Goal: Task Accomplishment & Management: Complete application form

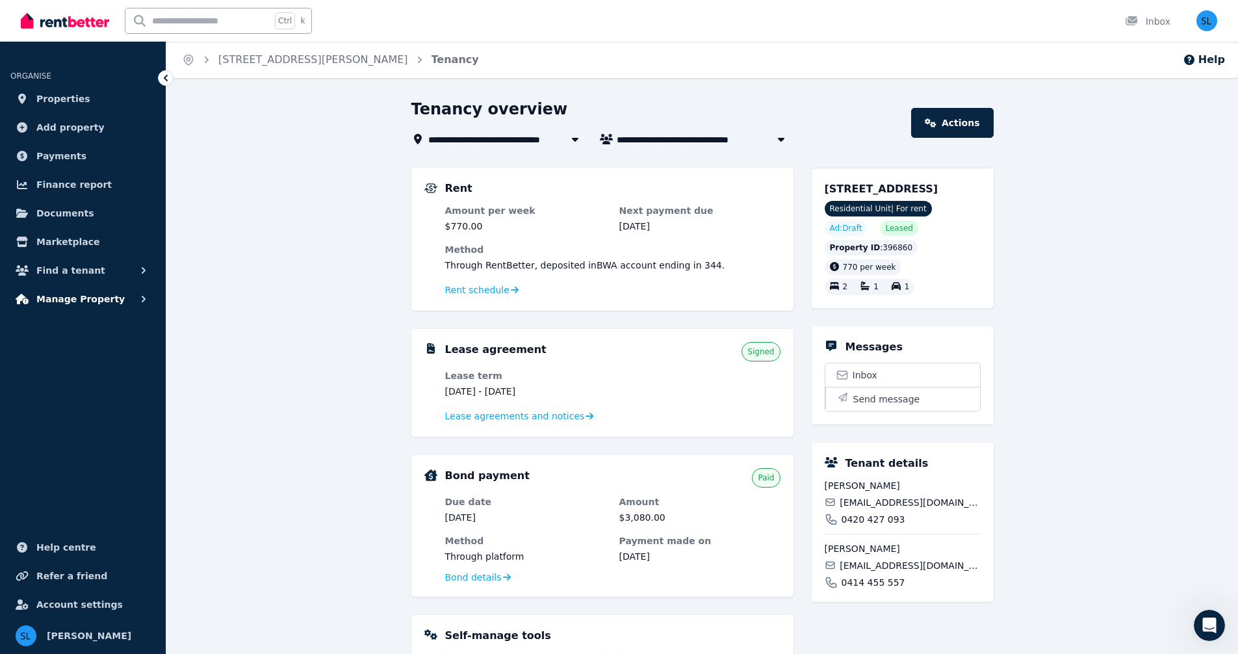
click at [66, 300] on span "Manage Property" at bounding box center [80, 299] width 88 height 16
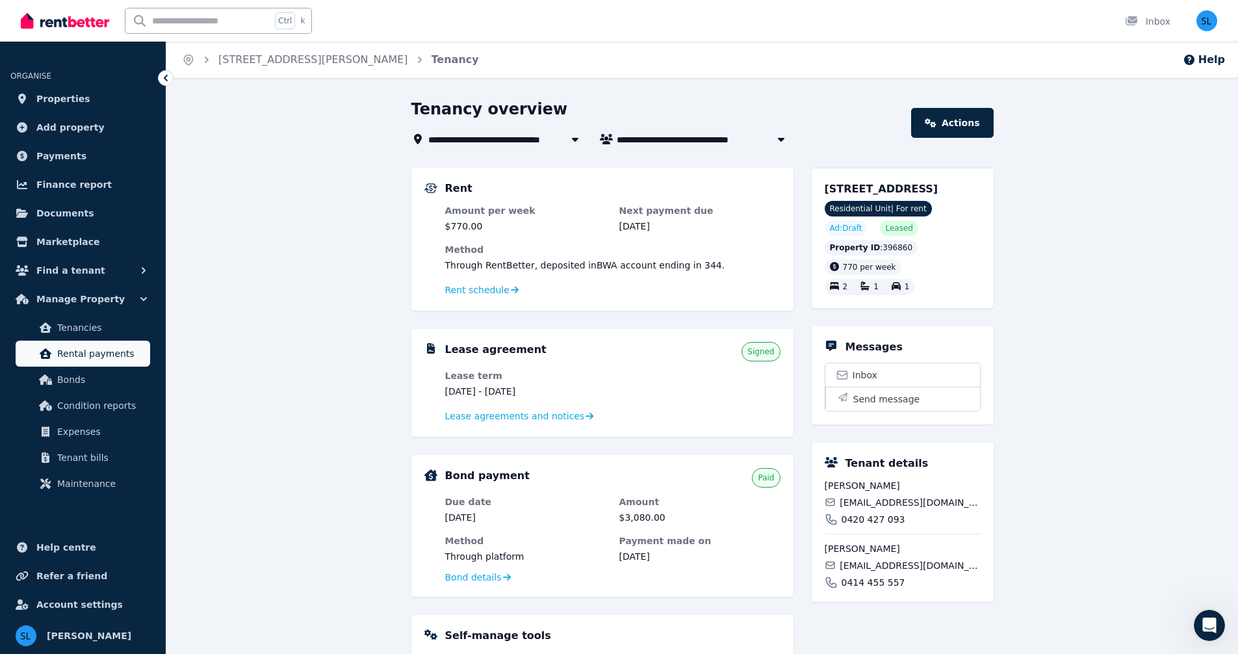
click at [82, 355] on span "Rental payments" at bounding box center [101, 354] width 88 height 16
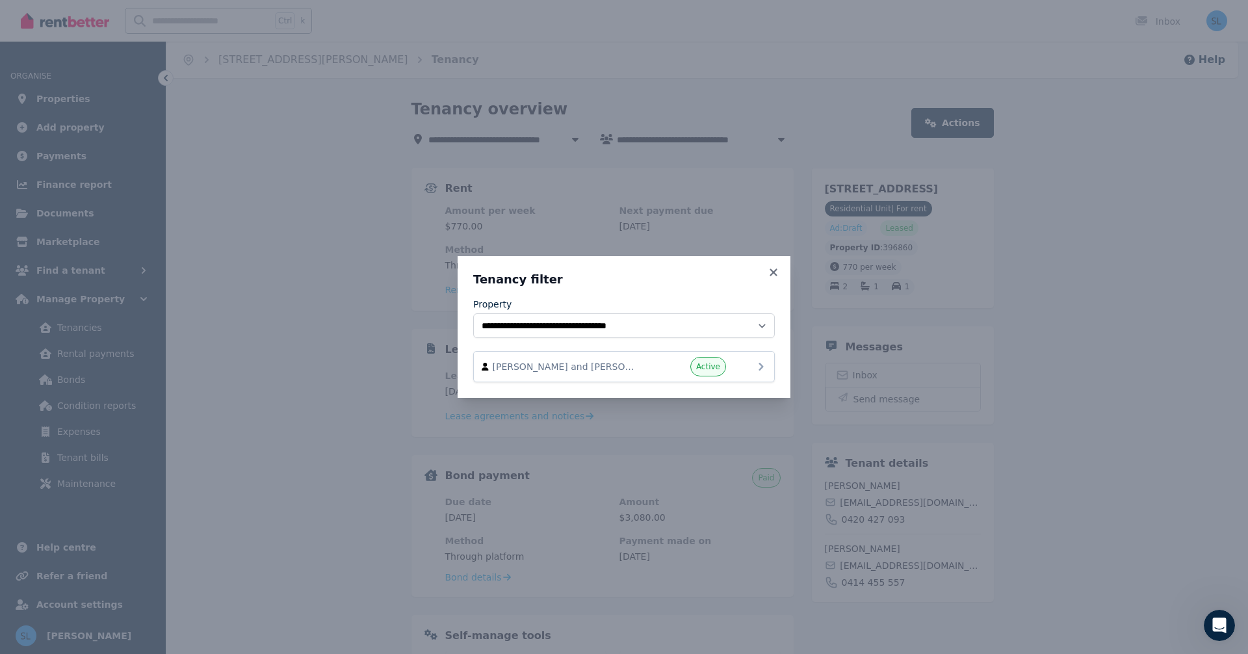
click at [572, 364] on span "[PERSON_NAME] and [PERSON_NAME]" at bounding box center [567, 366] width 148 height 13
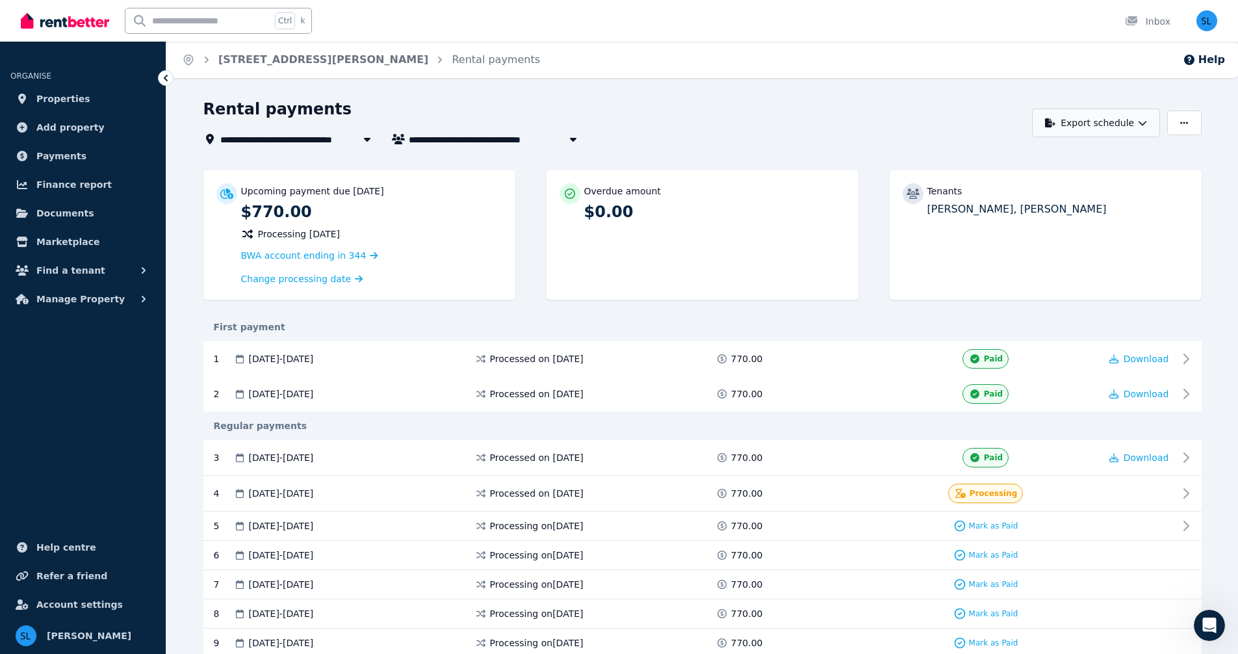
click at [1144, 122] on icon "button" at bounding box center [1142, 122] width 9 height 9
click at [763, 116] on div "Rental payments" at bounding box center [614, 111] width 822 height 25
click at [985, 493] on span "Processing" at bounding box center [994, 493] width 48 height 10
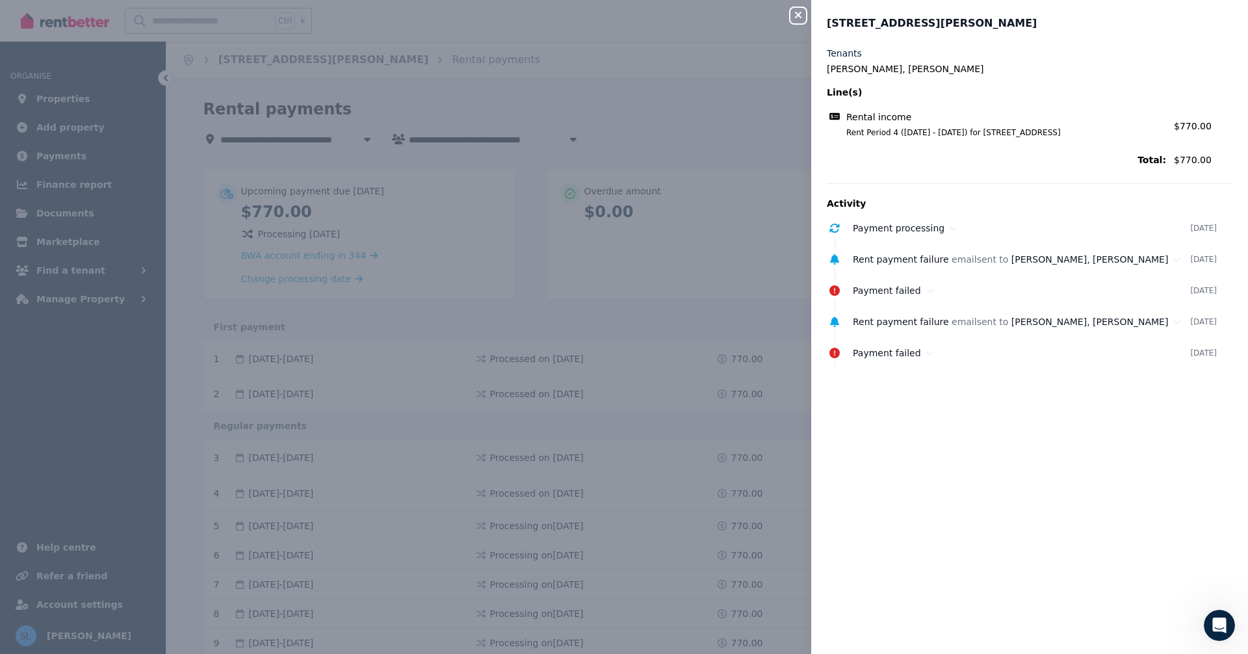
click at [800, 10] on icon "button" at bounding box center [798, 15] width 16 height 10
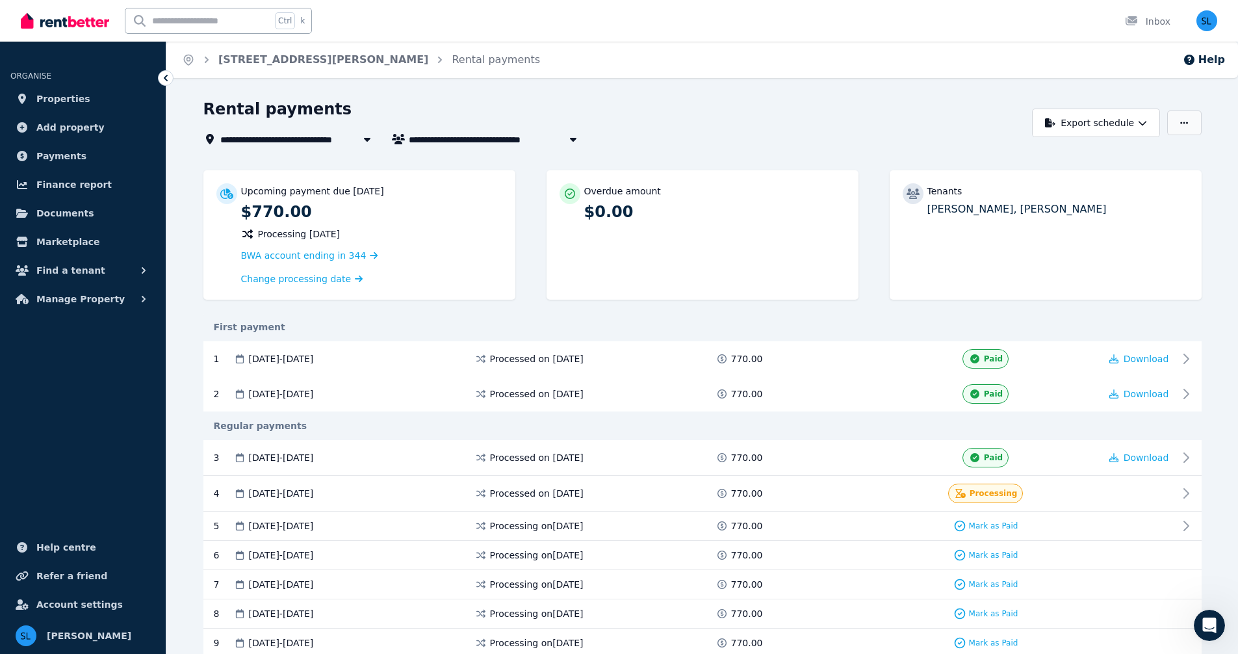
click at [1192, 124] on button "button" at bounding box center [1184, 122] width 34 height 25
click at [847, 111] on div "Rental payments" at bounding box center [614, 111] width 822 height 25
click at [1141, 120] on icon "button" at bounding box center [1142, 122] width 9 height 9
click at [919, 131] on div "**********" at bounding box center [614, 139] width 822 height 16
click at [311, 277] on span "Change processing date" at bounding box center [296, 278] width 110 height 13
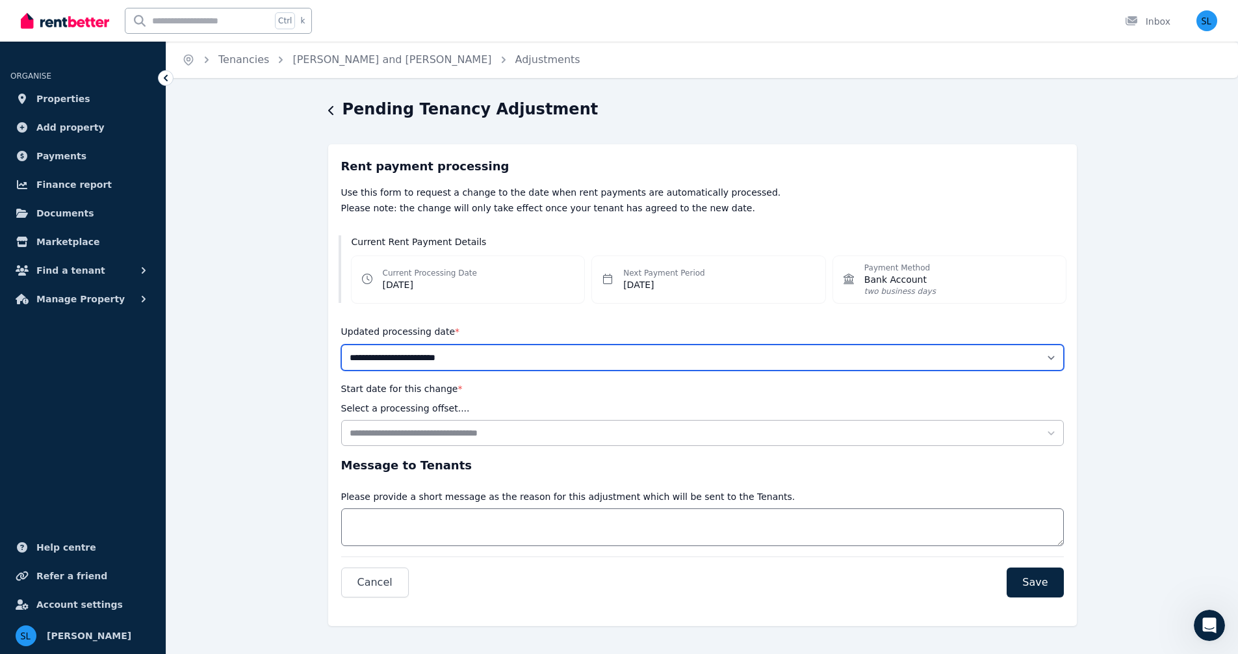
click at [449, 357] on select "**********" at bounding box center [702, 357] width 723 height 26
select select "******"
click at [341, 344] on select "**********" at bounding box center [702, 357] width 723 height 26
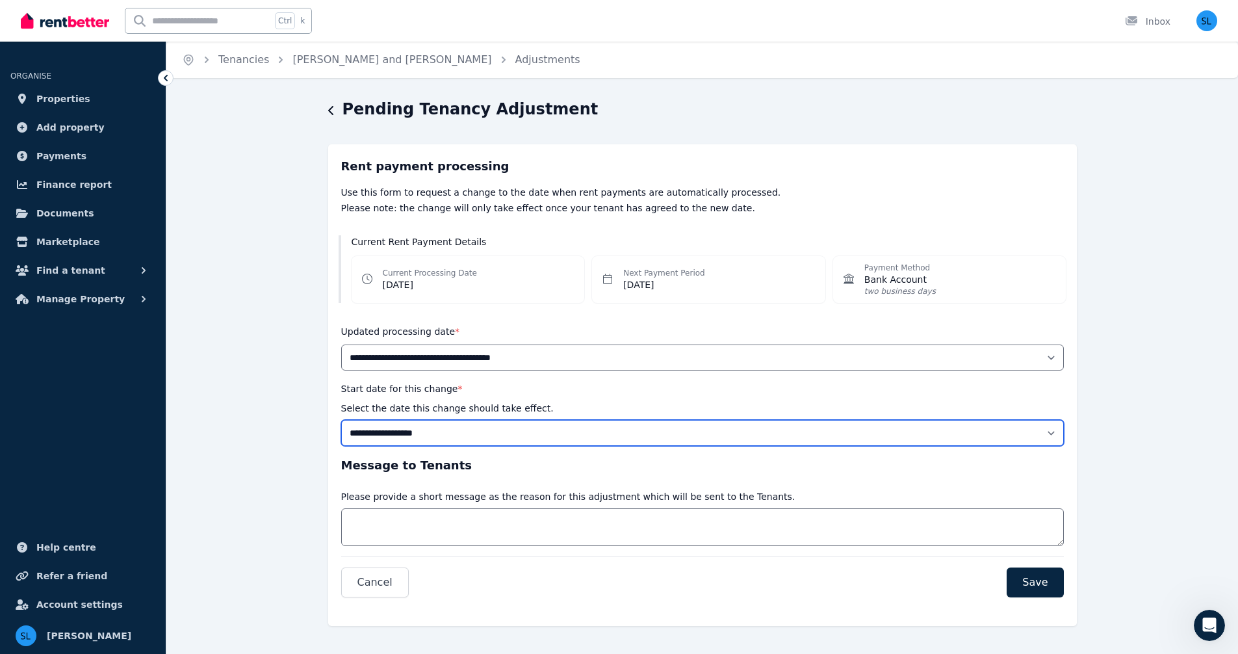
click at [1050, 432] on select "**********" at bounding box center [702, 433] width 723 height 26
select select "**********"
click at [341, 420] on select "**********" at bounding box center [702, 433] width 723 height 26
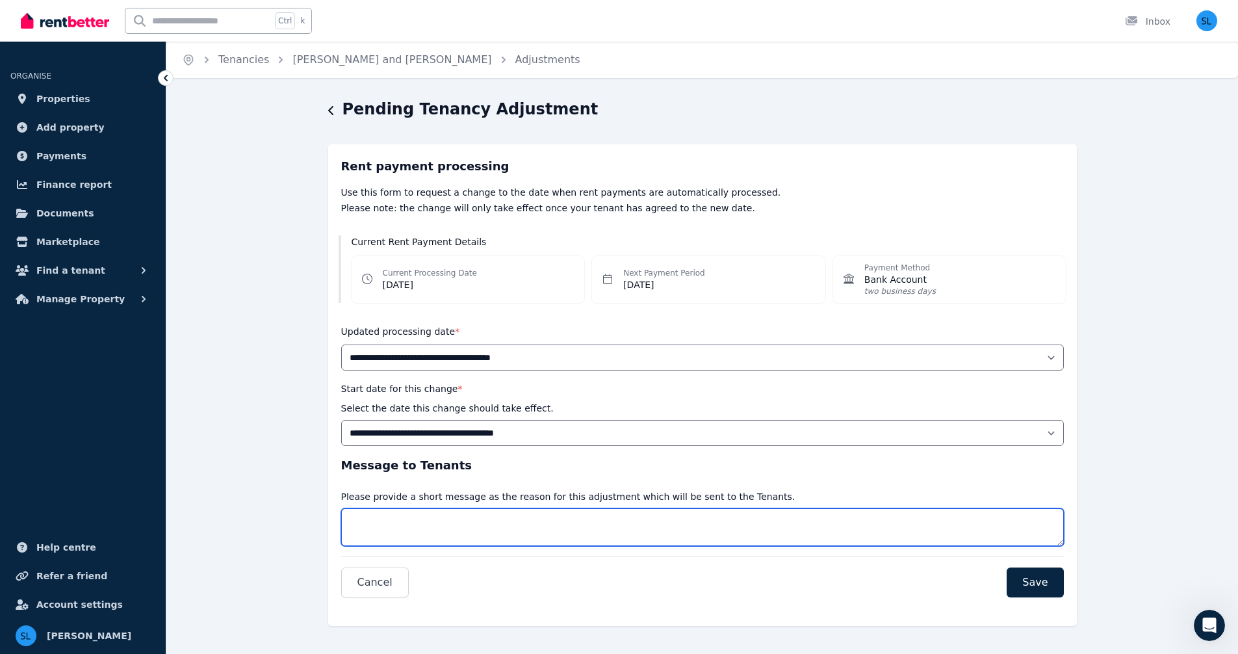
click at [458, 515] on textarea "Message" at bounding box center [702, 527] width 723 height 38
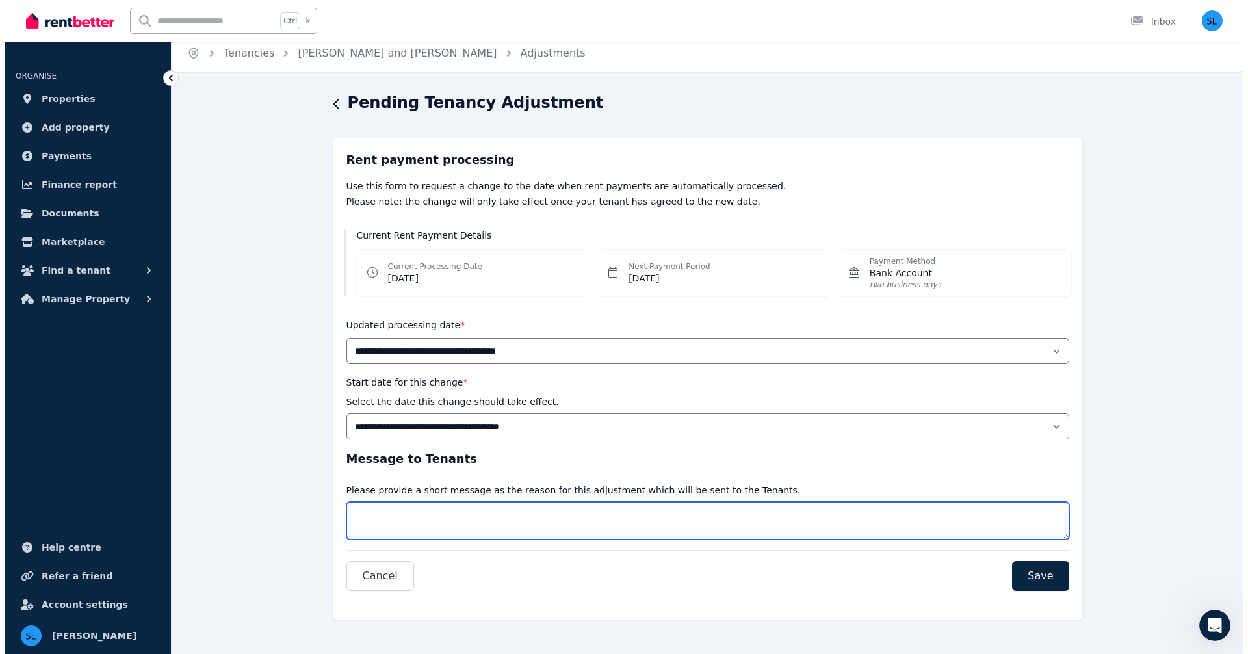
scroll to position [8, 0]
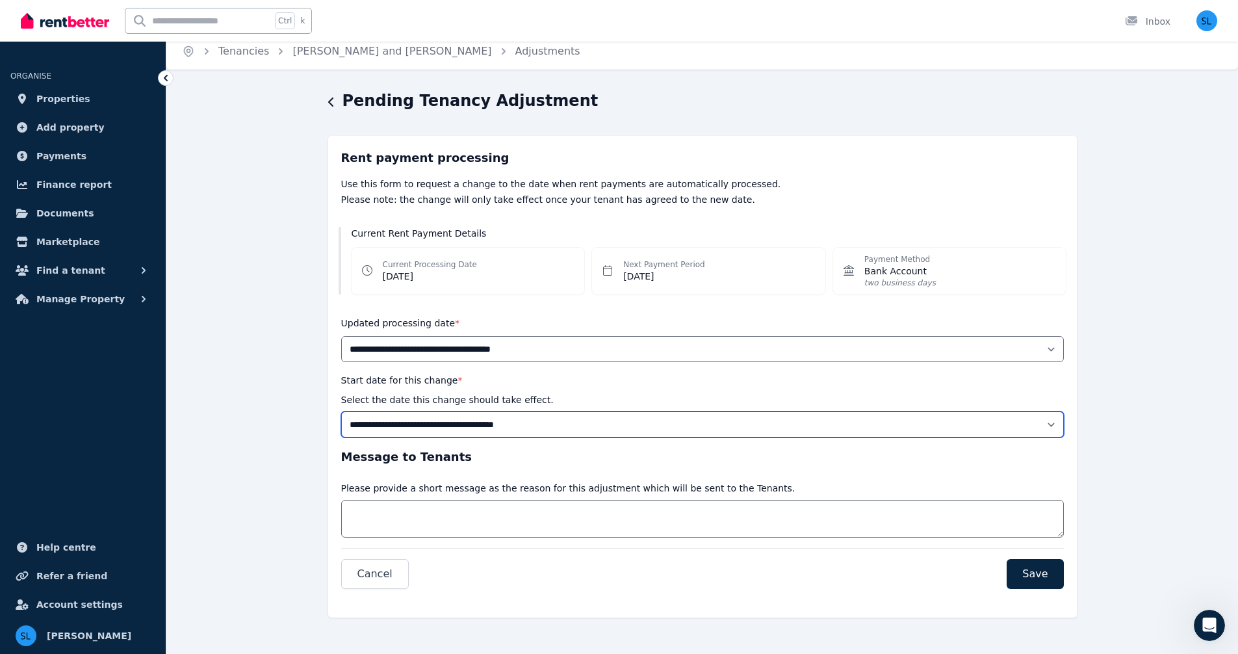
click at [1051, 422] on select "**********" at bounding box center [702, 424] width 723 height 26
click at [341, 411] on select "**********" at bounding box center [702, 424] width 723 height 26
click at [432, 477] on div "Message Please provide a short message as the reason for this adjustment which …" at bounding box center [568, 485] width 454 height 18
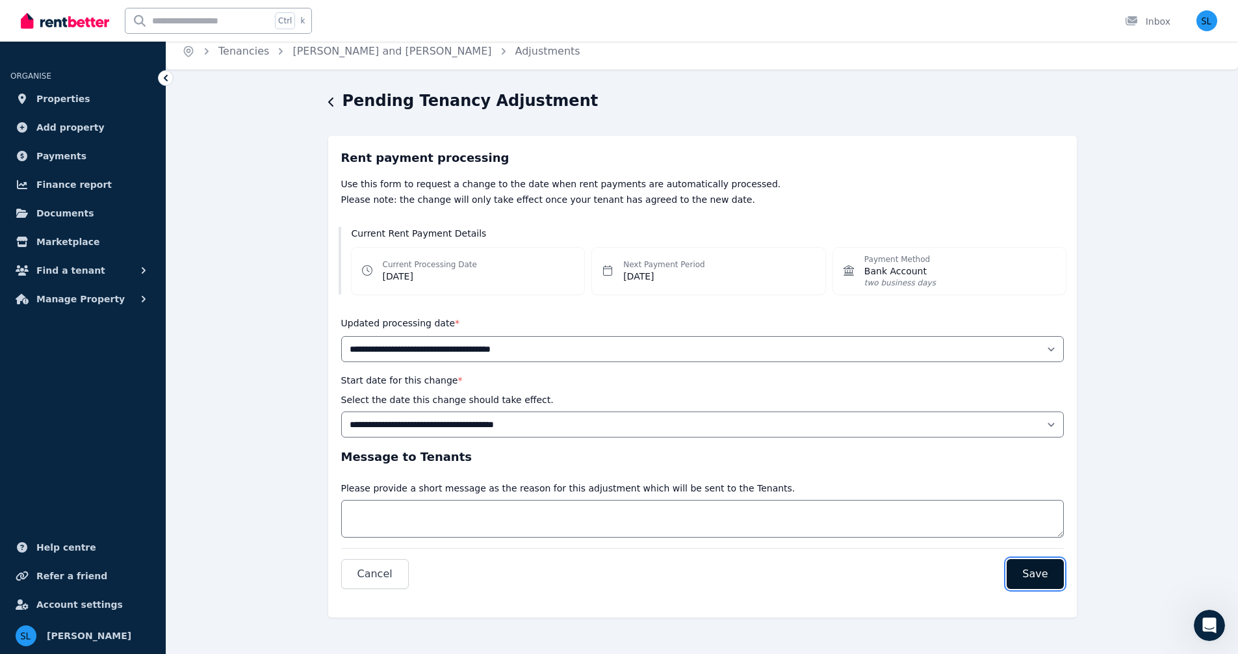
click at [1038, 572] on span "Save" at bounding box center [1034, 574] width 25 height 16
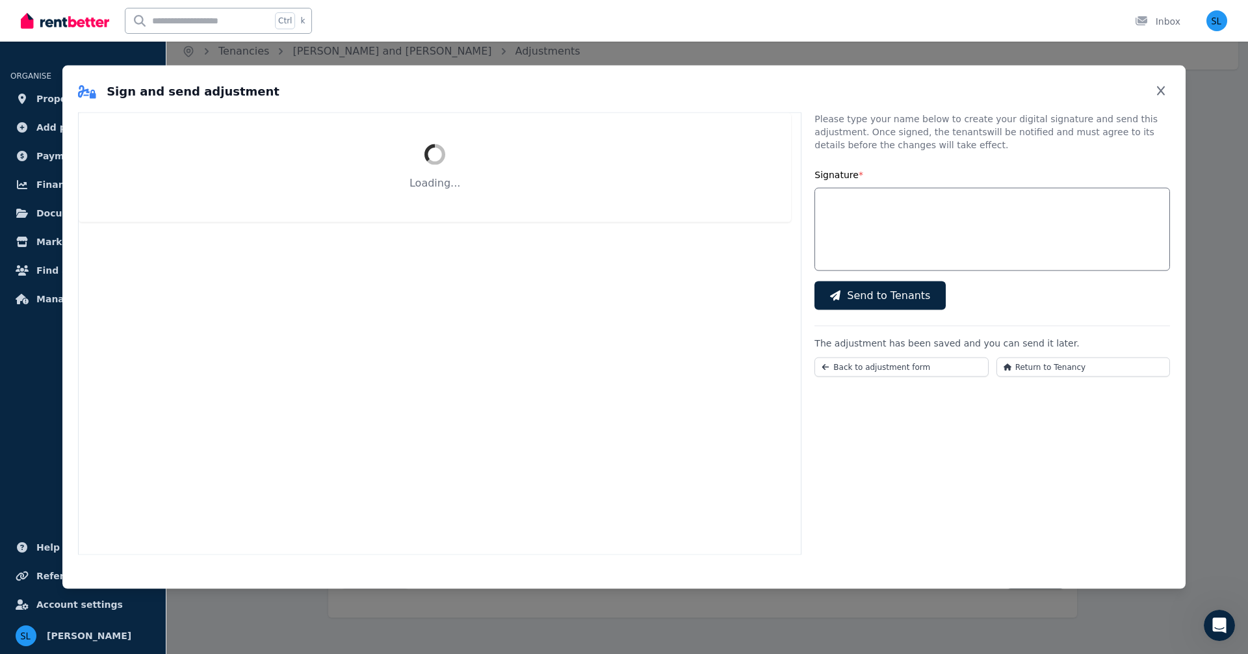
select select "******"
select select "**********"
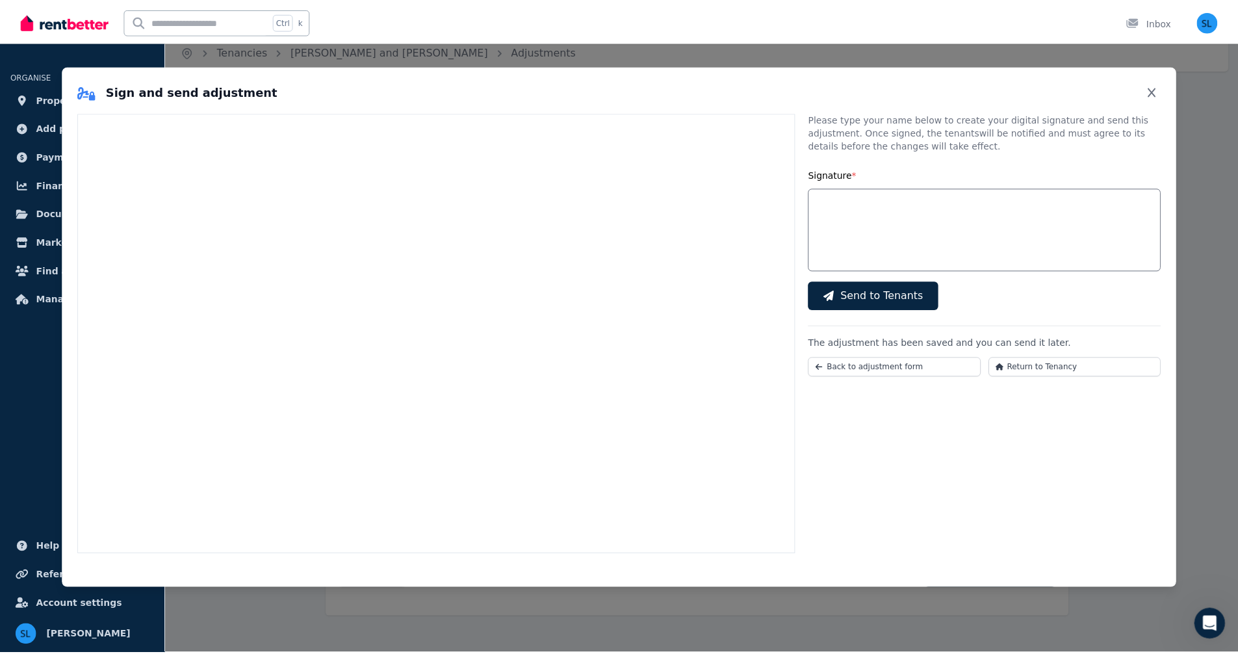
scroll to position [0, 0]
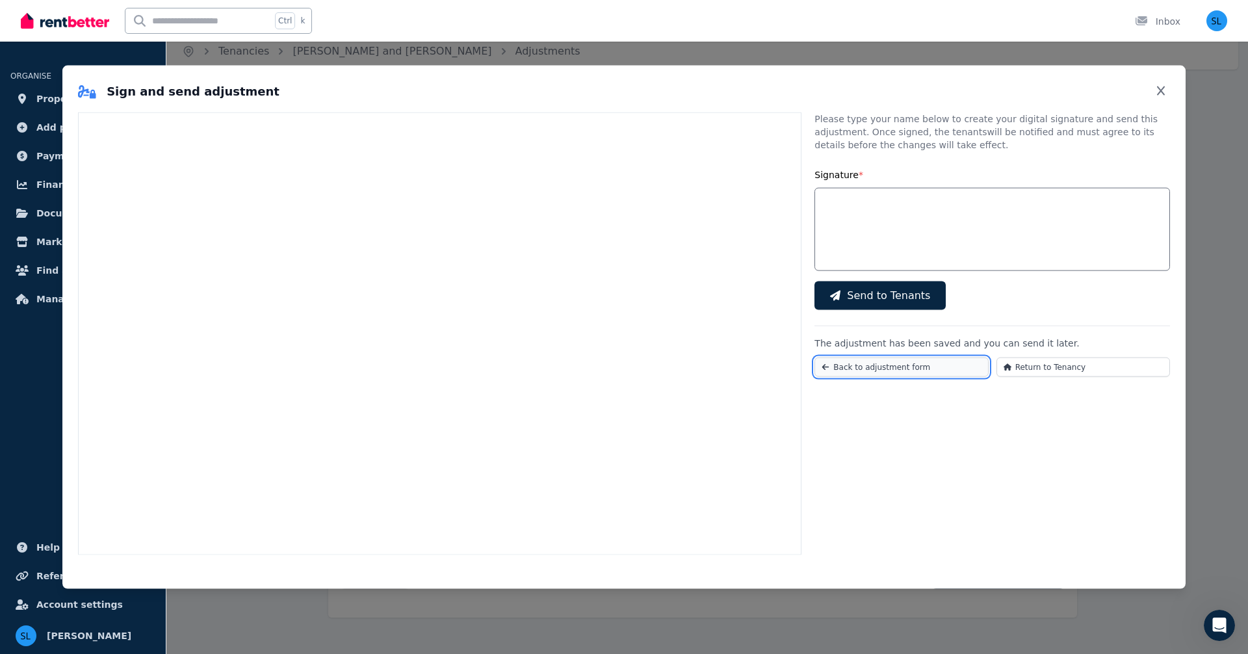
click at [910, 368] on span "Back to adjustment form" at bounding box center [881, 367] width 97 height 10
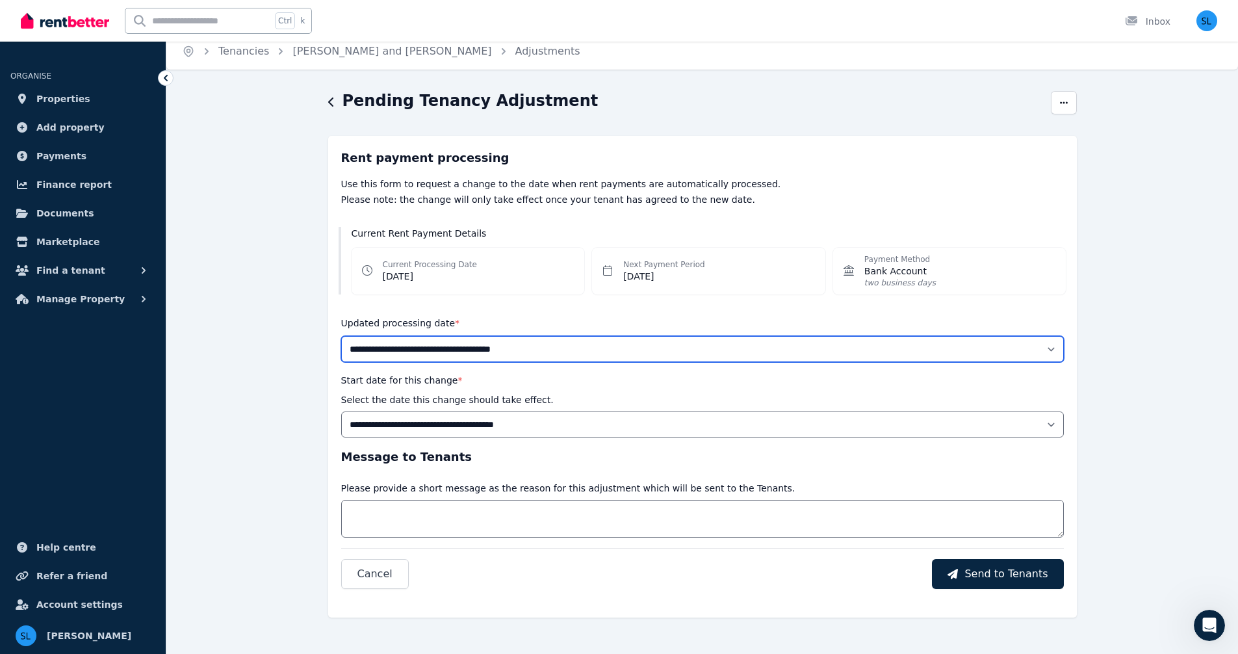
click at [495, 350] on select "**********" at bounding box center [702, 349] width 723 height 26
click at [341, 336] on select "**********" at bounding box center [702, 349] width 723 height 26
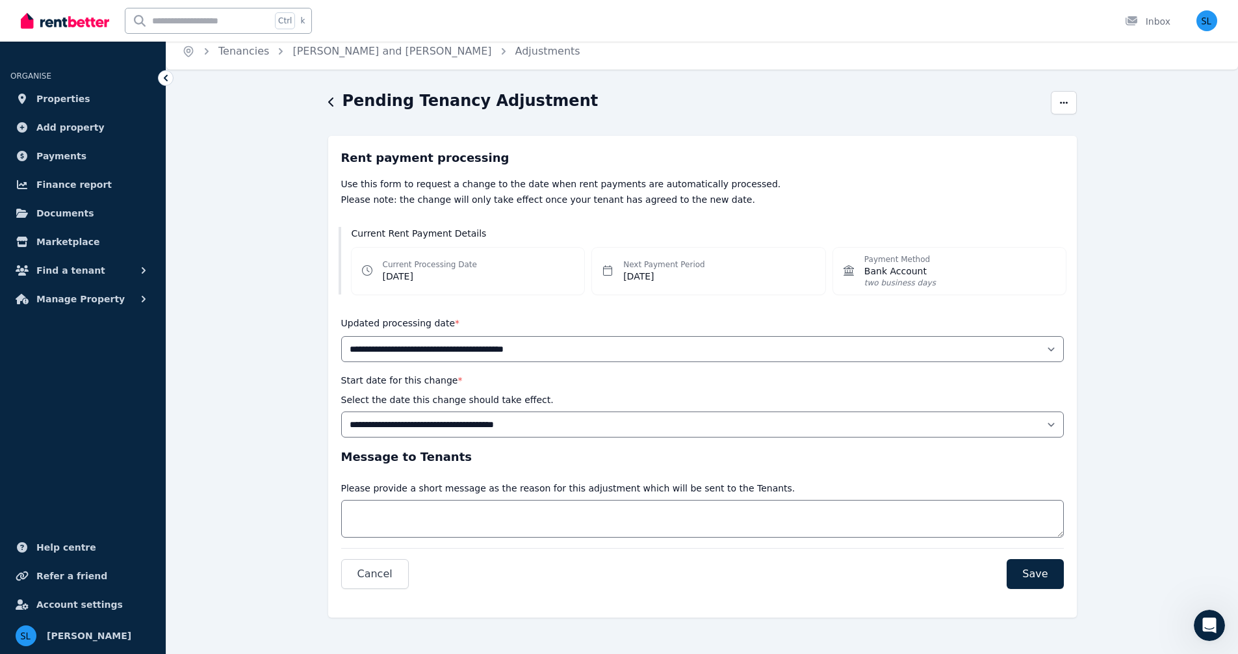
click at [469, 307] on div "**********" at bounding box center [702, 293] width 723 height 289
click at [1052, 348] on select "**********" at bounding box center [702, 349] width 723 height 26
select select "******"
click at [341, 336] on select "**********" at bounding box center [702, 349] width 723 height 26
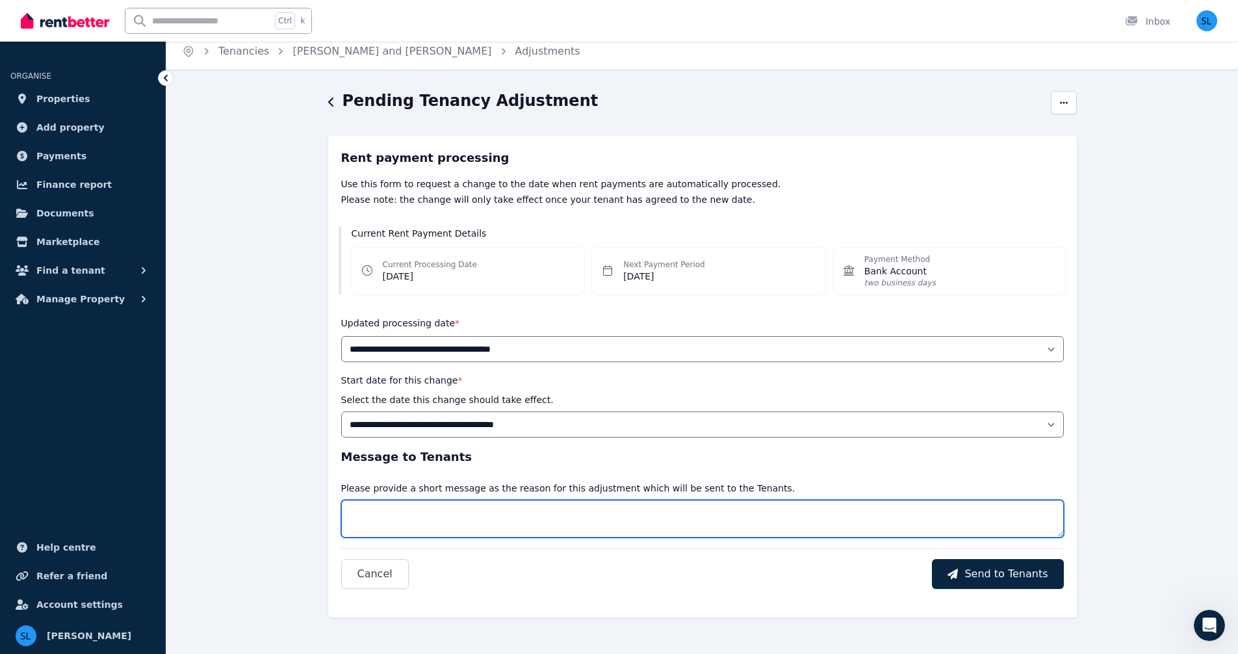
click at [492, 518] on textarea "Message" at bounding box center [702, 519] width 723 height 38
type textarea "**********"
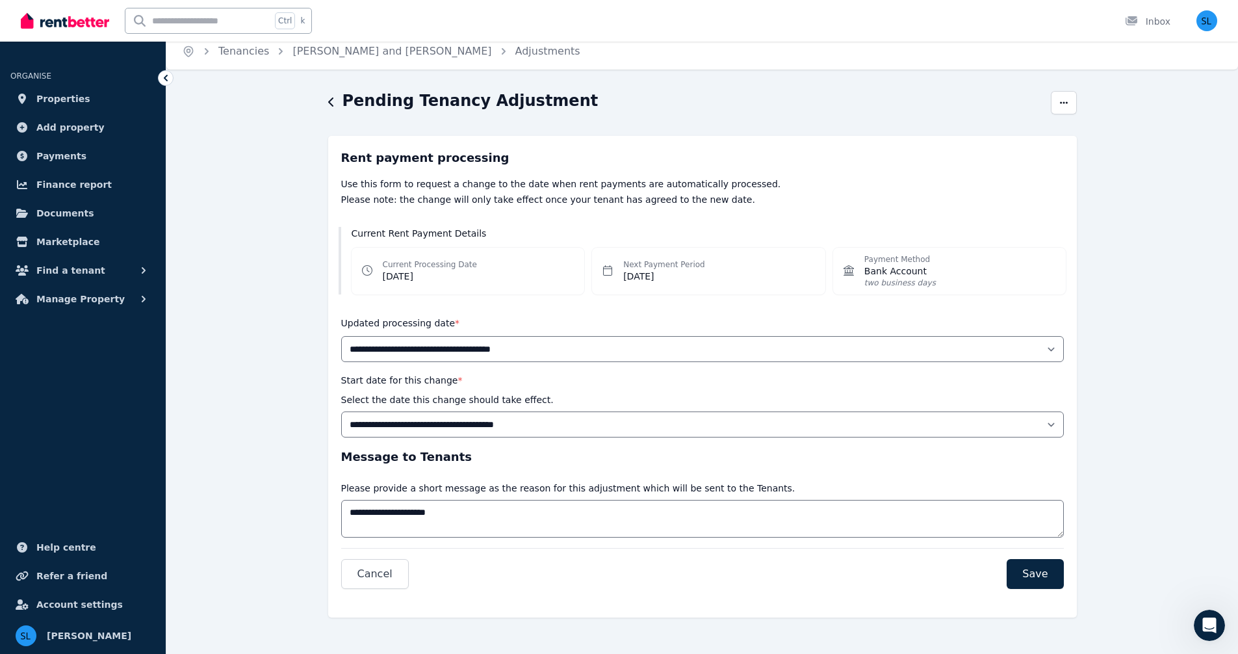
click at [482, 570] on div "Cancel Save" at bounding box center [702, 568] width 723 height 41
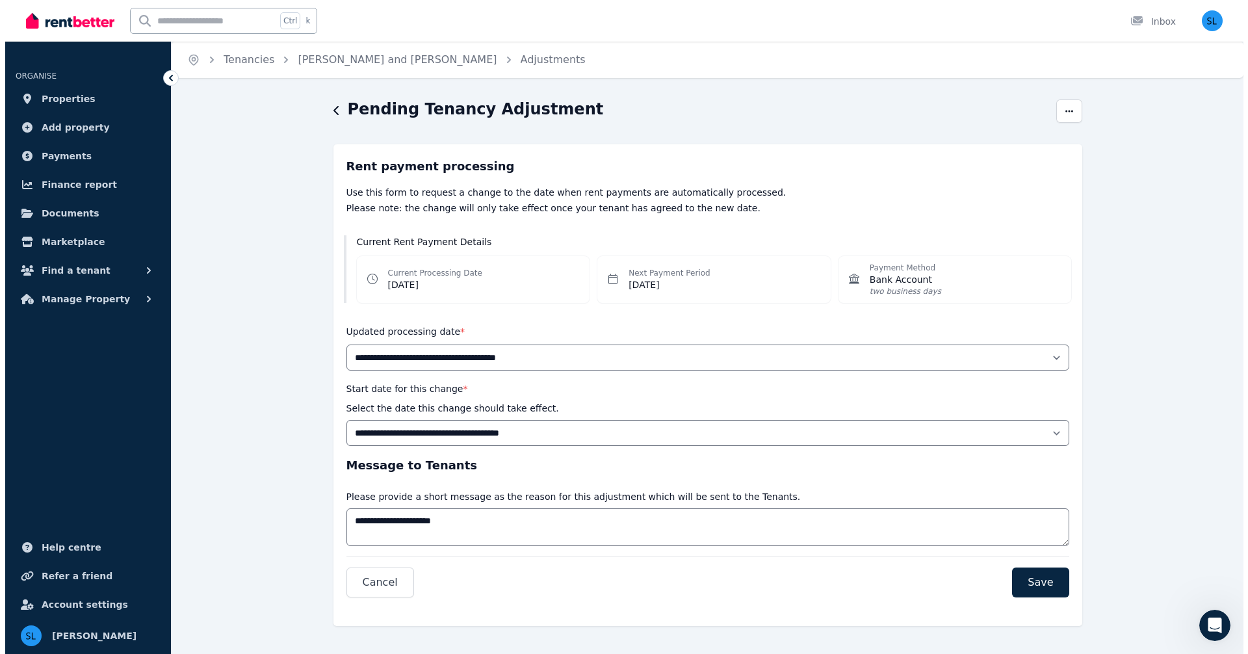
scroll to position [8, 0]
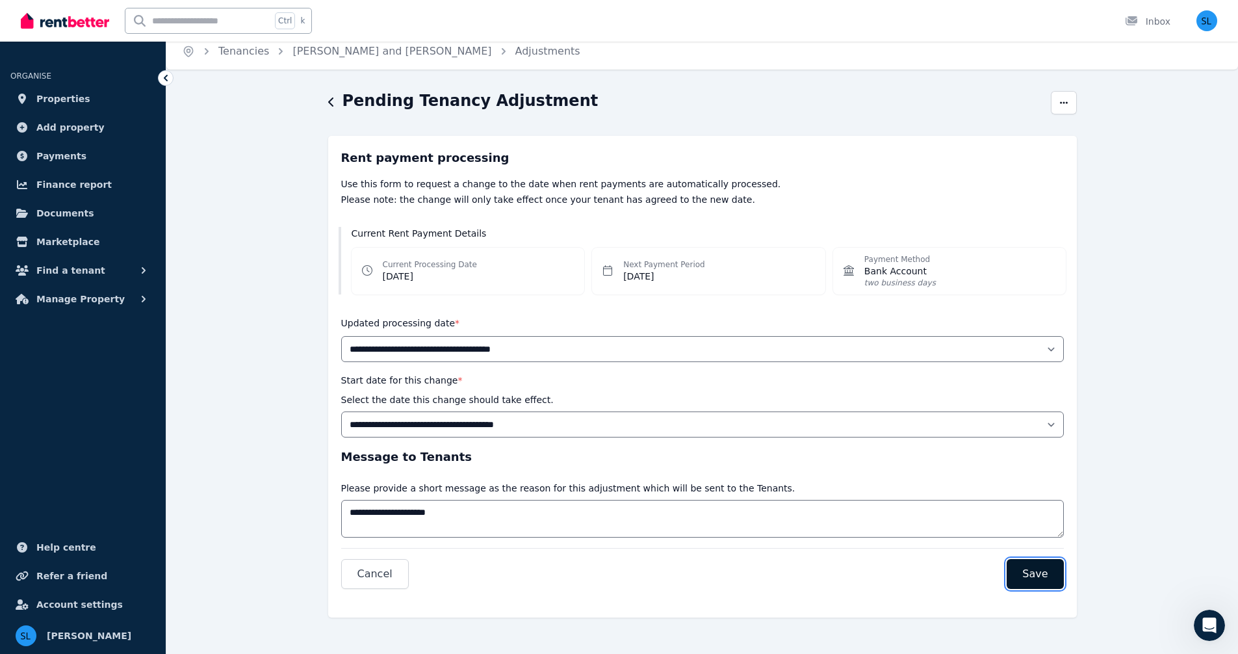
click at [1037, 573] on span "Save" at bounding box center [1034, 574] width 25 height 16
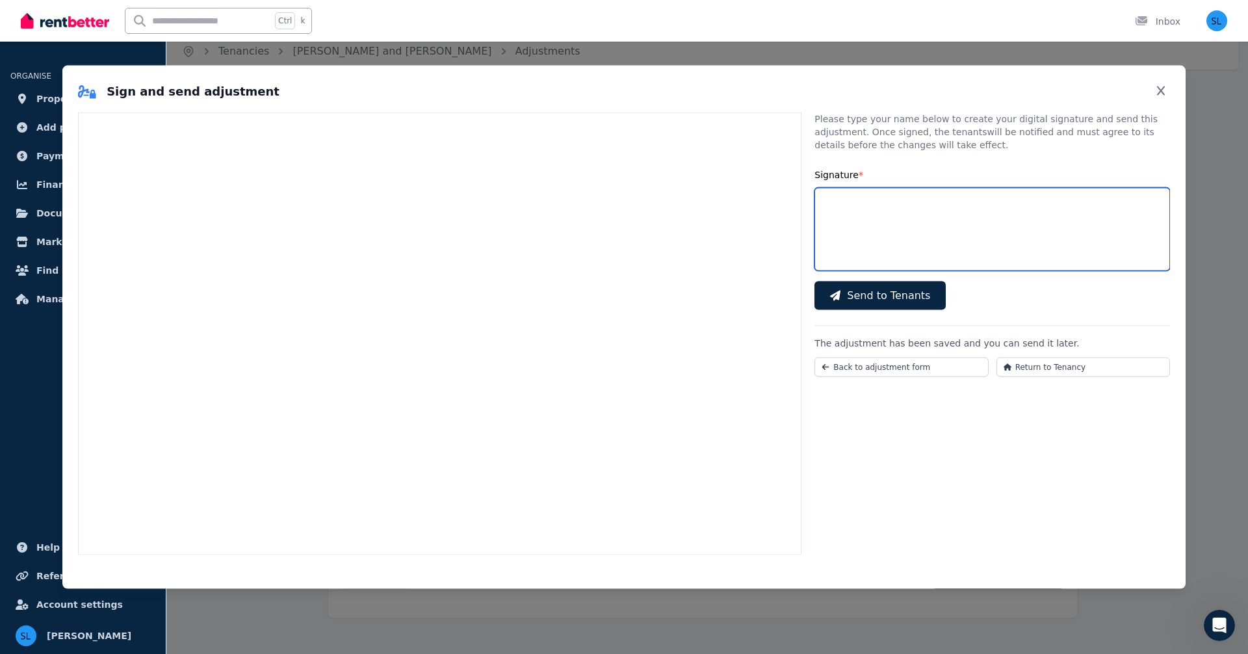
click at [927, 211] on input "Signature *" at bounding box center [991, 229] width 355 height 83
click at [908, 231] on input "**********" at bounding box center [991, 229] width 355 height 83
type input "**********"
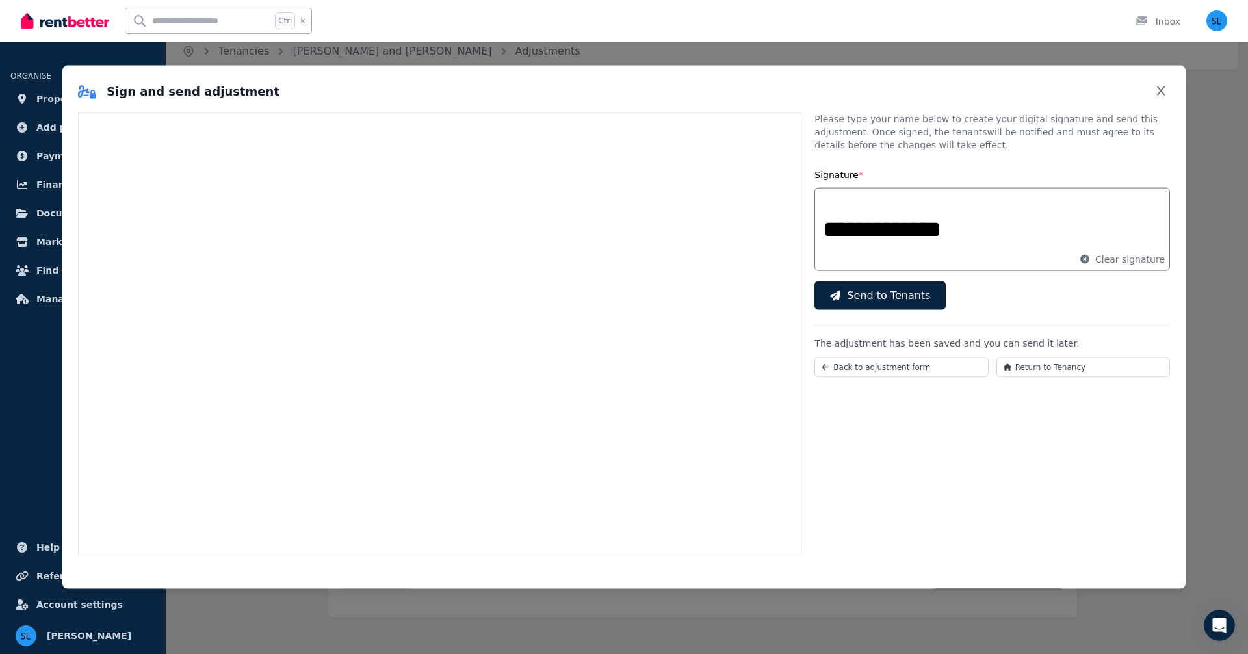
click at [944, 463] on div "**********" at bounding box center [991, 333] width 355 height 443
click at [882, 293] on span "Send to Tenants" at bounding box center [888, 296] width 83 height 16
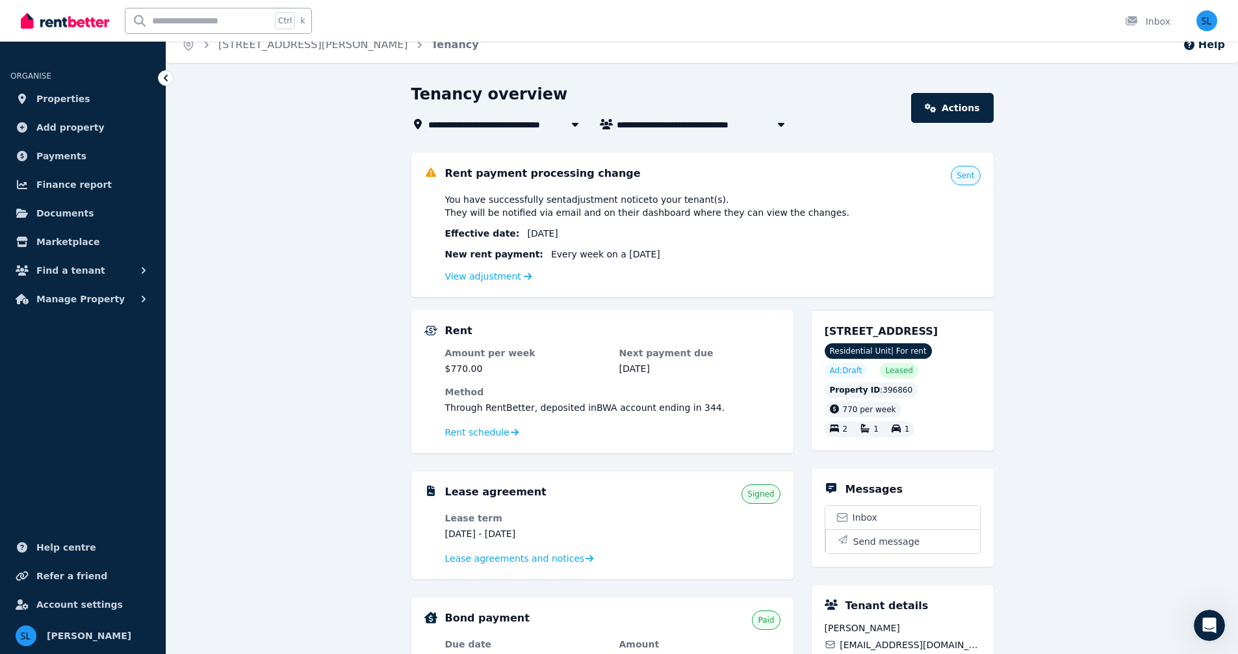
scroll to position [21, 0]
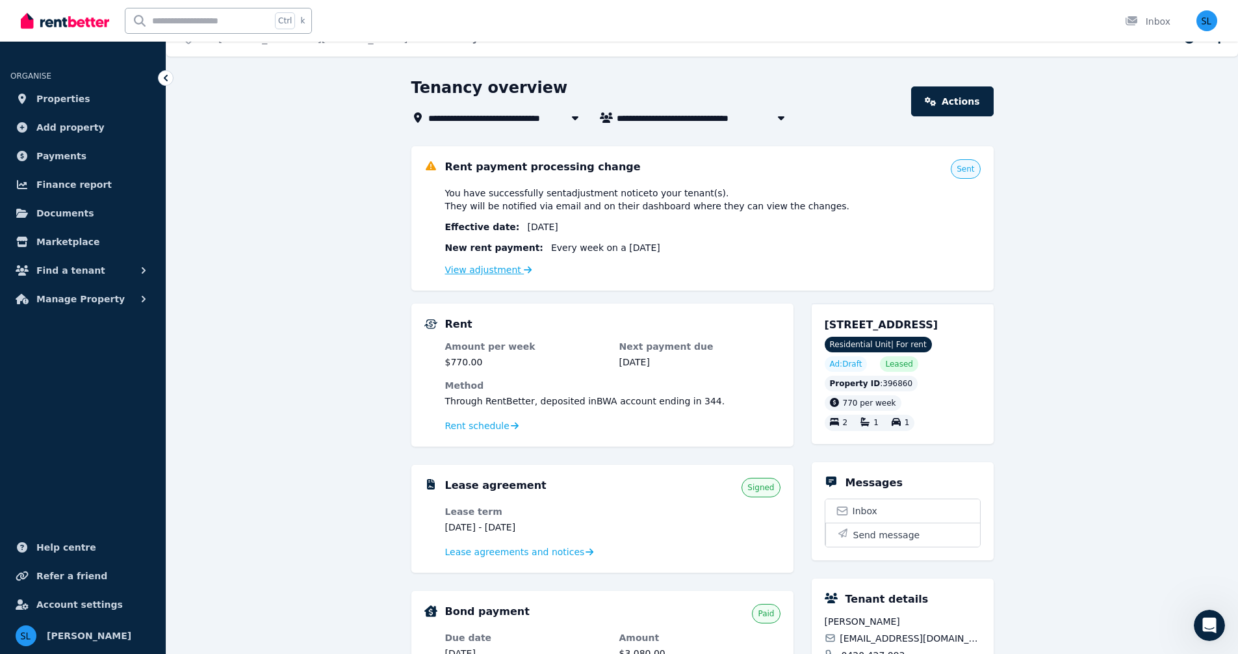
click at [502, 269] on link "View adjustment" at bounding box center [488, 269] width 87 height 10
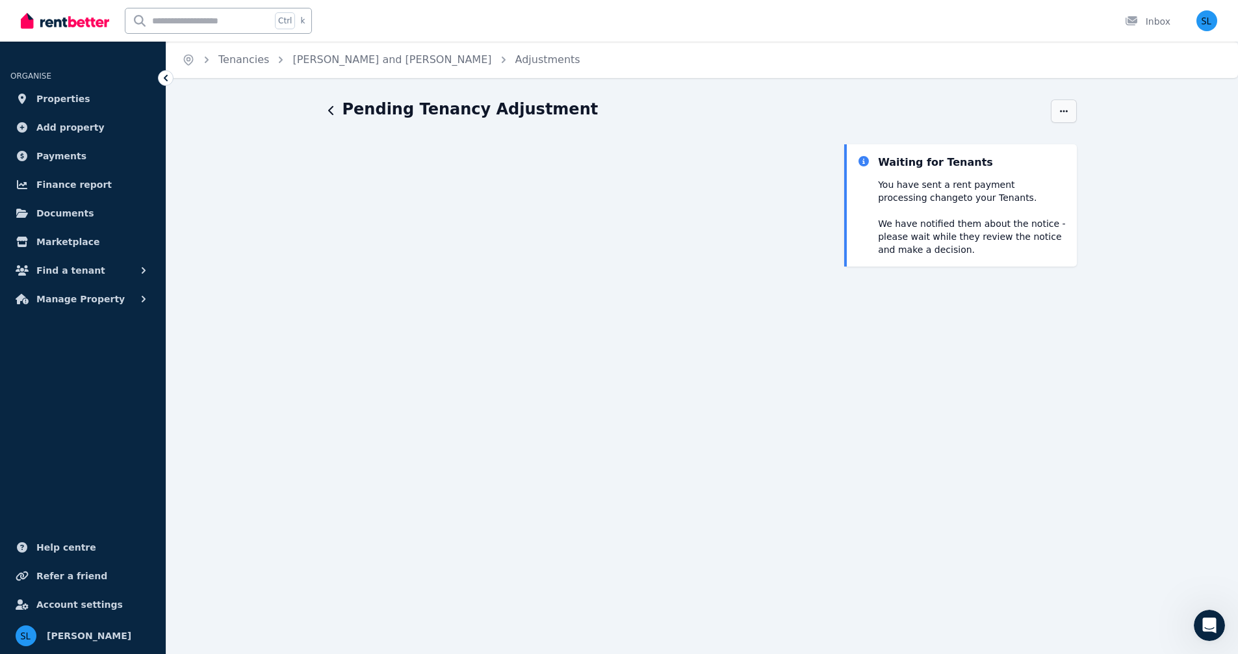
click at [1061, 112] on icon "button" at bounding box center [1064, 111] width 8 height 2
click at [962, 149] on span "History" at bounding box center [1009, 149] width 114 height 16
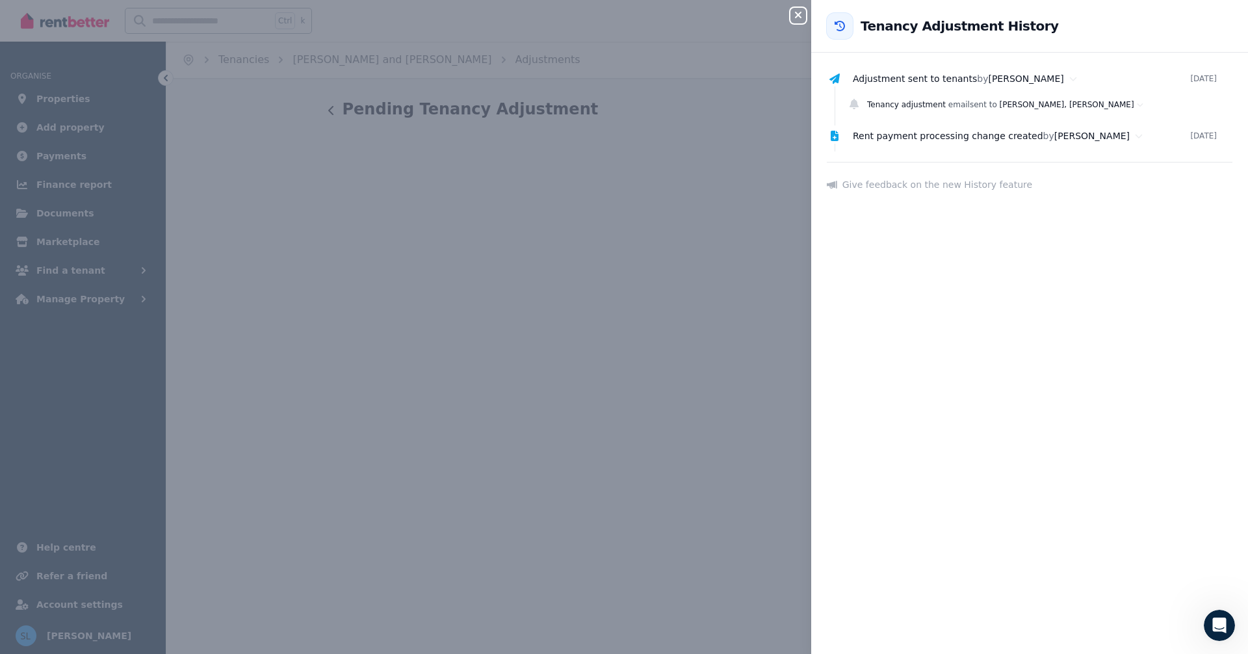
click at [798, 16] on icon "button" at bounding box center [798, 15] width 6 height 6
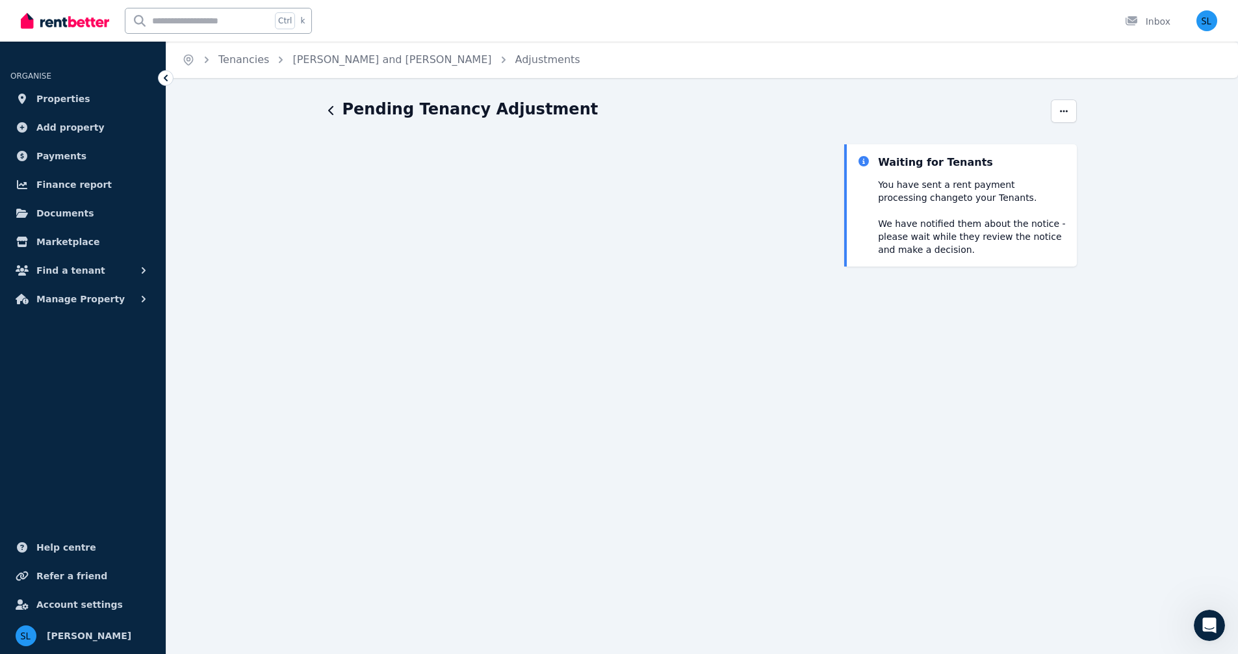
click at [254, 184] on div "Pending Tenancy Adjustment Waiting for Tenants You have sent a Rent payment pro…" at bounding box center [702, 507] width 1072 height 817
click at [1211, 621] on icon "Open Intercom Messenger" at bounding box center [1207, 623] width 21 height 21
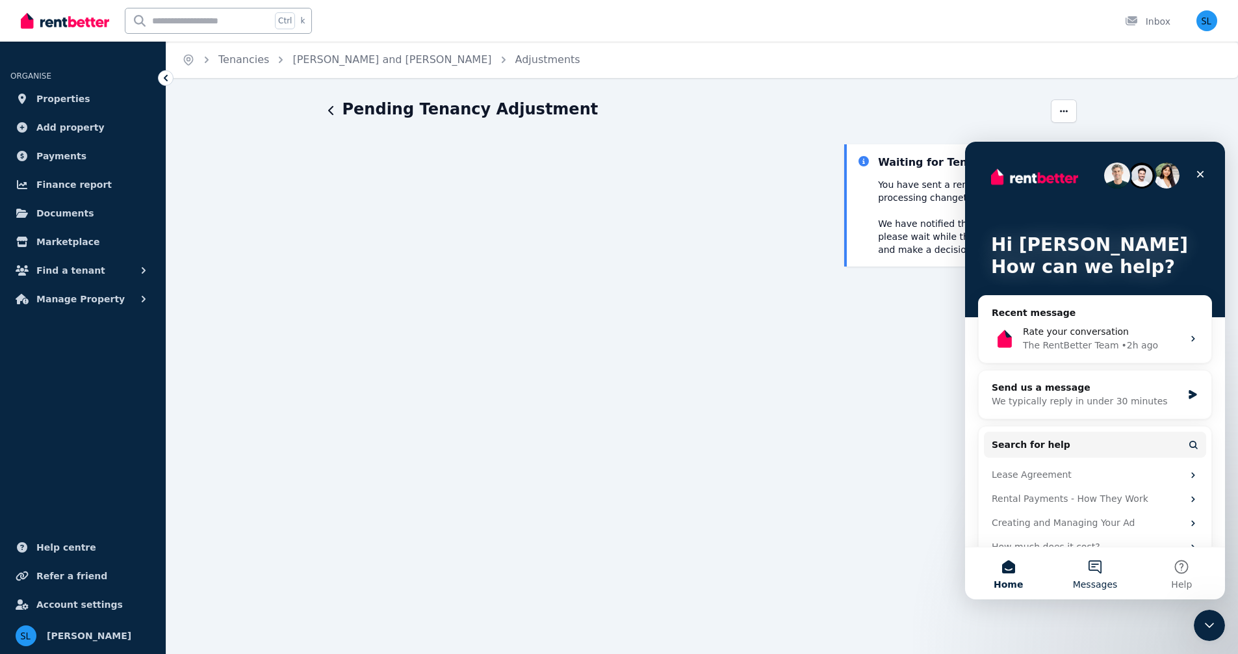
click at [1096, 567] on button "Messages" at bounding box center [1094, 573] width 86 height 52
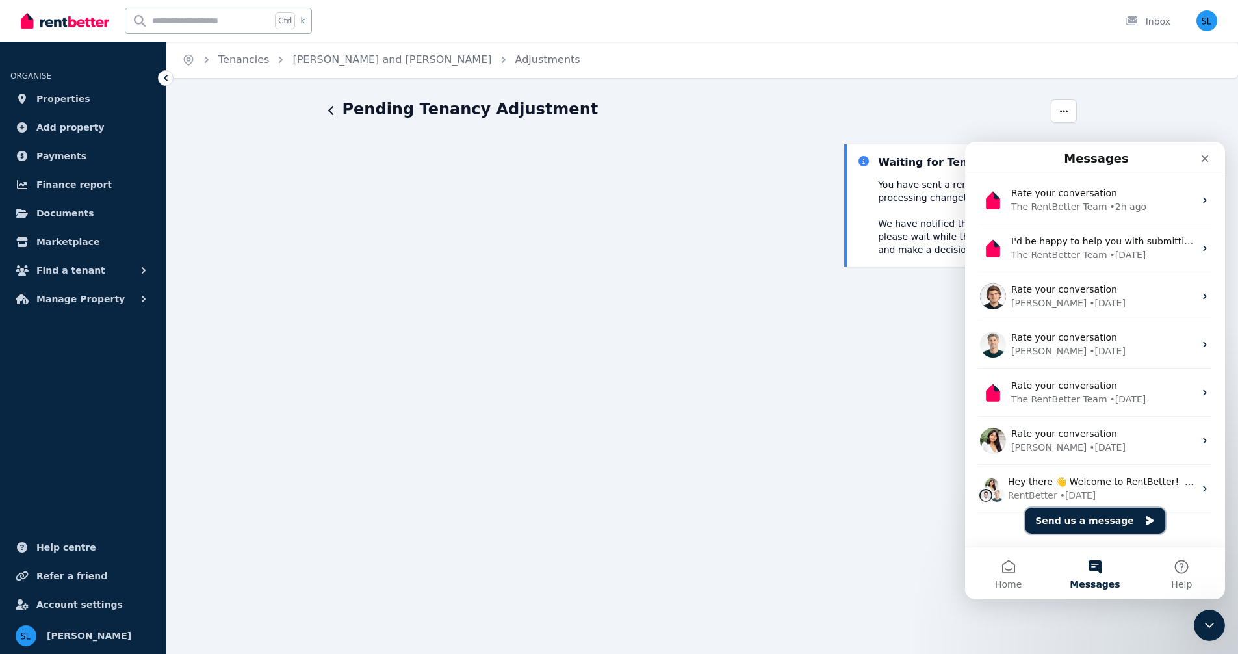
click at [1107, 517] on button "Send us a message" at bounding box center [1095, 521] width 140 height 26
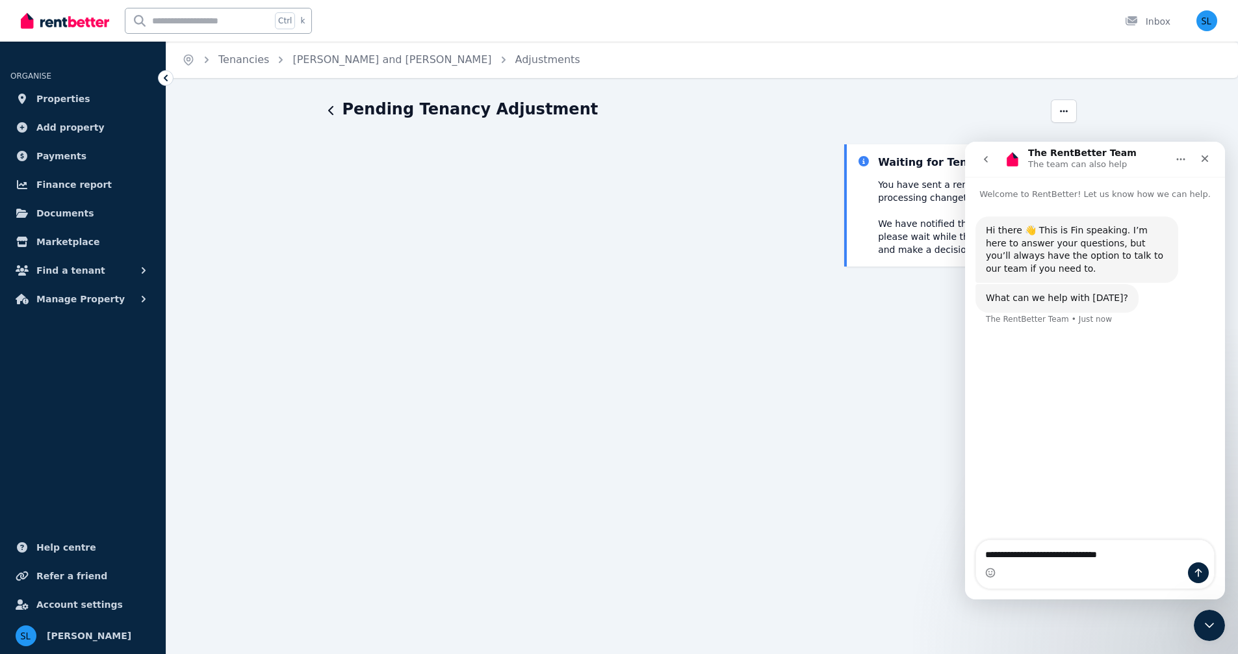
type textarea "**********"
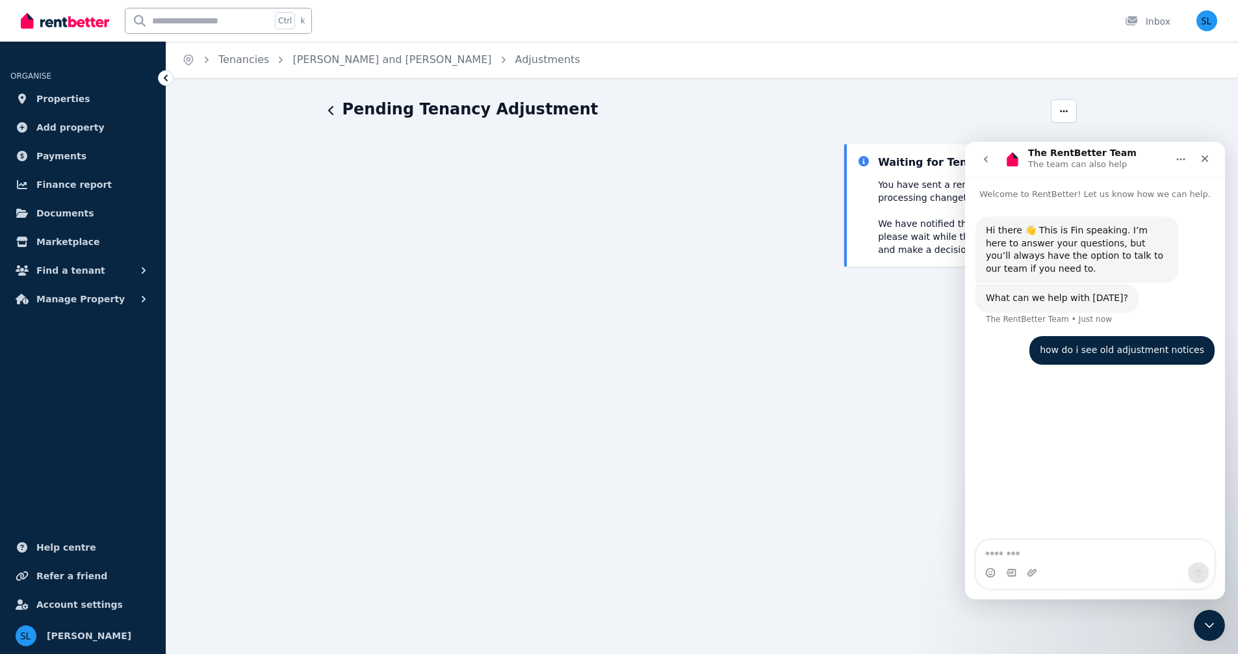
click at [330, 106] on icon "button" at bounding box center [331, 110] width 6 height 10
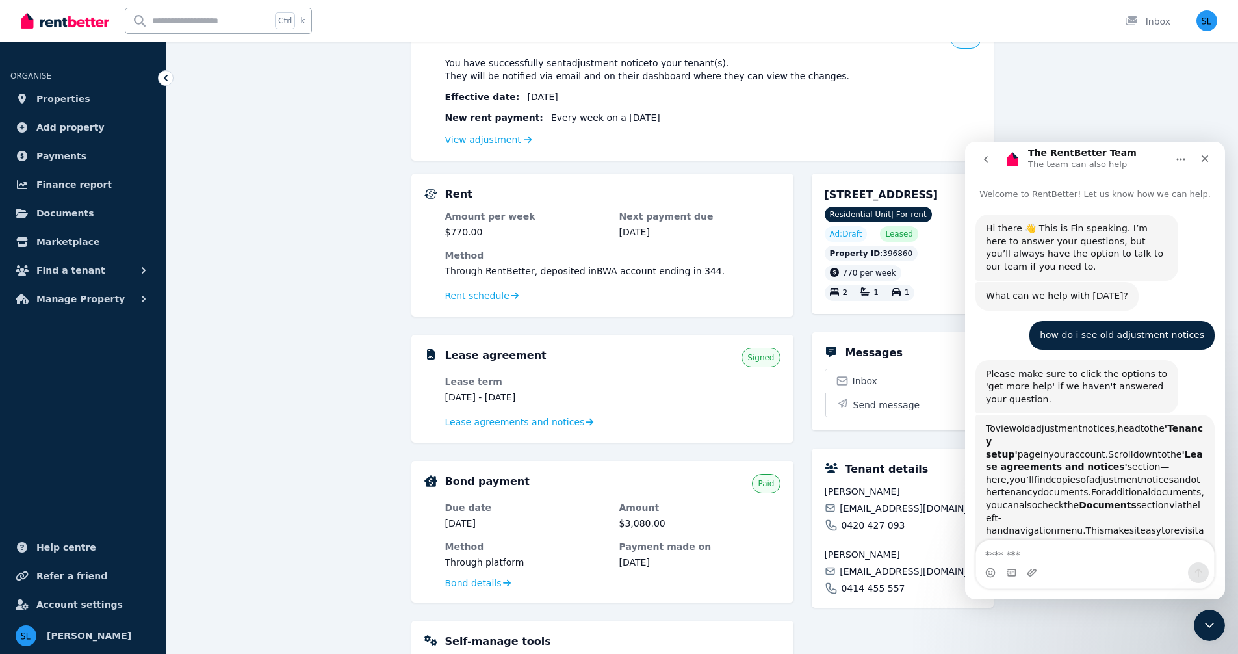
scroll to position [136, 0]
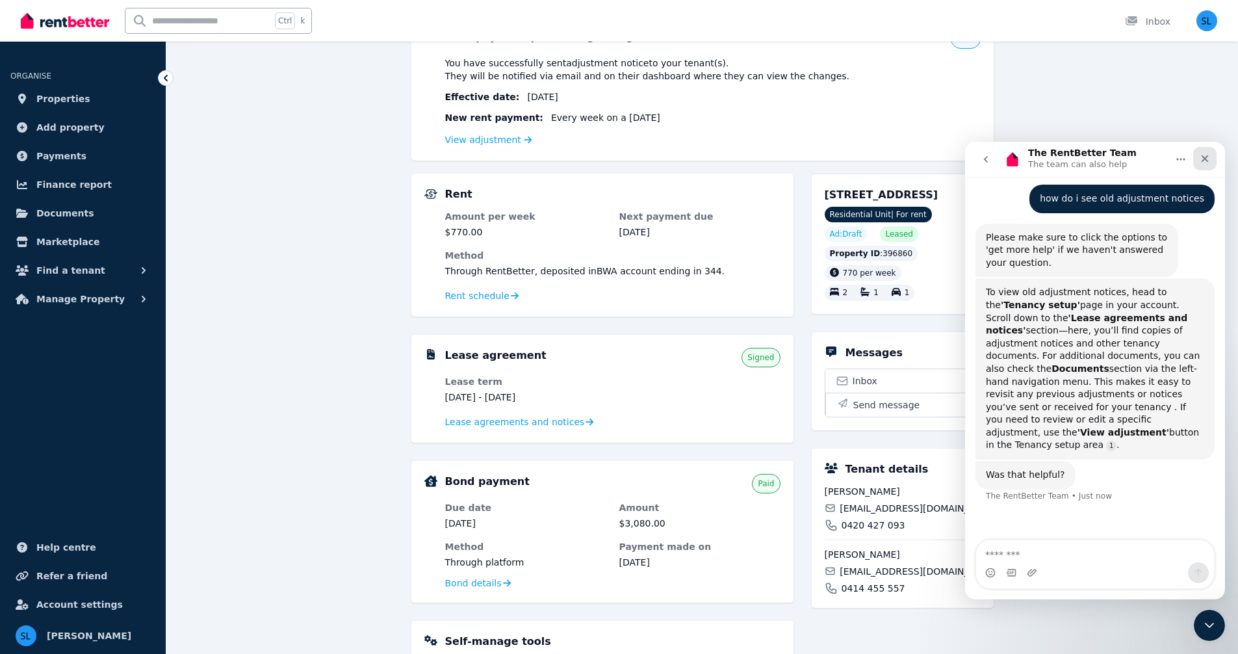
click at [1210, 154] on div "Close" at bounding box center [1204, 158] width 23 height 23
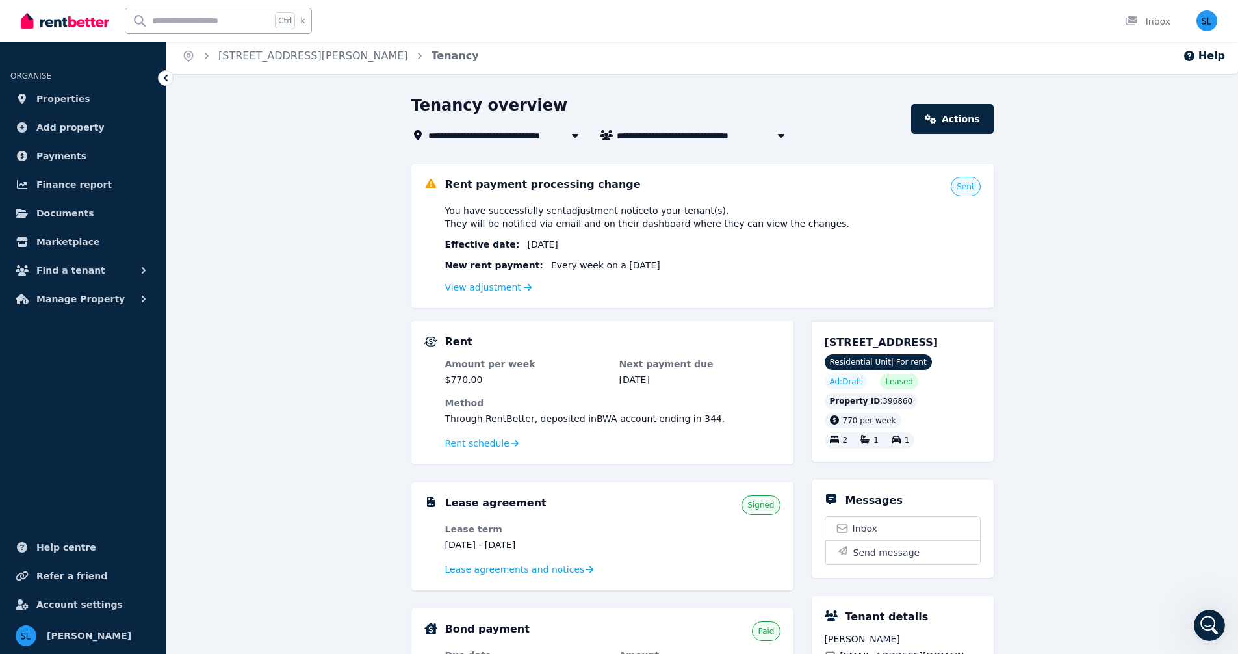
scroll to position [0, 0]
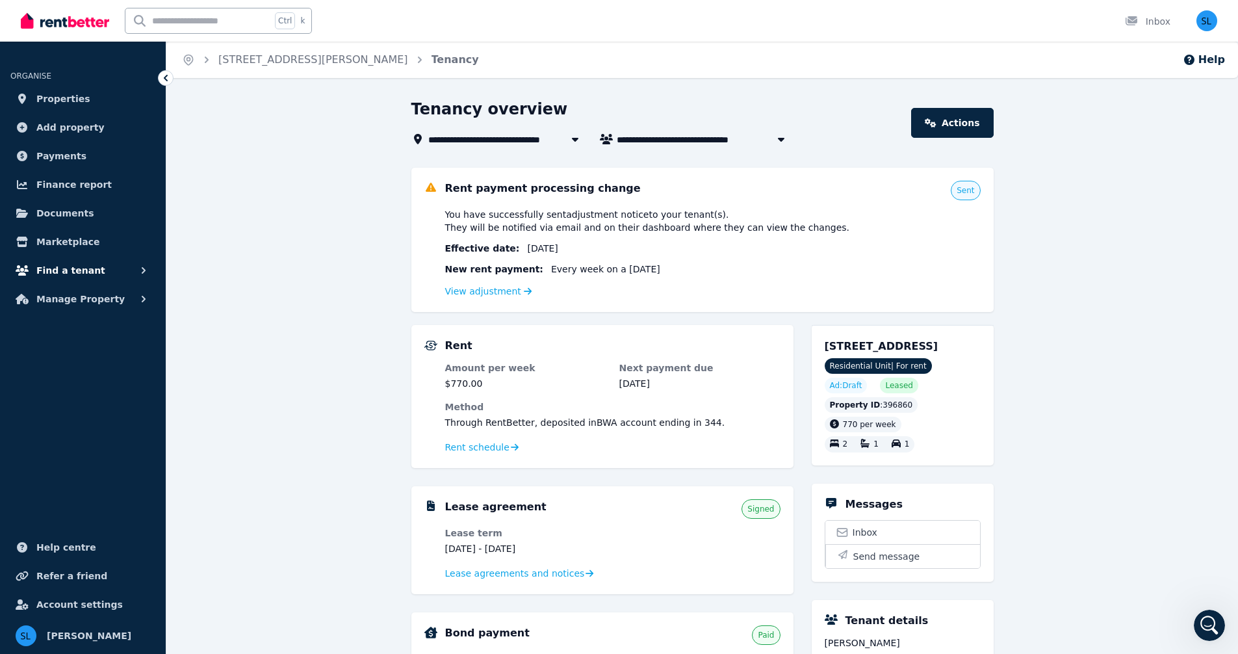
click at [74, 267] on span "Find a tenant" at bounding box center [70, 271] width 69 height 16
click at [1216, 621] on icon "Open Intercom Messenger" at bounding box center [1207, 623] width 21 height 21
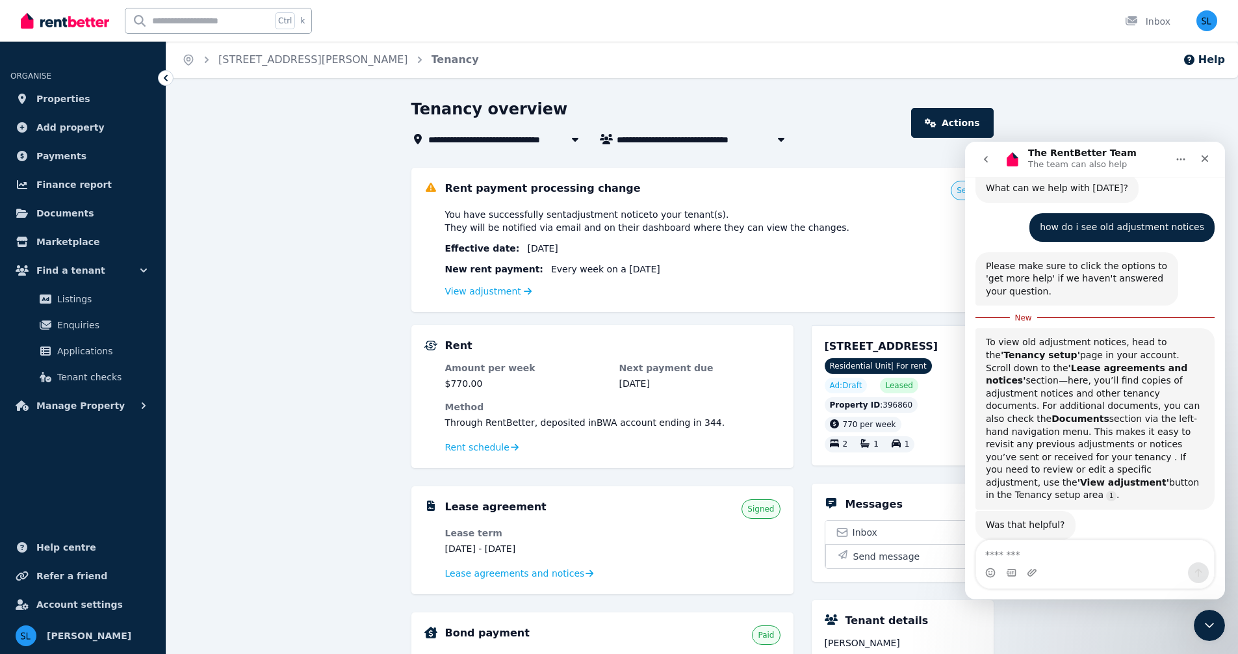
scroll to position [110, 0]
click at [89, 402] on span "Manage Property" at bounding box center [80, 406] width 88 height 16
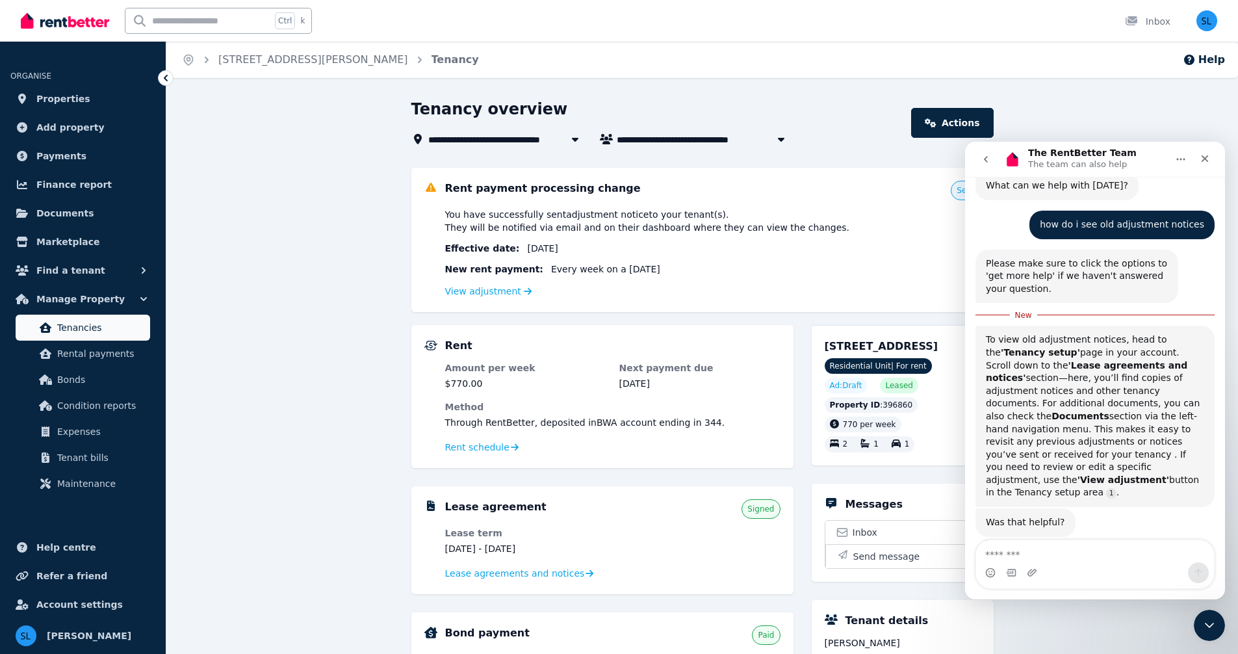
click at [85, 331] on span "Tenancies" at bounding box center [101, 328] width 88 height 16
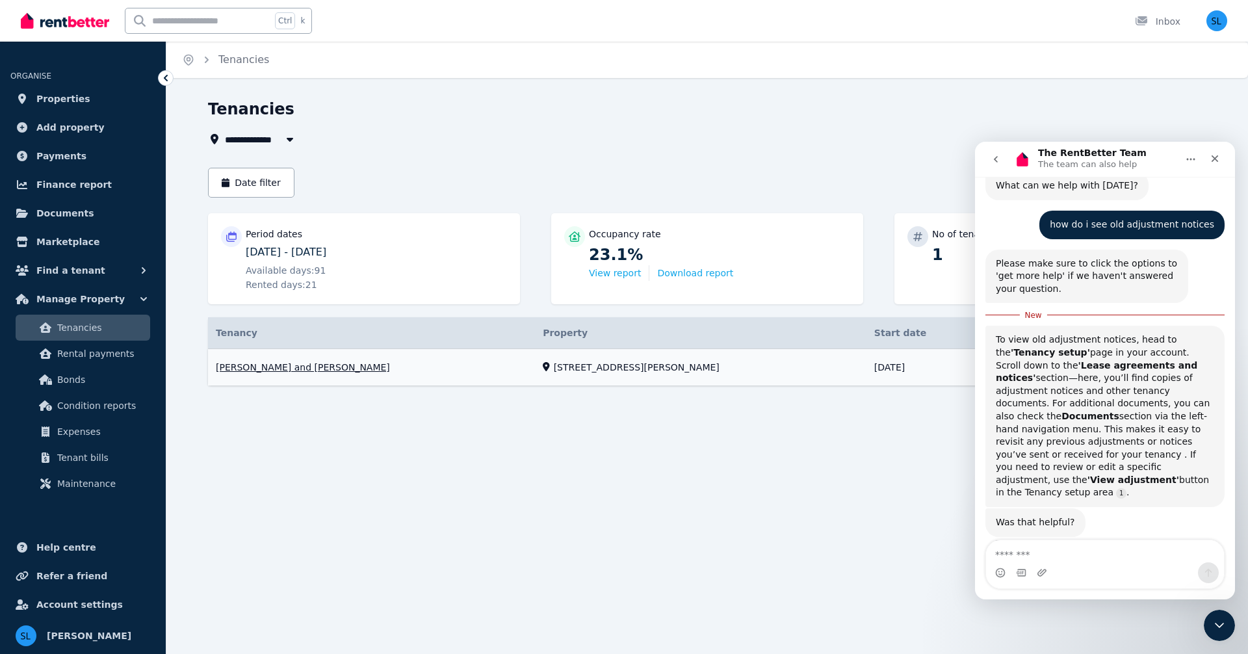
click at [302, 368] on link "View property details" at bounding box center [707, 367] width 998 height 37
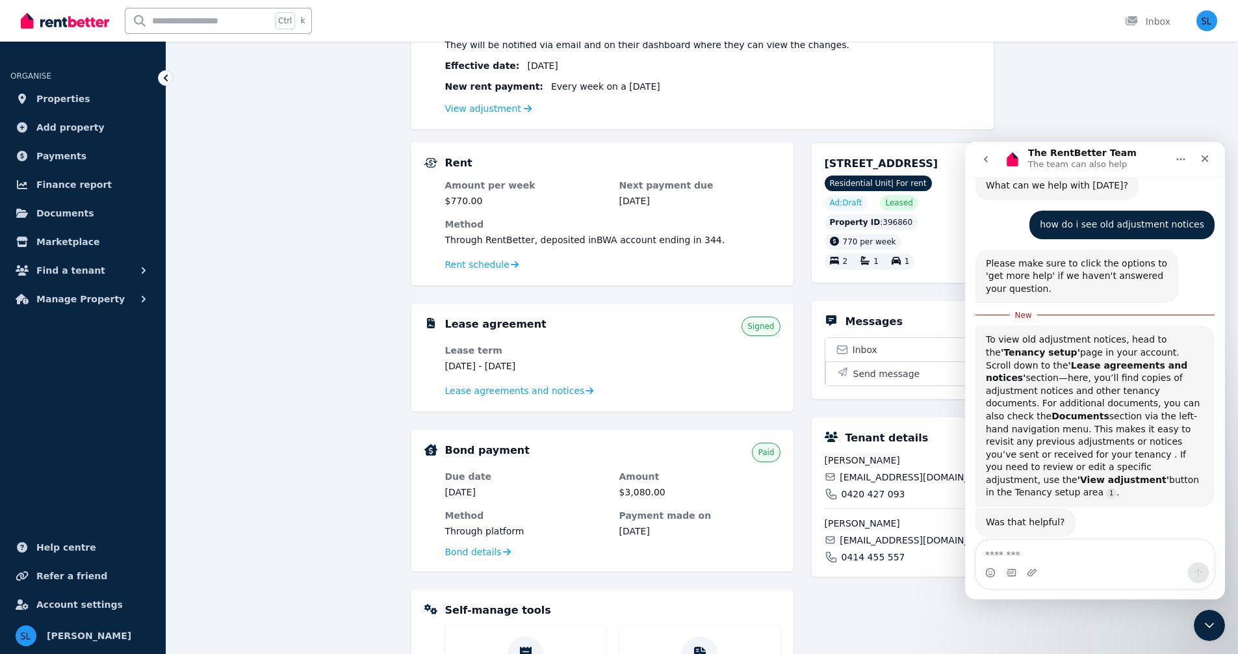
scroll to position [195, 0]
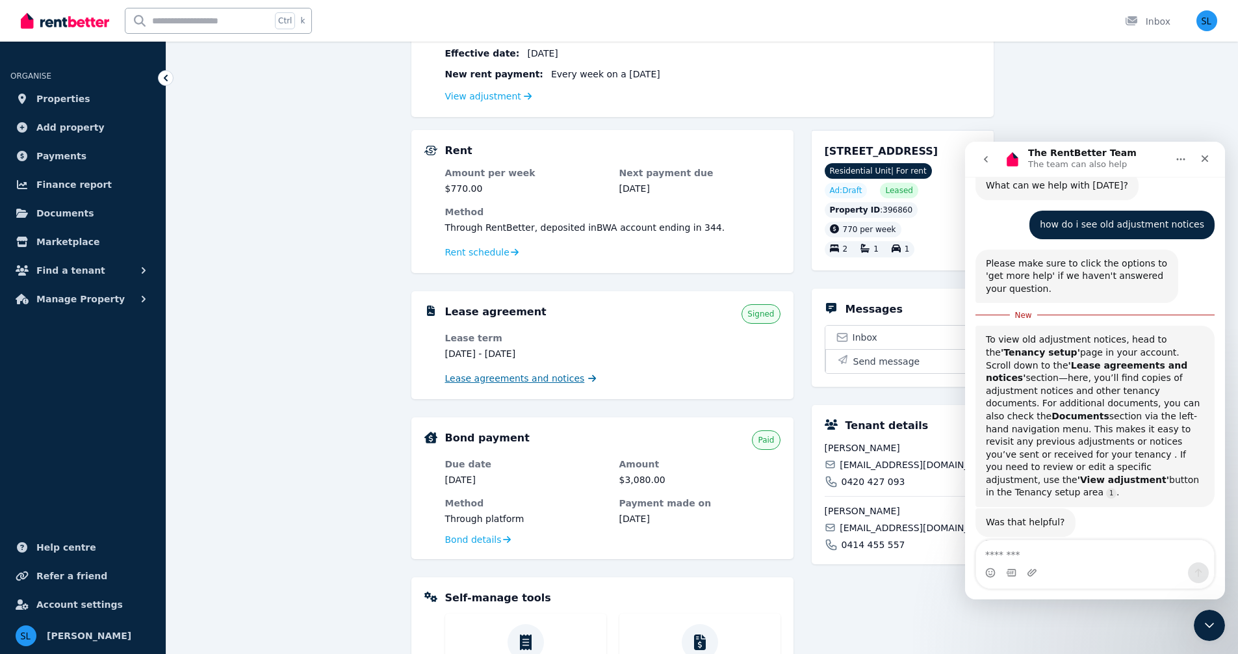
click at [518, 378] on span "Lease agreements and notices" at bounding box center [515, 378] width 140 height 13
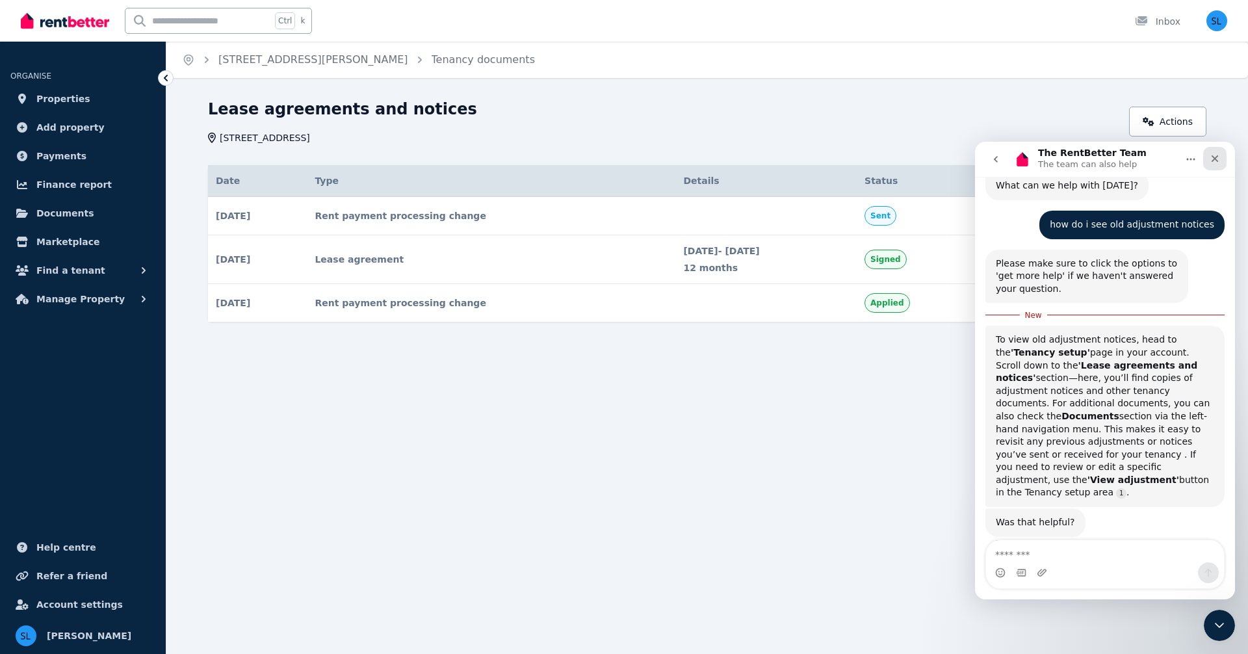
click at [1211, 156] on icon "Close" at bounding box center [1214, 158] width 7 height 7
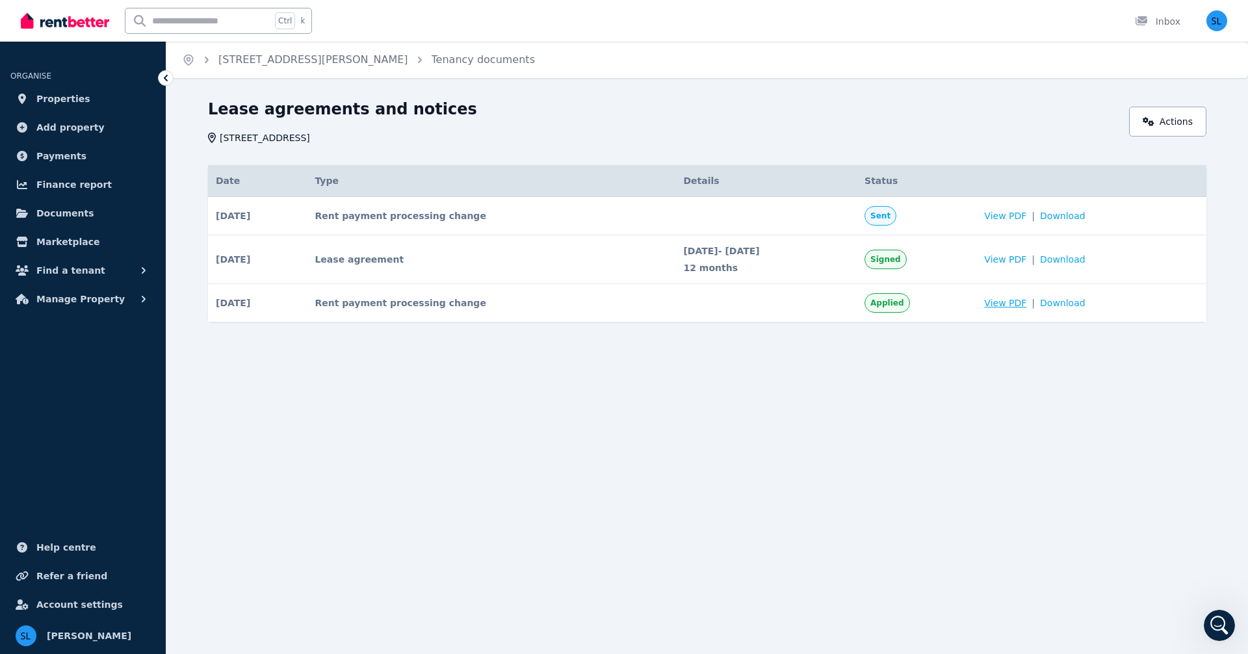
click at [1020, 302] on span "View PDF" at bounding box center [1005, 302] width 42 height 13
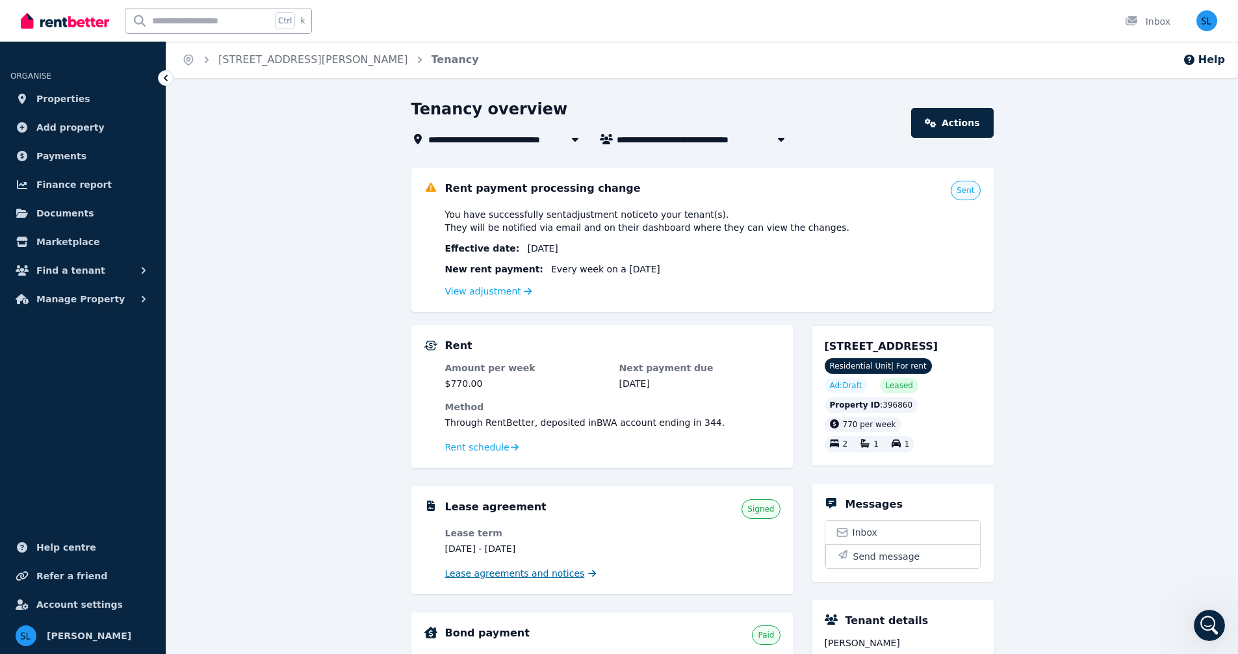
click at [527, 574] on span "Lease agreements and notices" at bounding box center [515, 573] width 140 height 13
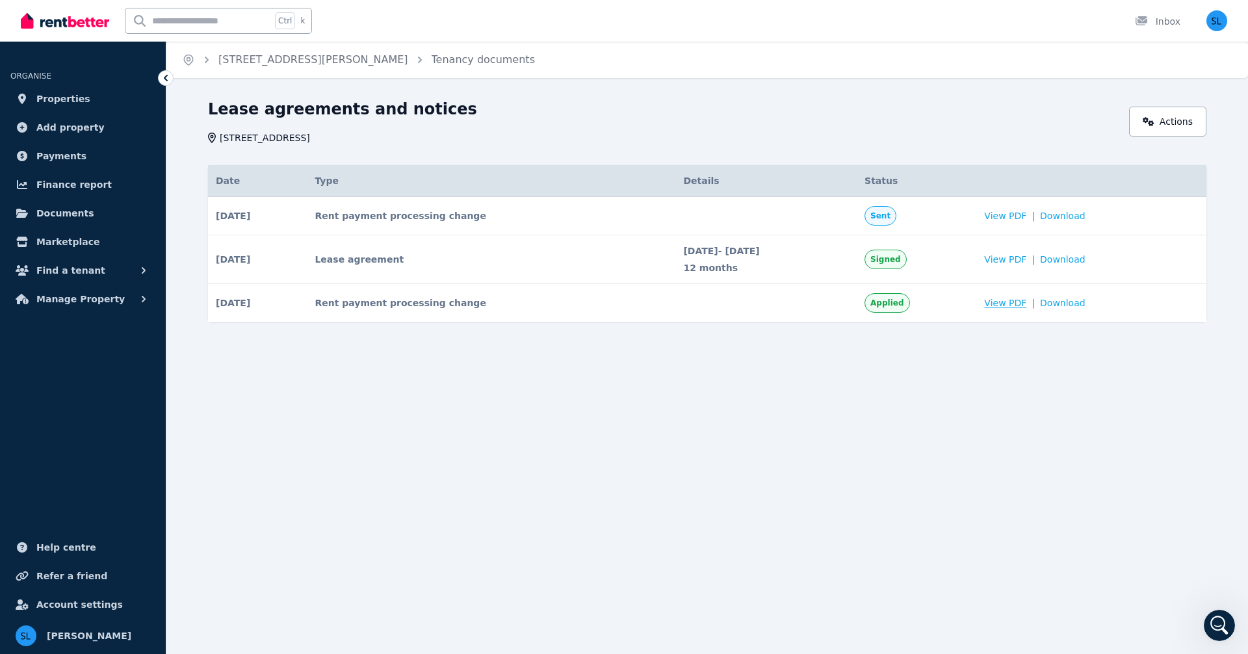
click at [1023, 302] on span "View PDF" at bounding box center [1005, 302] width 42 height 13
click at [1079, 304] on span "Download" at bounding box center [1062, 302] width 45 height 13
click at [1064, 442] on div "Home Unit 5, 77-79 Elouera Rd, Cronulla Tenancy documents Lease agreements and …" at bounding box center [624, 327] width 1248 height 654
click at [1214, 622] on icon "Open Intercom Messenger" at bounding box center [1217, 623] width 21 height 21
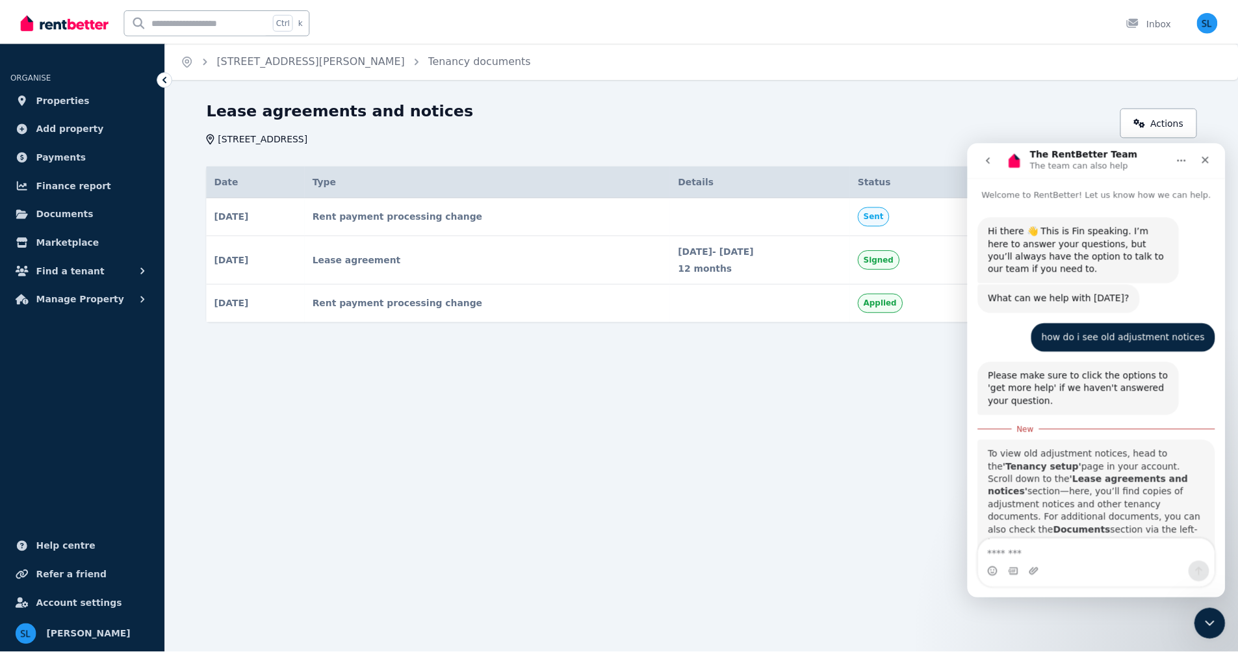
scroll to position [110, 0]
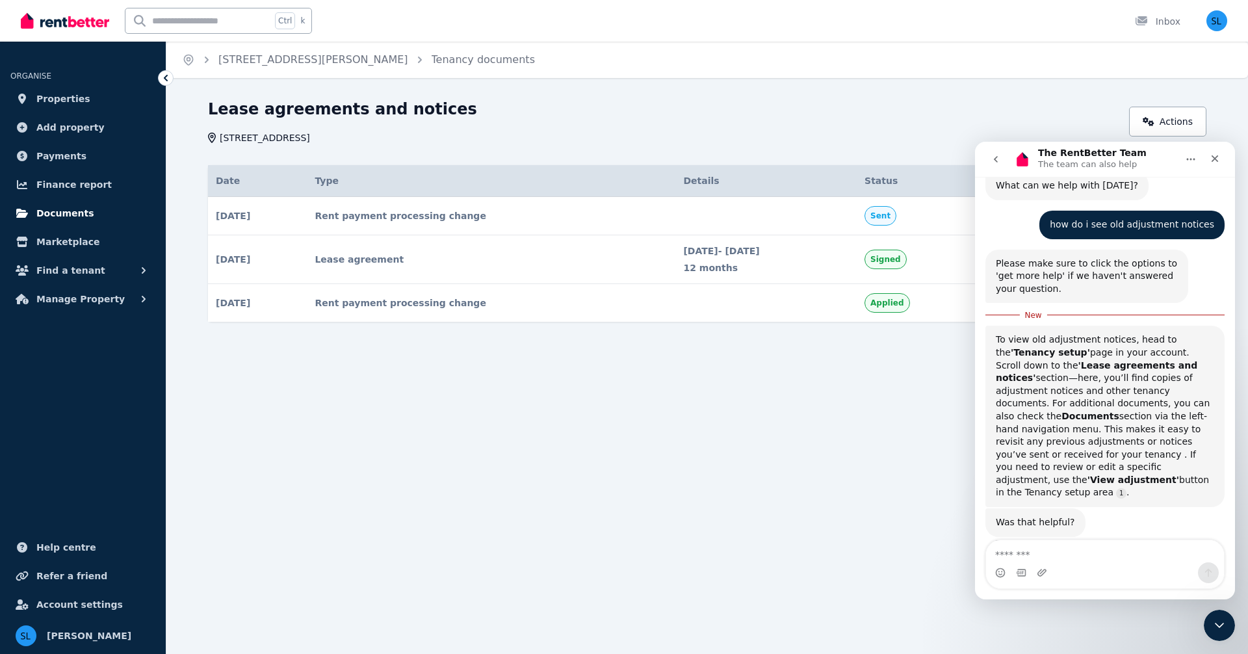
click at [64, 213] on span "Documents" at bounding box center [65, 213] width 58 height 16
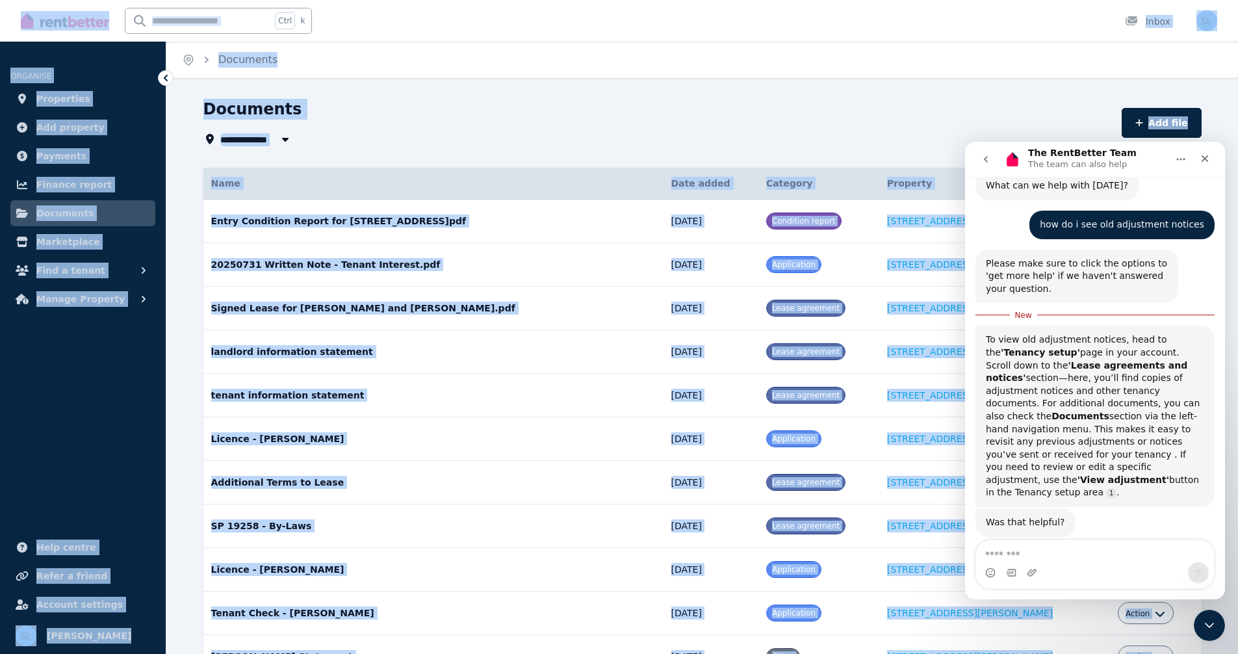
click at [183, 276] on div "**********" at bounding box center [702, 499] width 1072 height 800
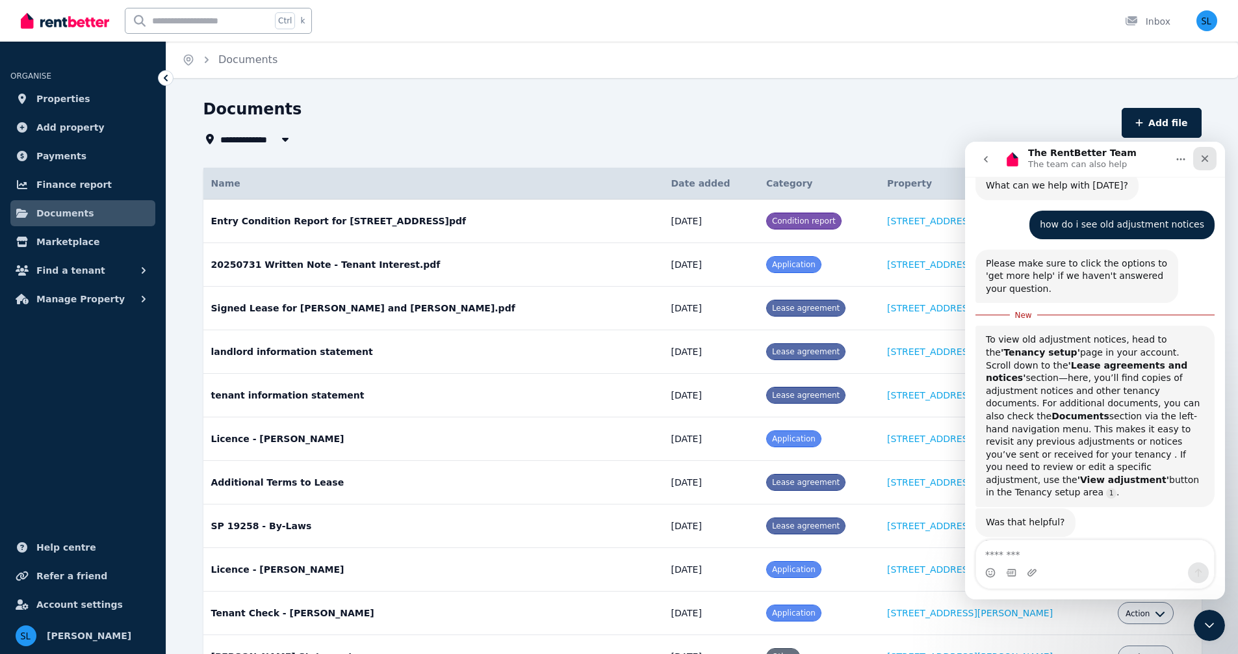
click at [1205, 156] on icon "Close" at bounding box center [1205, 158] width 10 height 10
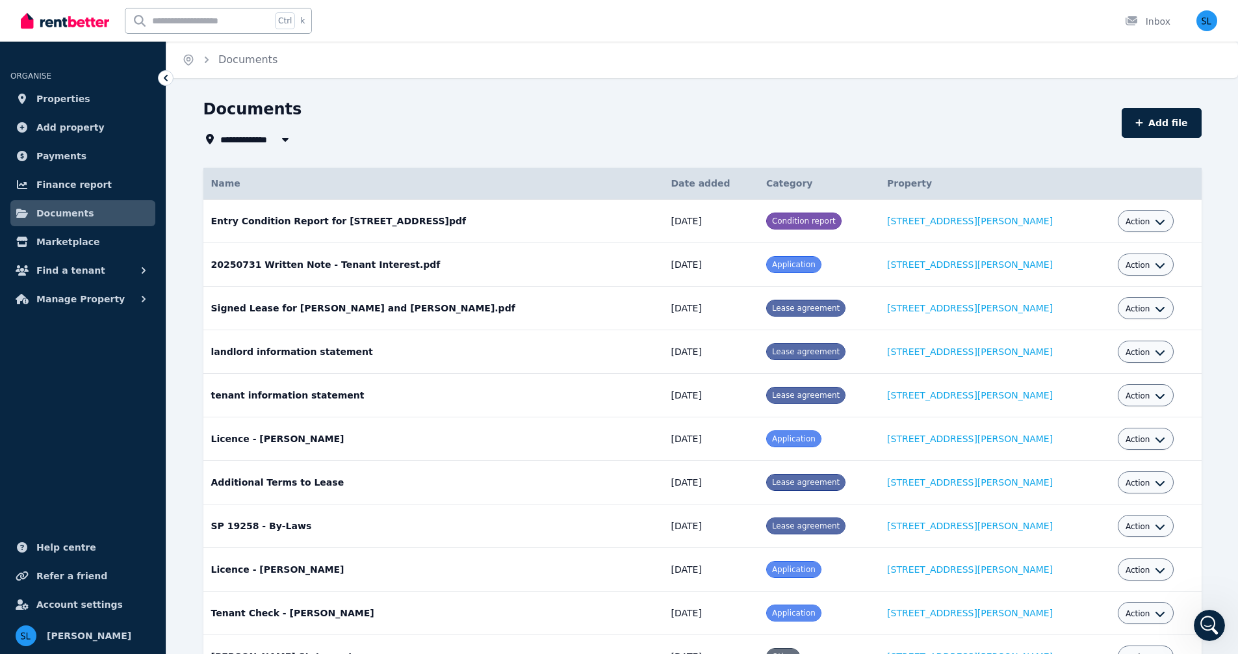
click at [360, 135] on div "**********" at bounding box center [658, 139] width 910 height 16
click at [1205, 24] on img "button" at bounding box center [1206, 20] width 21 height 21
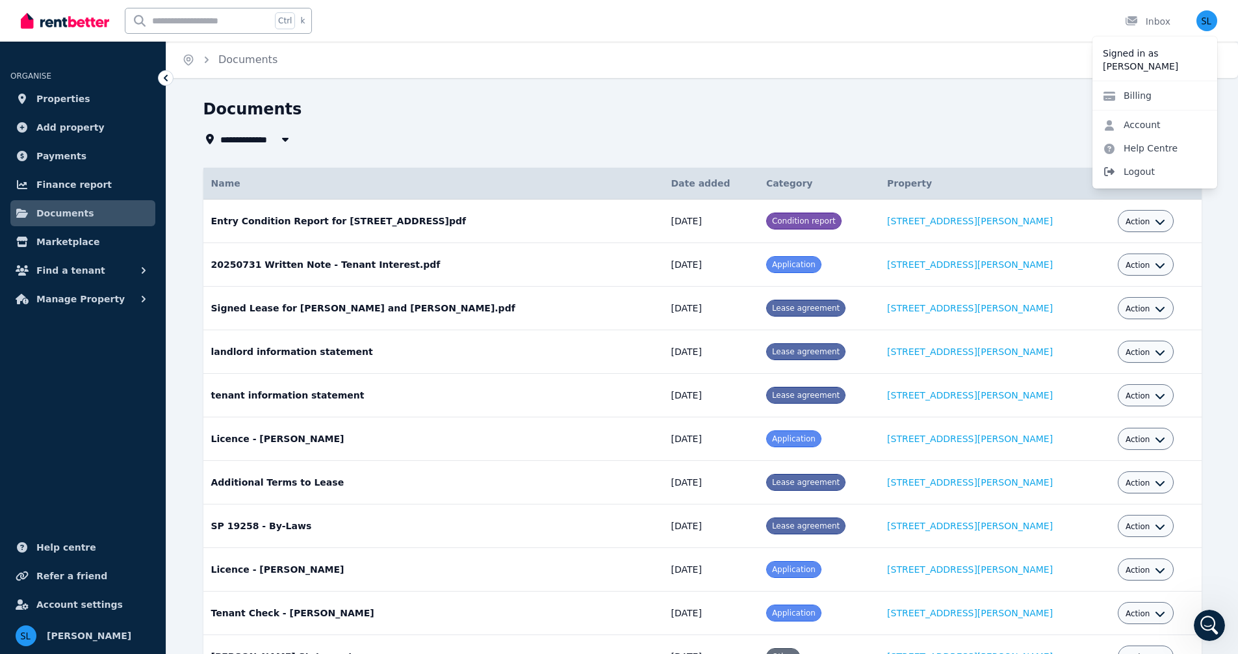
click at [1135, 171] on span "Logout" at bounding box center [1154, 171] width 125 height 23
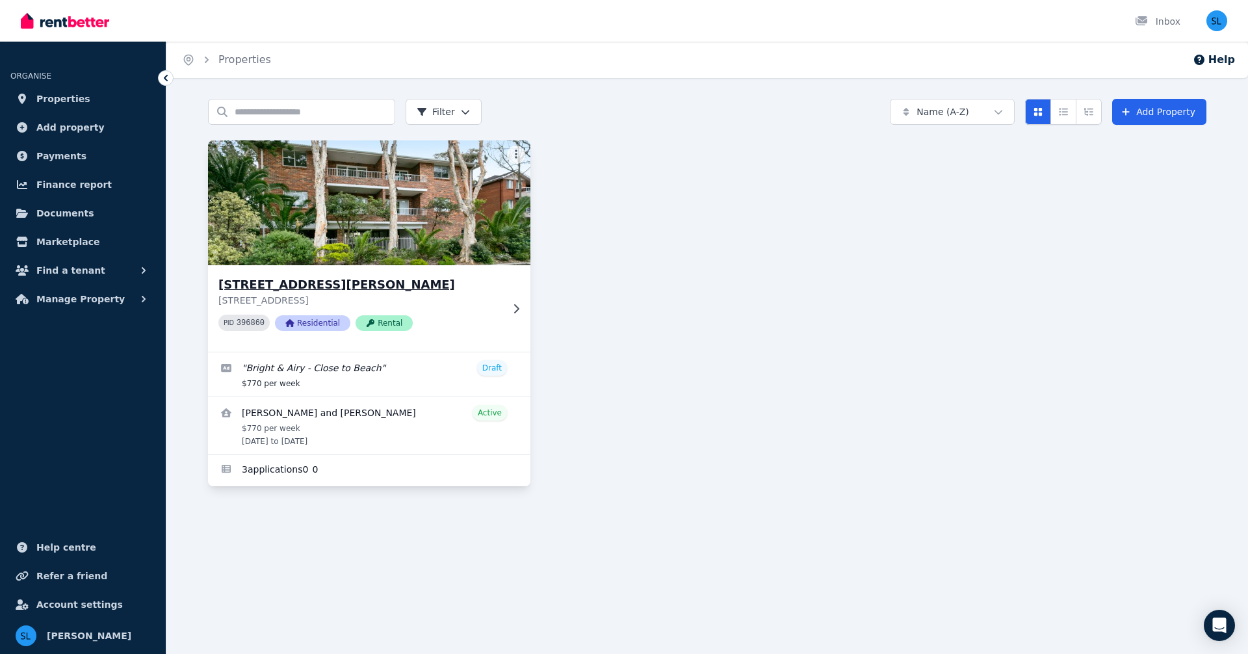
click at [289, 213] on img at bounding box center [369, 202] width 339 height 131
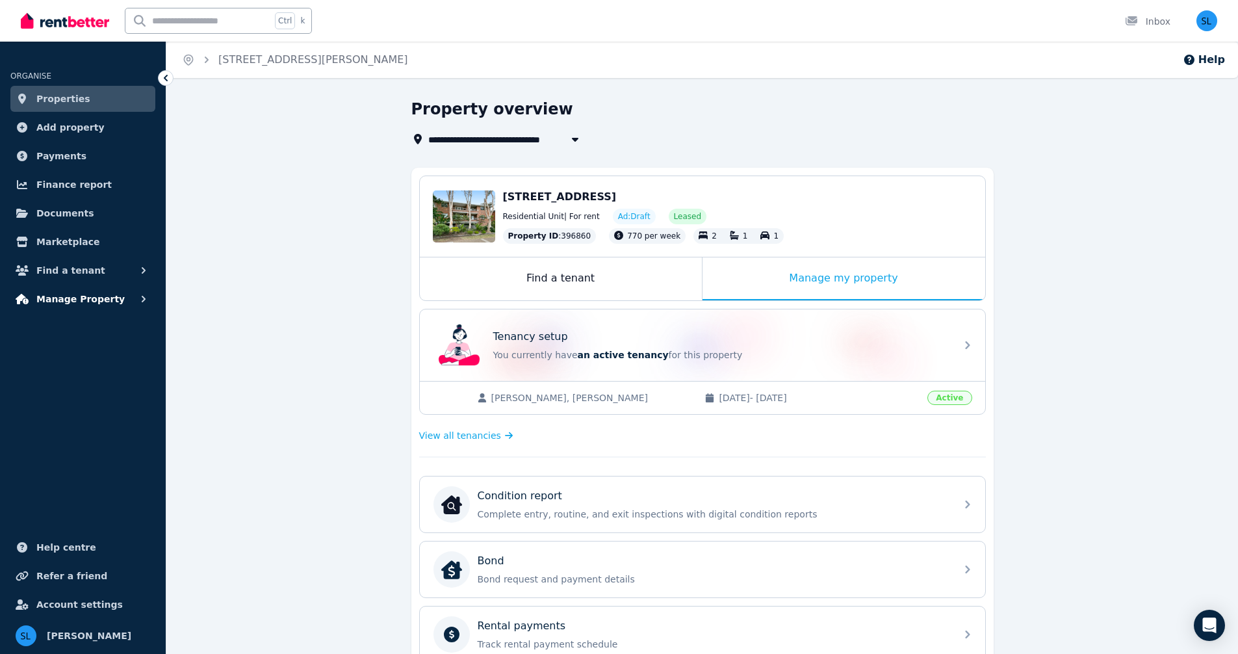
click at [90, 300] on span "Manage Property" at bounding box center [80, 299] width 88 height 16
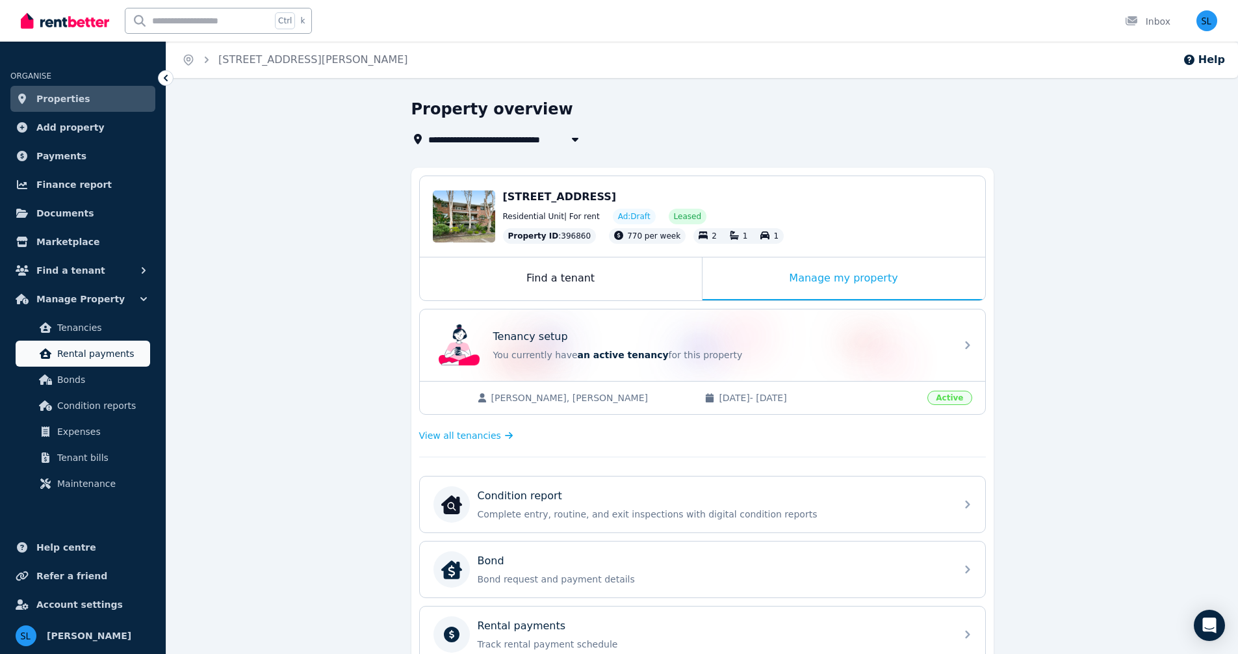
click at [88, 352] on span "Rental payments" at bounding box center [101, 354] width 88 height 16
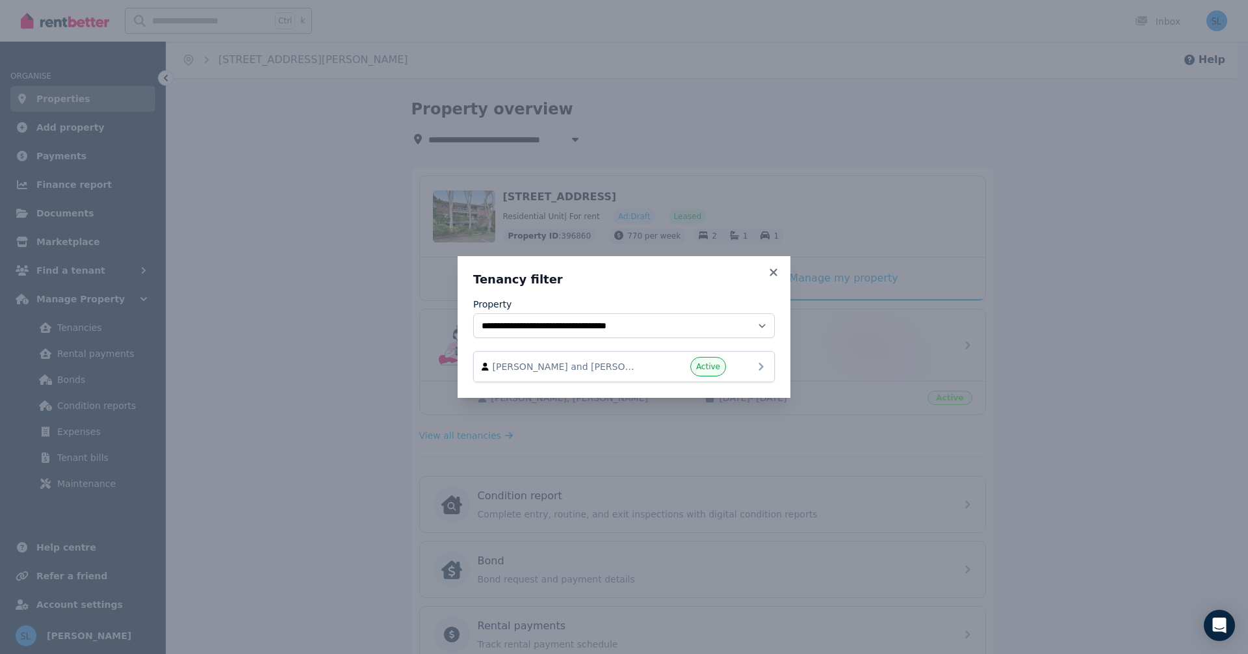
click at [595, 366] on span "[PERSON_NAME] and [PERSON_NAME]" at bounding box center [567, 366] width 148 height 13
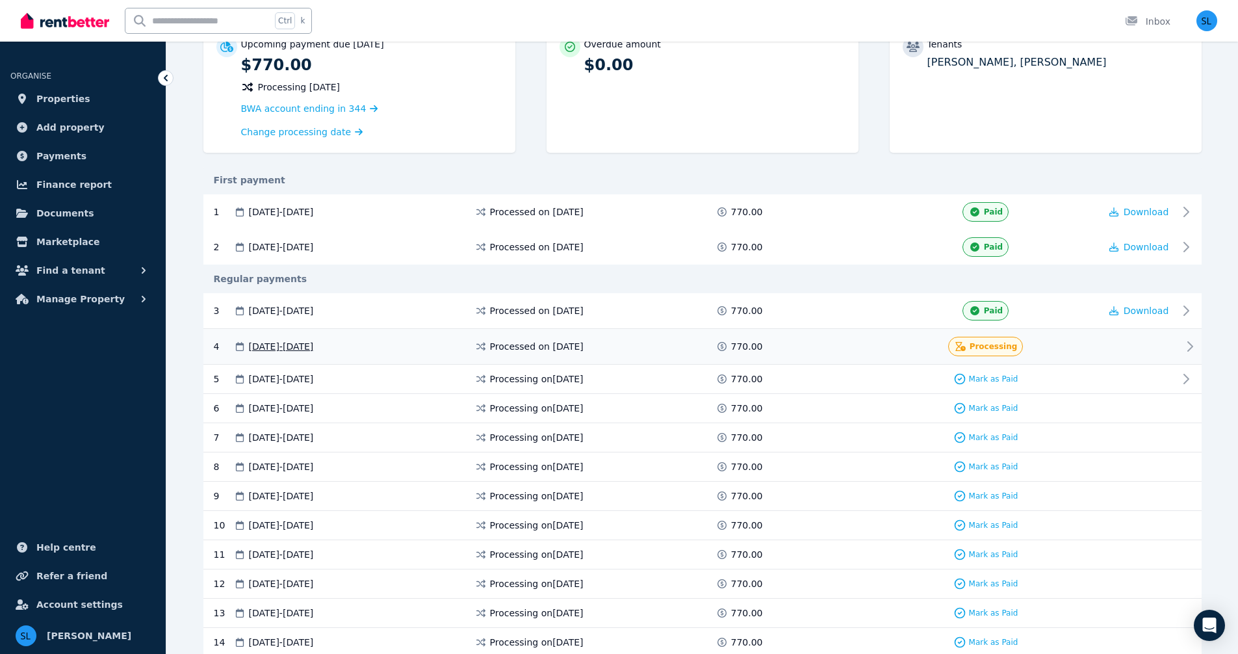
scroll to position [151, 0]
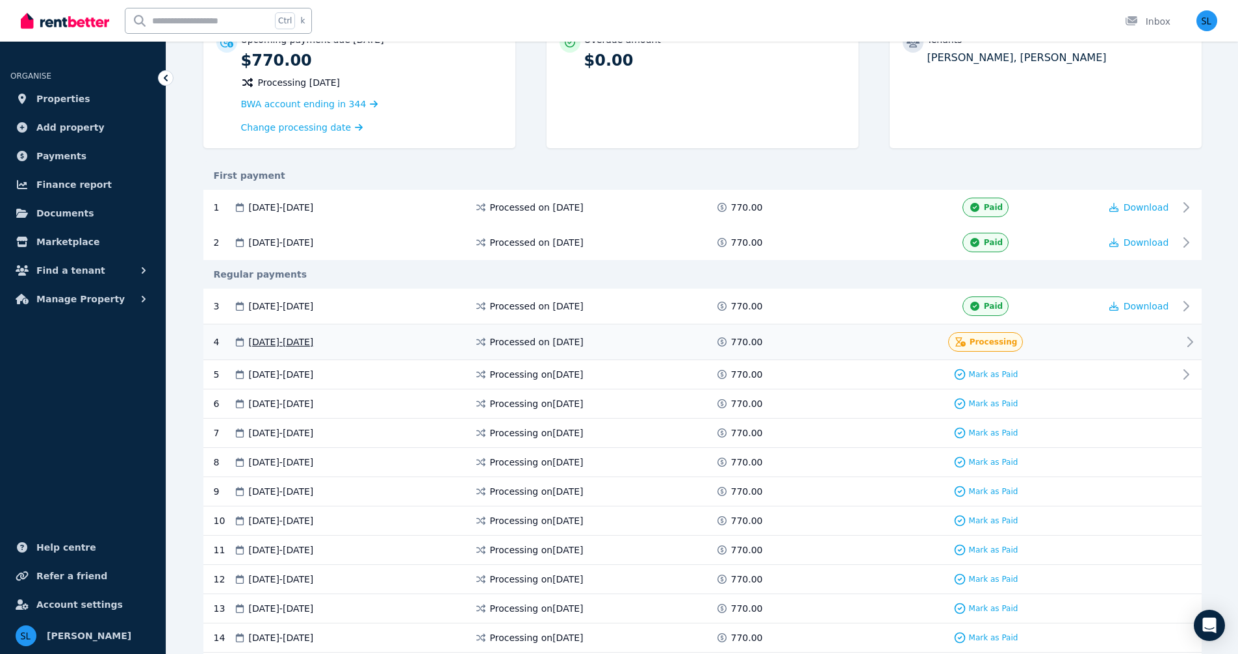
click at [1003, 340] on span "Processing" at bounding box center [994, 342] width 48 height 10
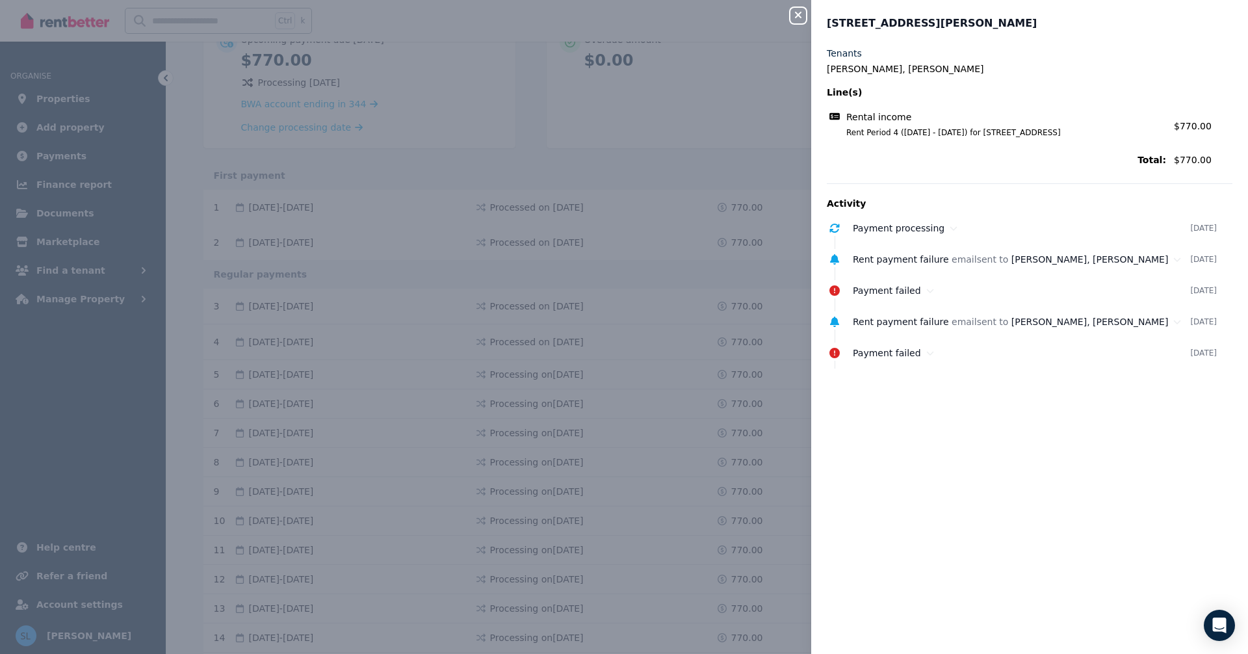
click at [802, 14] on icon "button" at bounding box center [798, 15] width 16 height 10
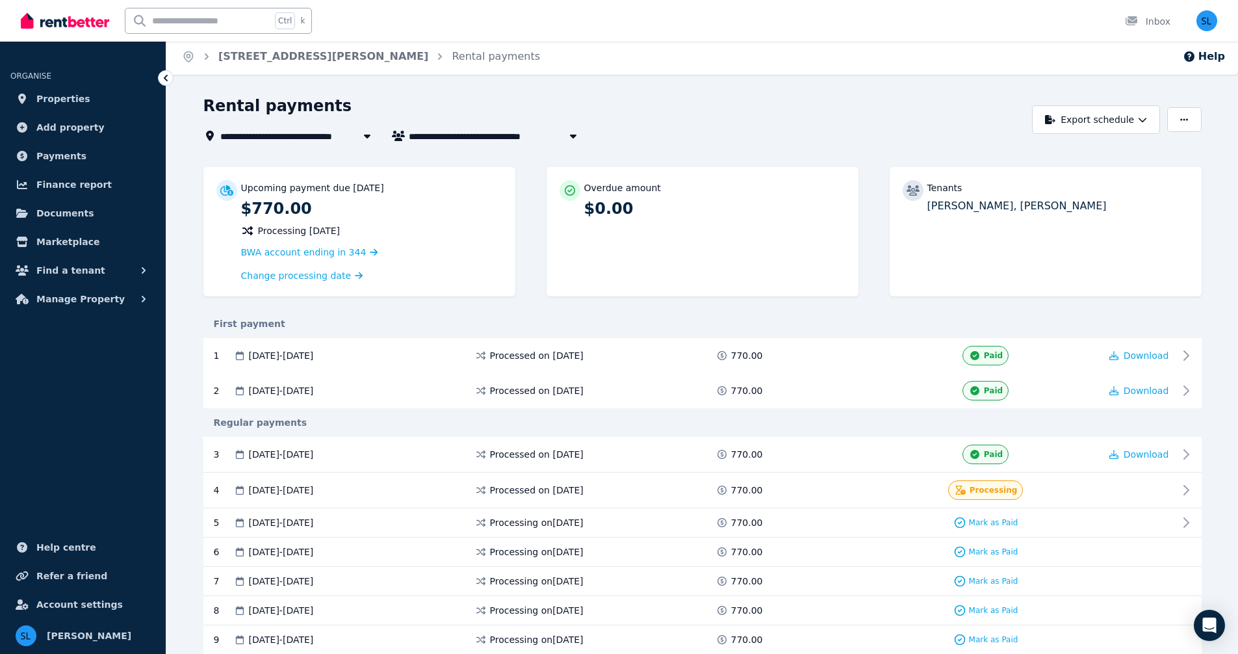
scroll to position [0, 0]
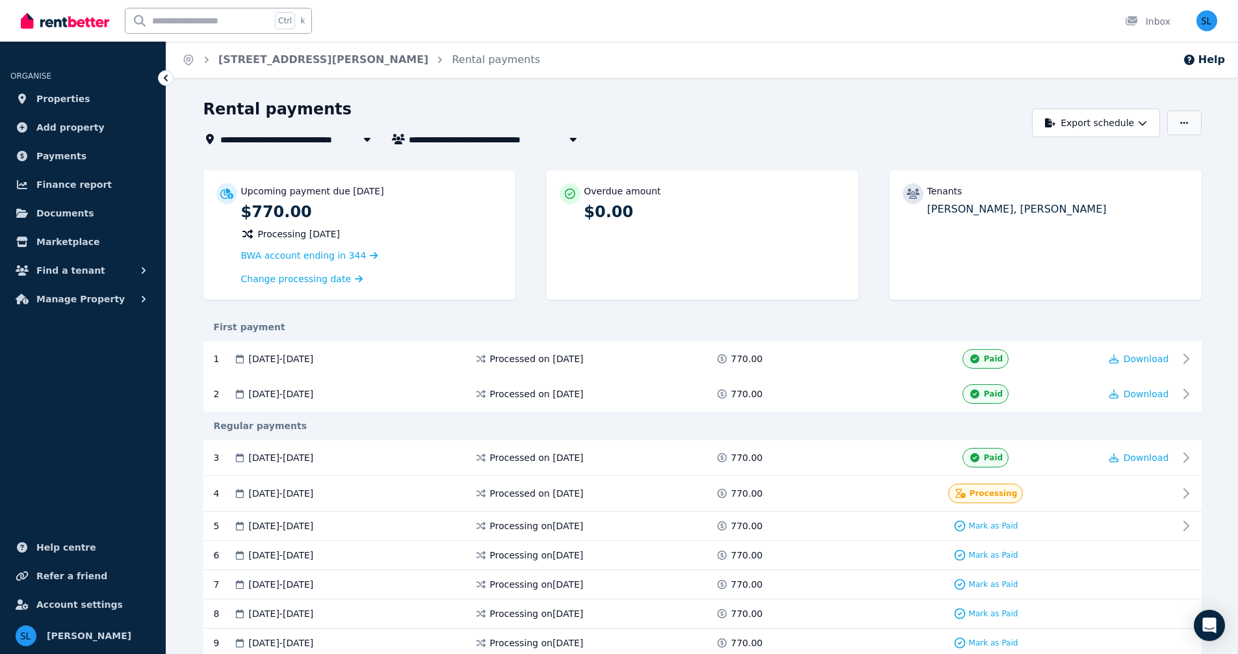
click at [1182, 126] on icon "button" at bounding box center [1184, 122] width 8 height 9
click at [976, 123] on div "**********" at bounding box center [614, 123] width 822 height 48
click at [75, 295] on span "Manage Property" at bounding box center [80, 299] width 88 height 16
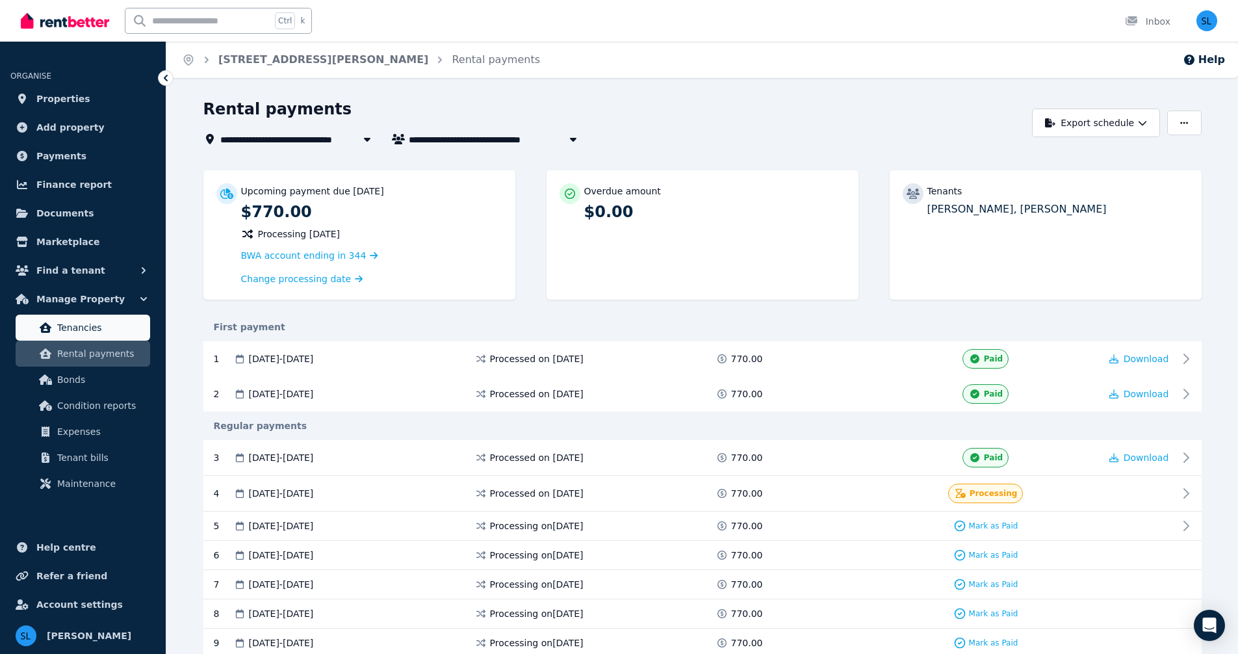
click at [90, 324] on span "Tenancies" at bounding box center [101, 328] width 88 height 16
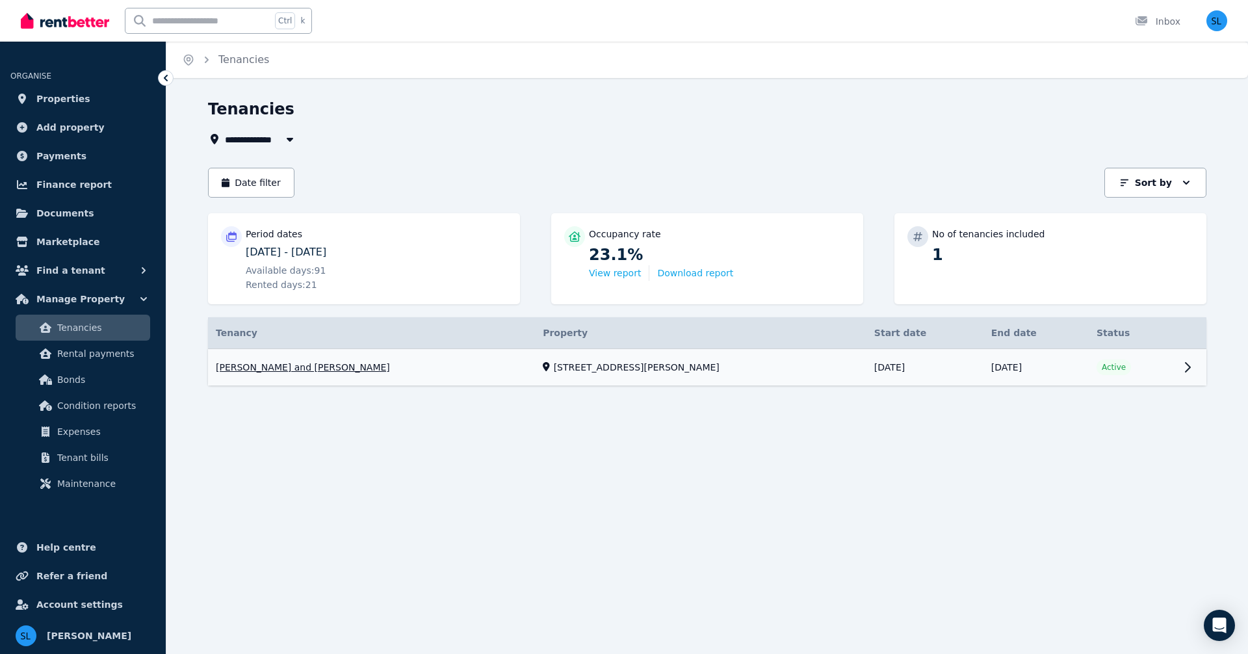
click at [307, 366] on link "View property details" at bounding box center [707, 367] width 998 height 37
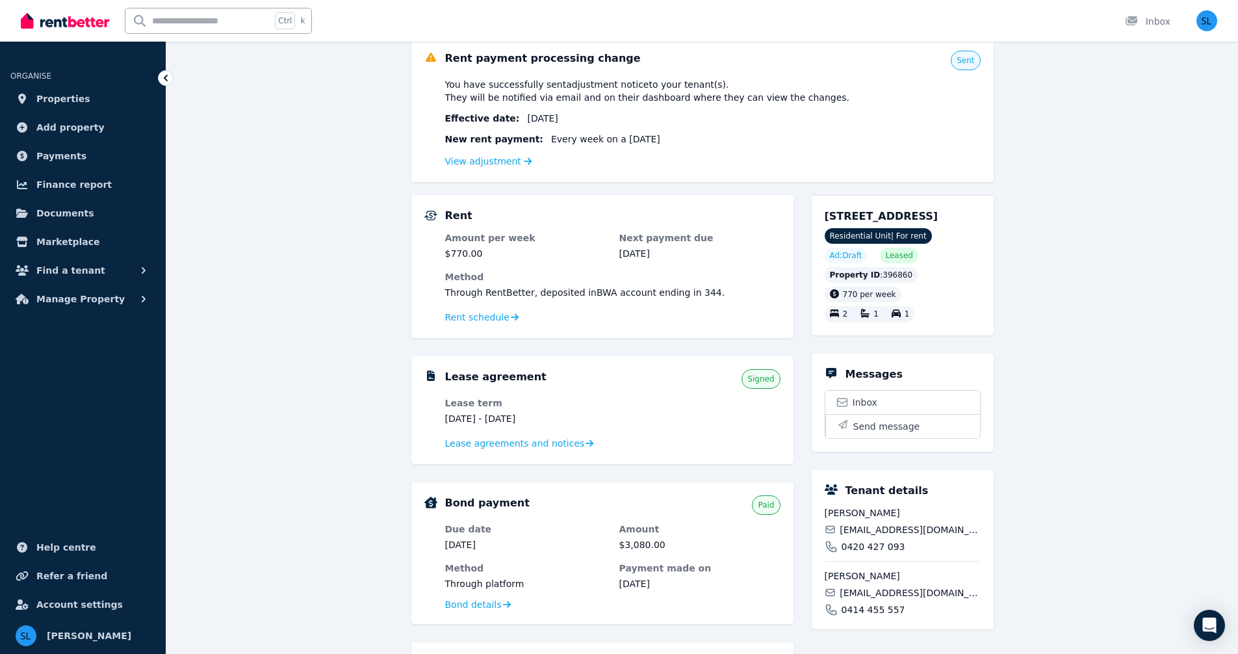
scroll to position [151, 0]
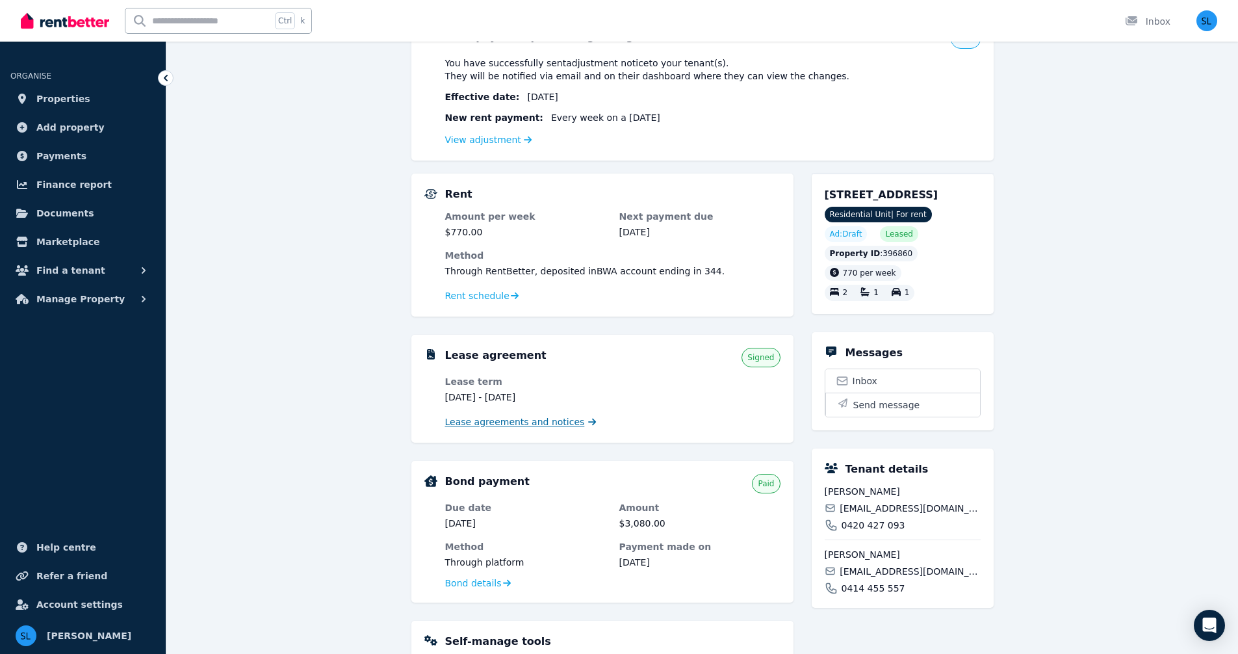
click at [526, 416] on span "Lease agreements and notices" at bounding box center [515, 421] width 140 height 13
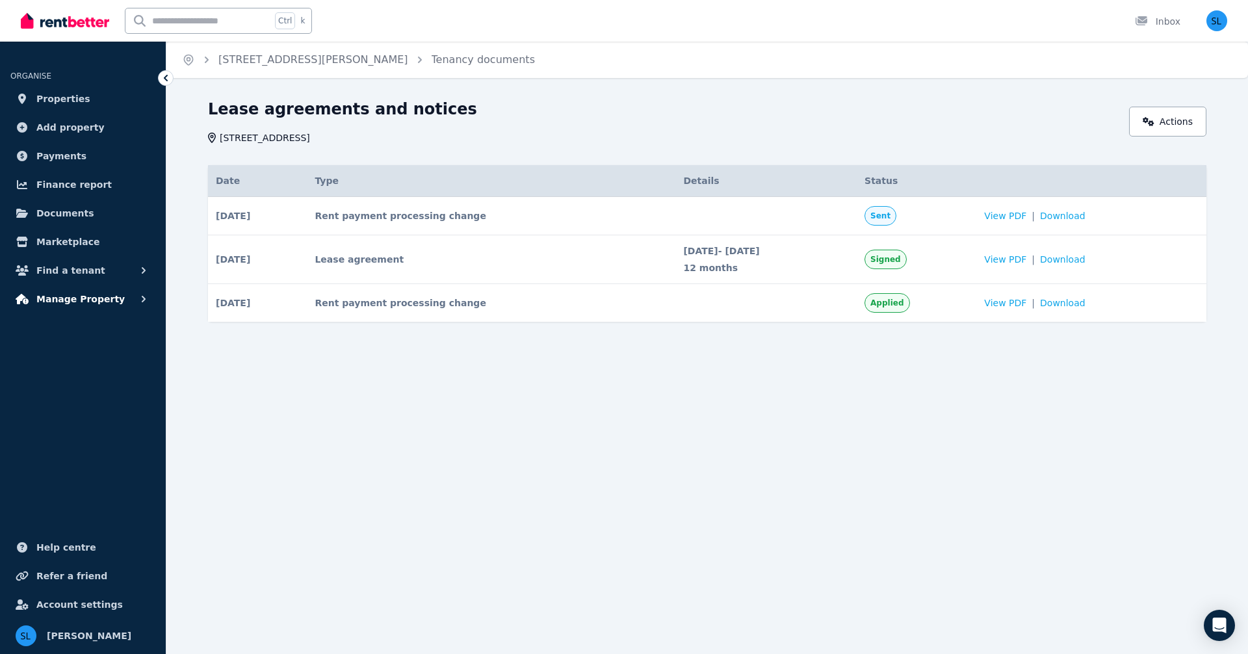
click at [79, 295] on span "Manage Property" at bounding box center [80, 299] width 88 height 16
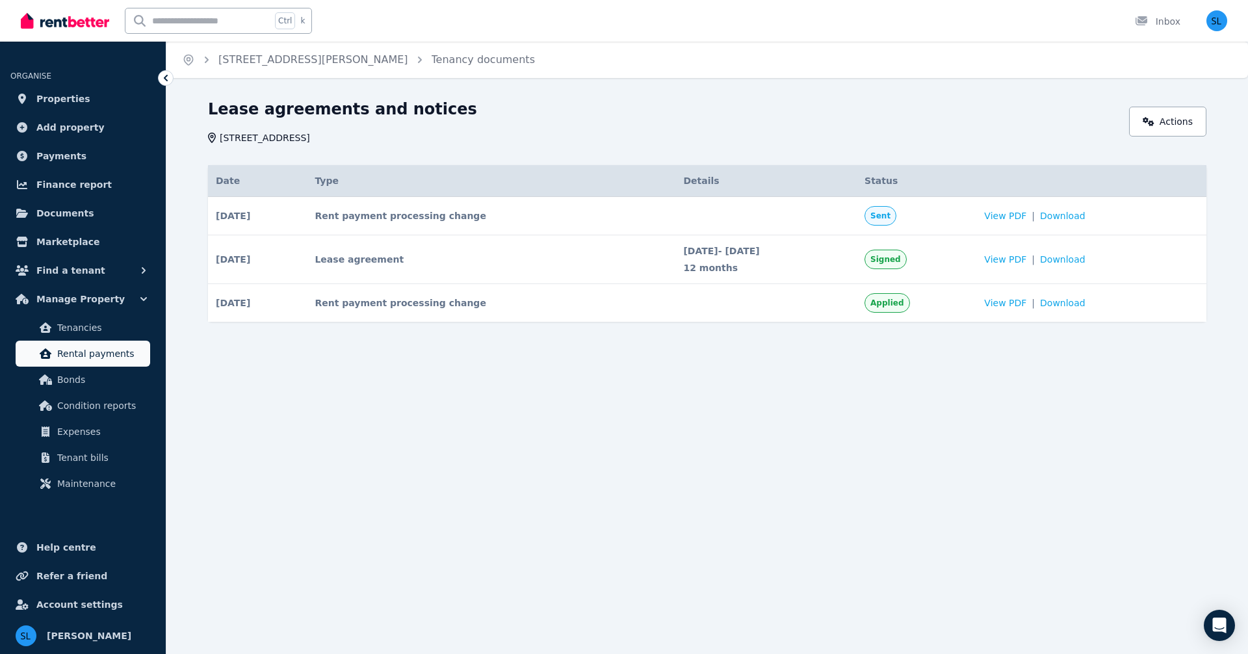
click at [85, 352] on span "Rental payments" at bounding box center [101, 354] width 88 height 16
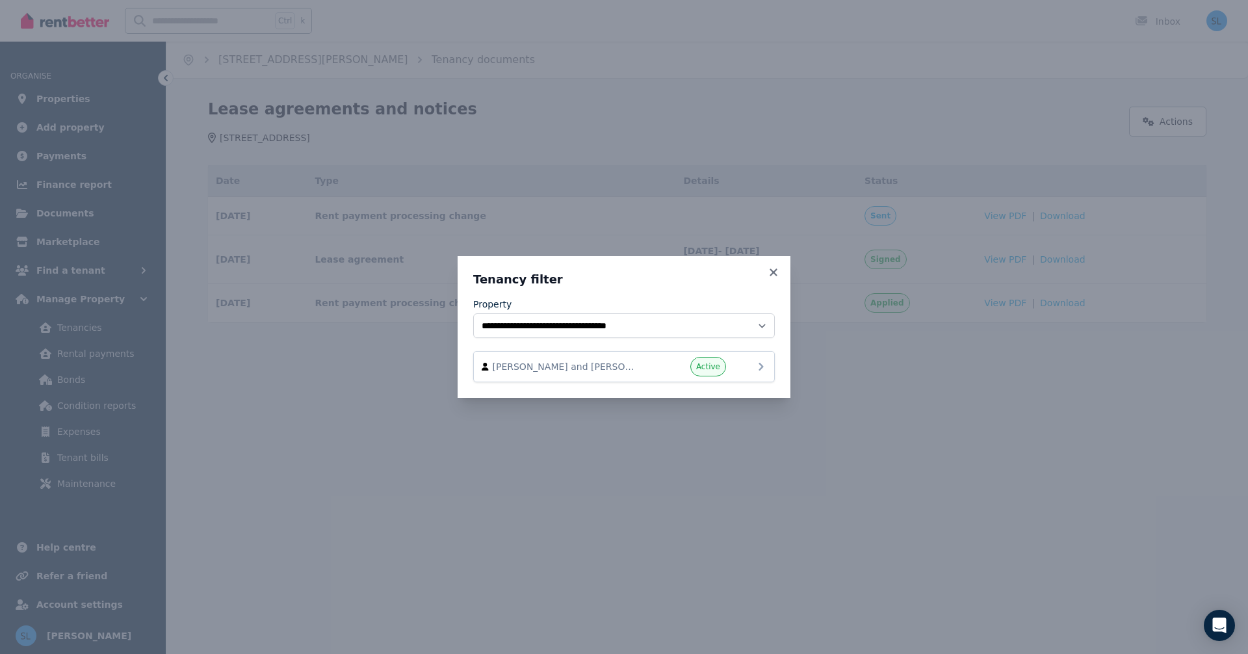
click at [569, 364] on span "[PERSON_NAME] and [PERSON_NAME]" at bounding box center [567, 366] width 148 height 13
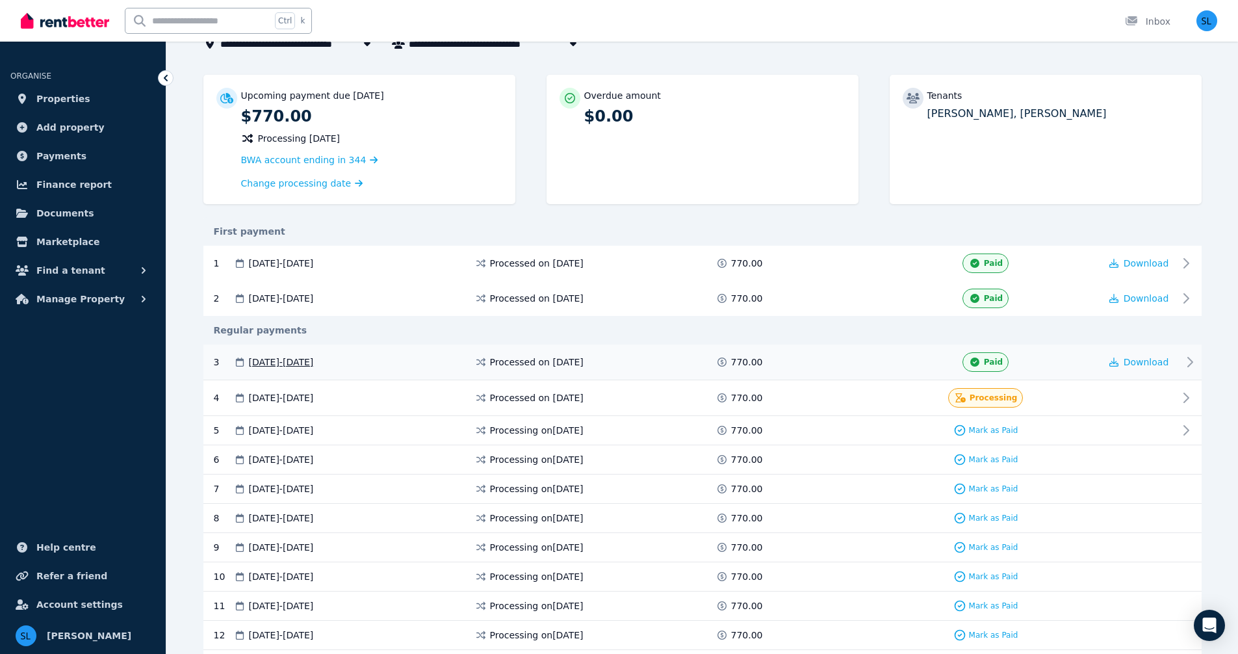
scroll to position [109, 0]
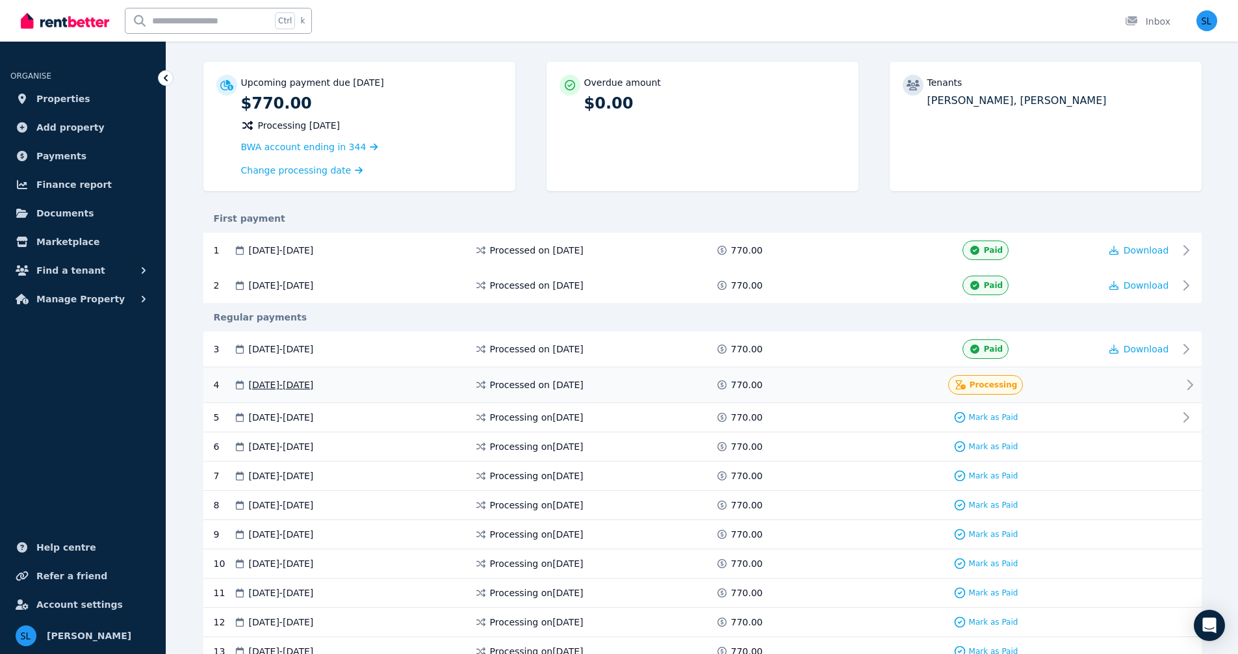
click at [1189, 383] on icon at bounding box center [1190, 385] width 16 height 16
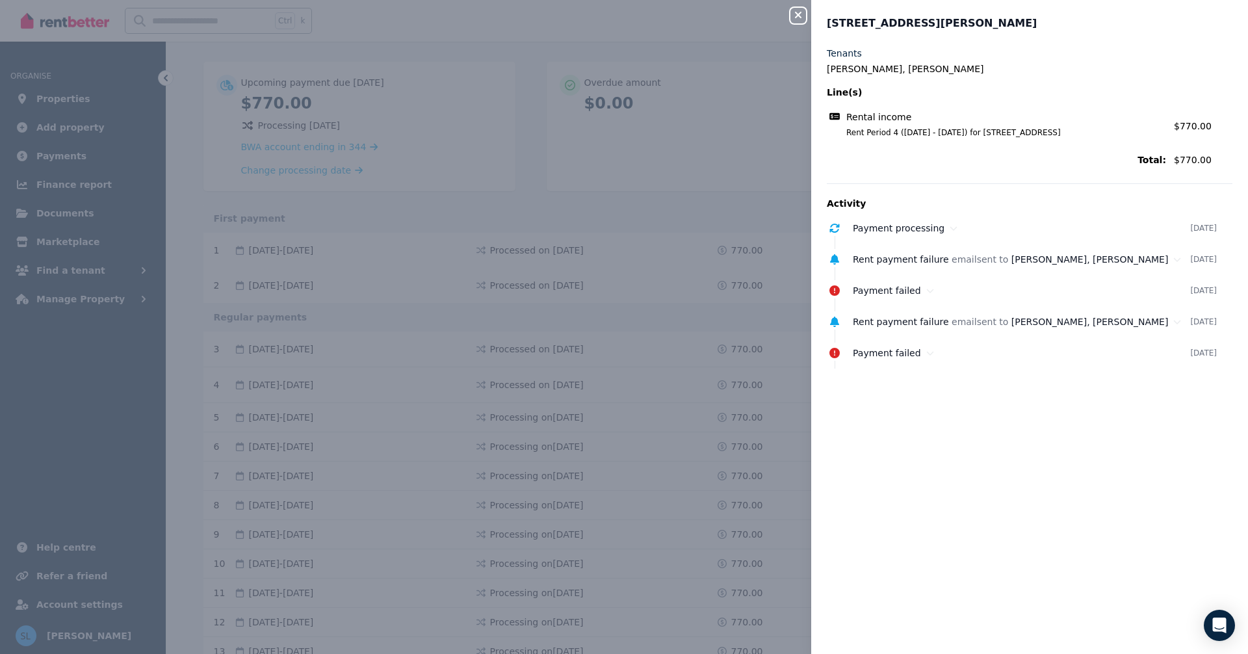
click at [795, 13] on icon "button" at bounding box center [798, 15] width 6 height 6
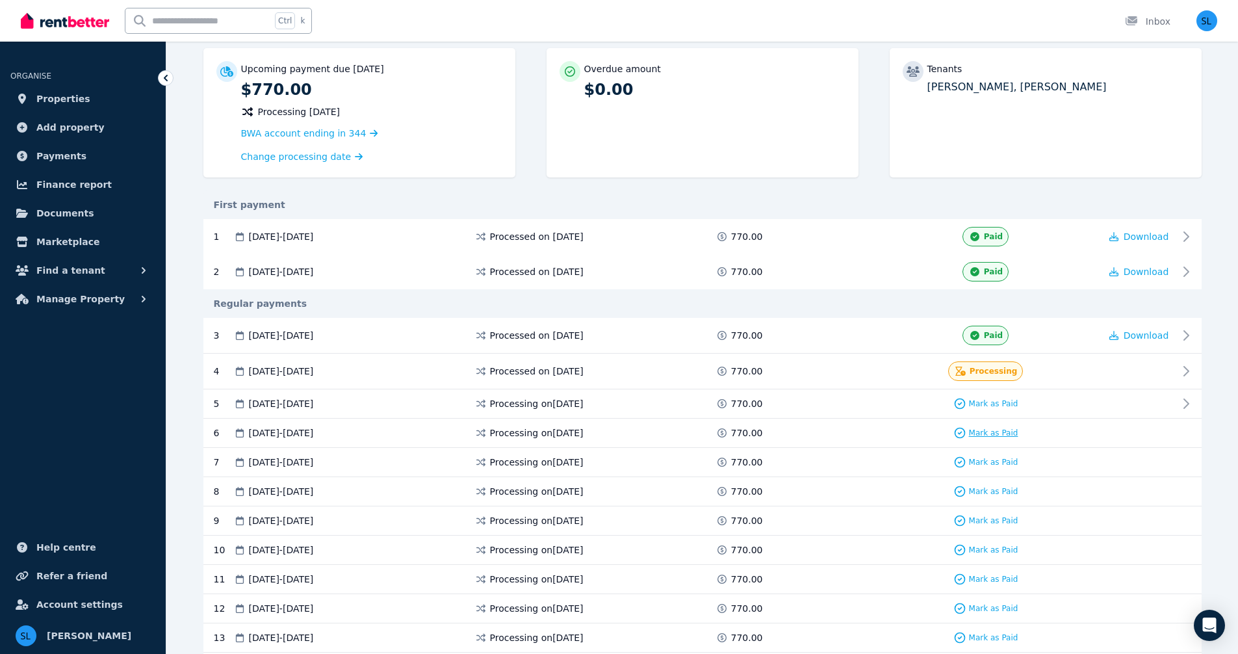
scroll to position [130, 0]
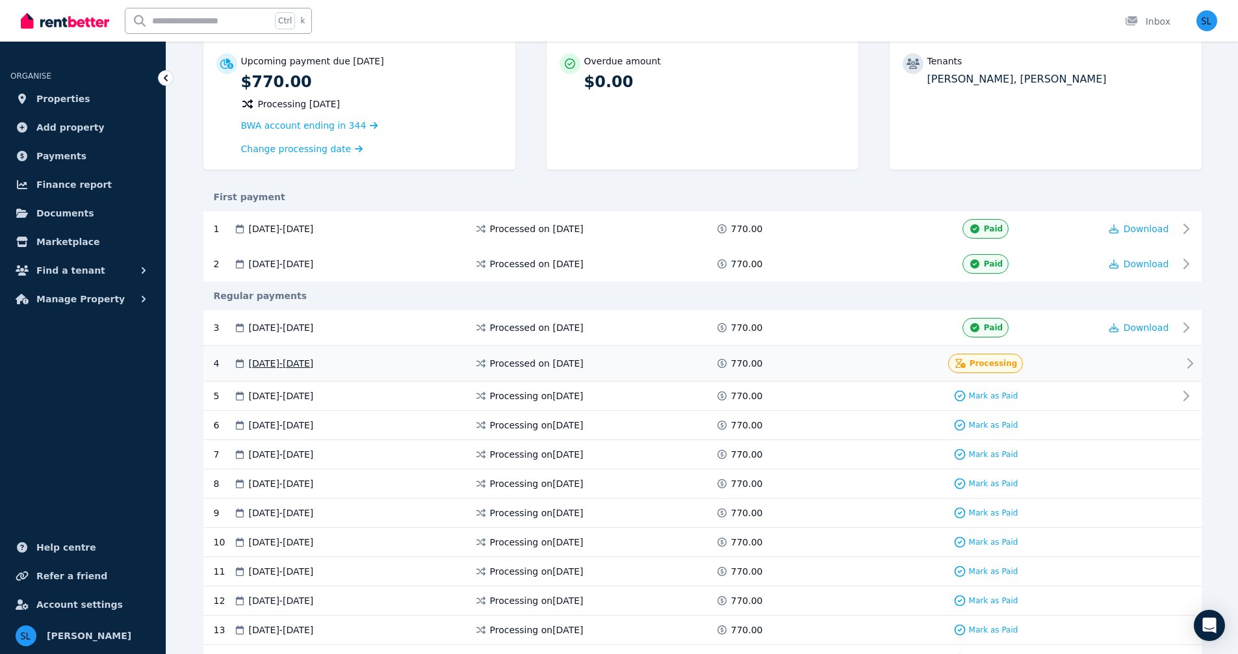
click at [999, 364] on span "Processing" at bounding box center [994, 363] width 48 height 10
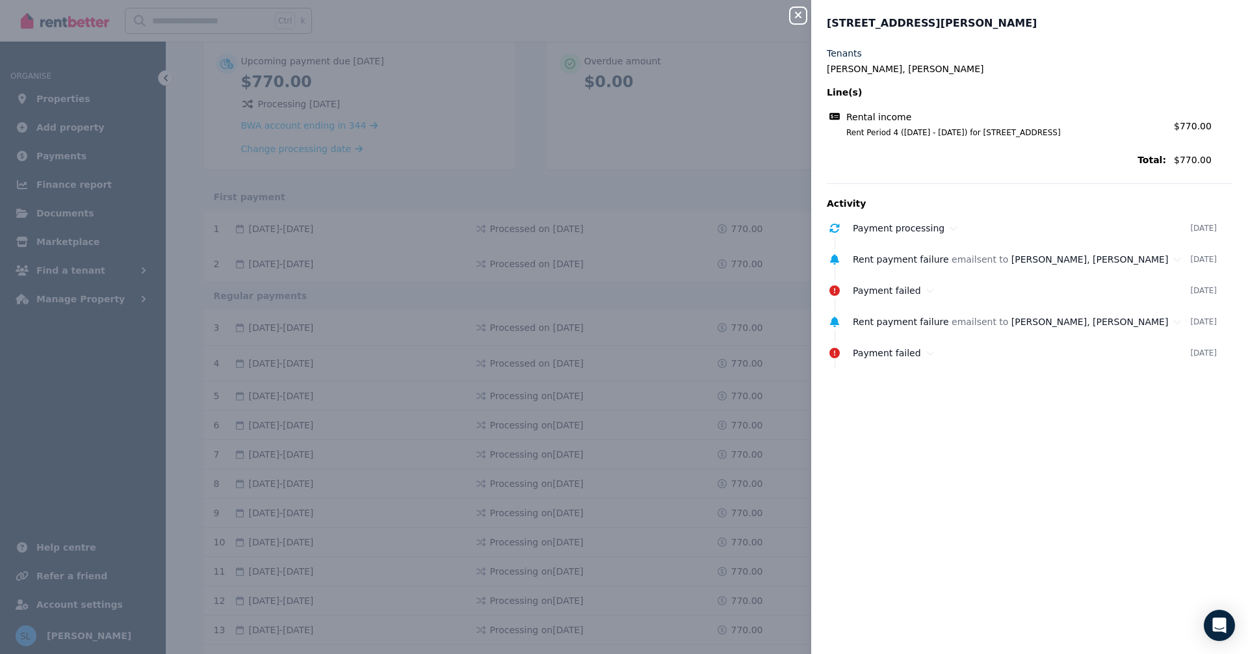
click at [798, 18] on icon "button" at bounding box center [798, 15] width 16 height 10
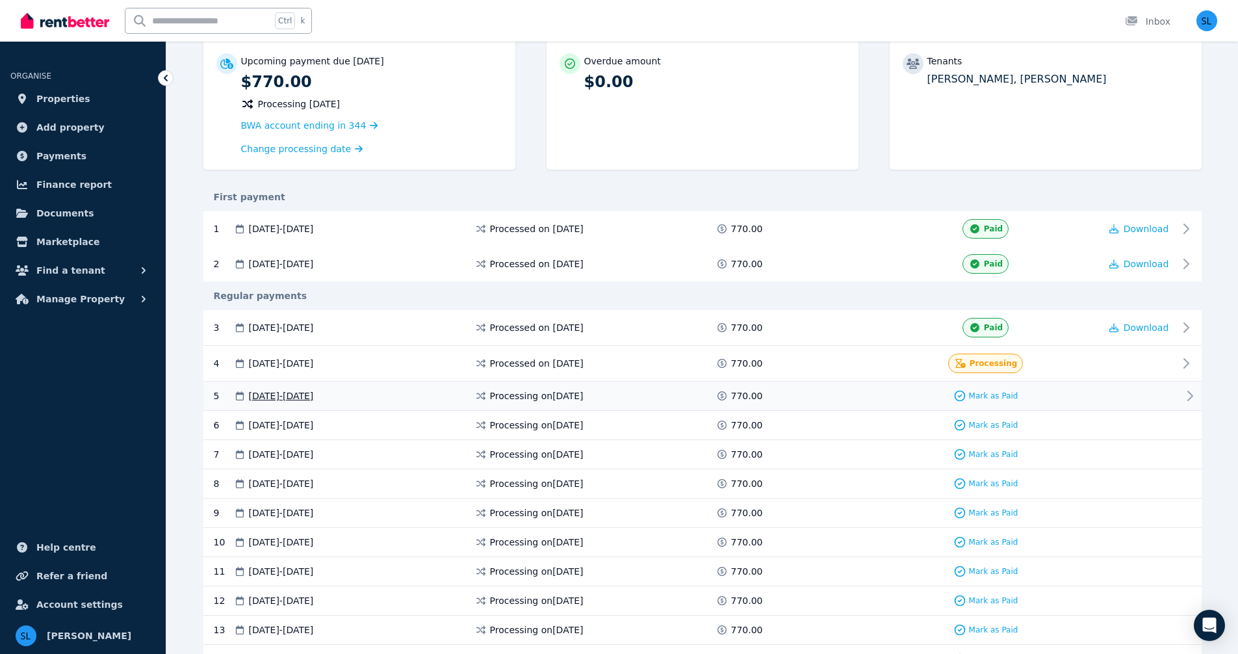
click at [1189, 396] on icon at bounding box center [1190, 396] width 16 height 16
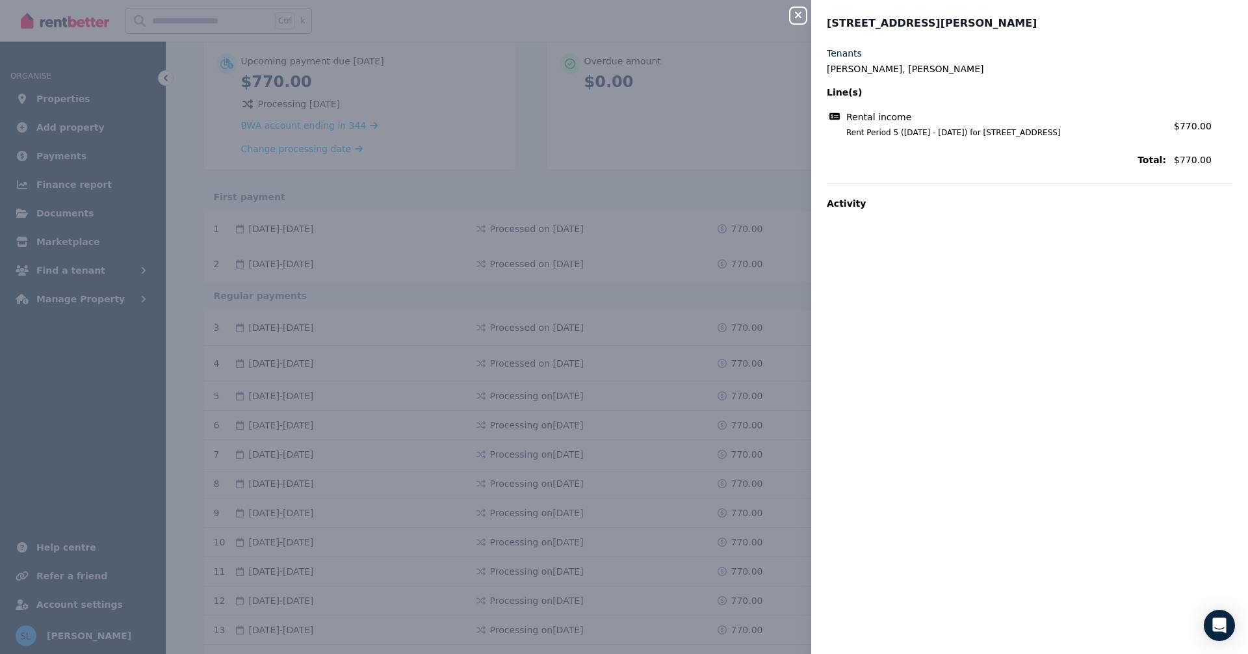
click at [795, 14] on icon "button" at bounding box center [798, 15] width 16 height 10
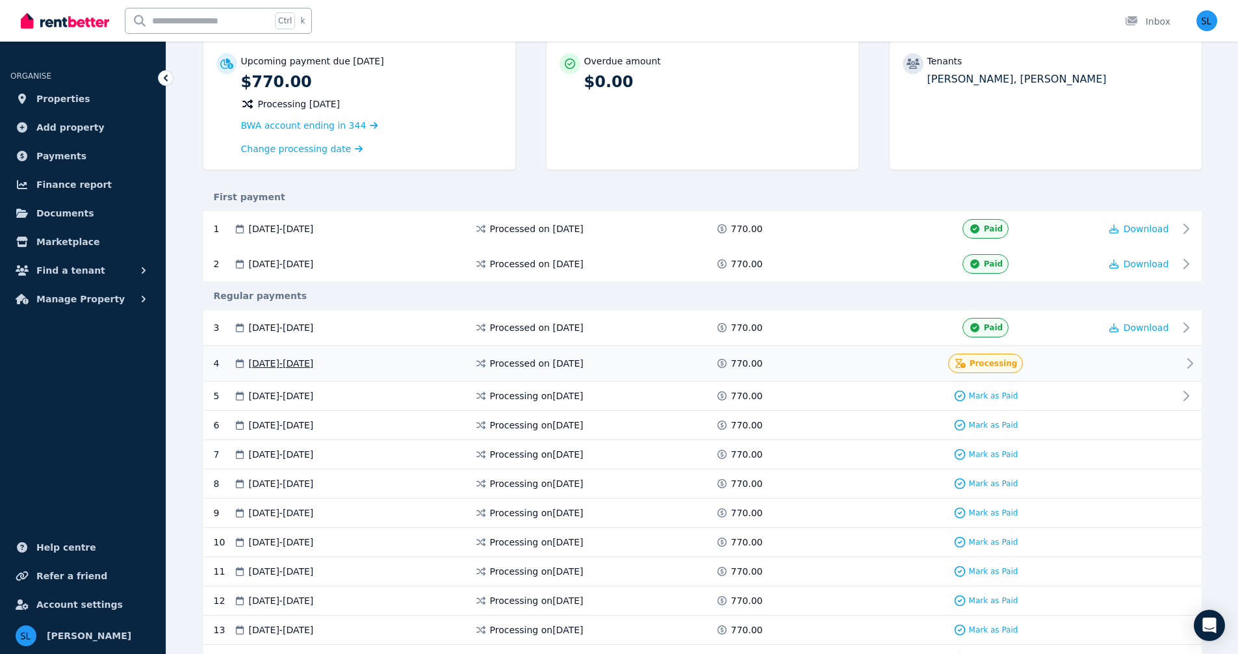
click at [1005, 365] on span "Processing" at bounding box center [994, 363] width 48 height 10
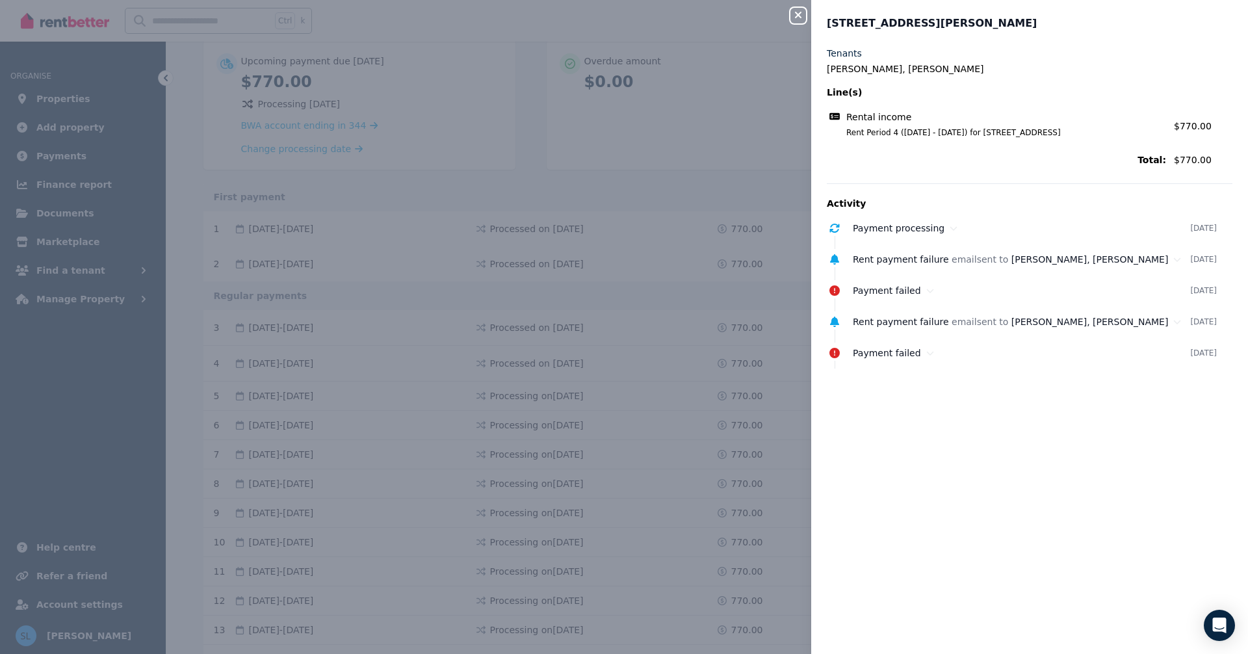
click at [796, 13] on icon "button" at bounding box center [798, 15] width 6 height 6
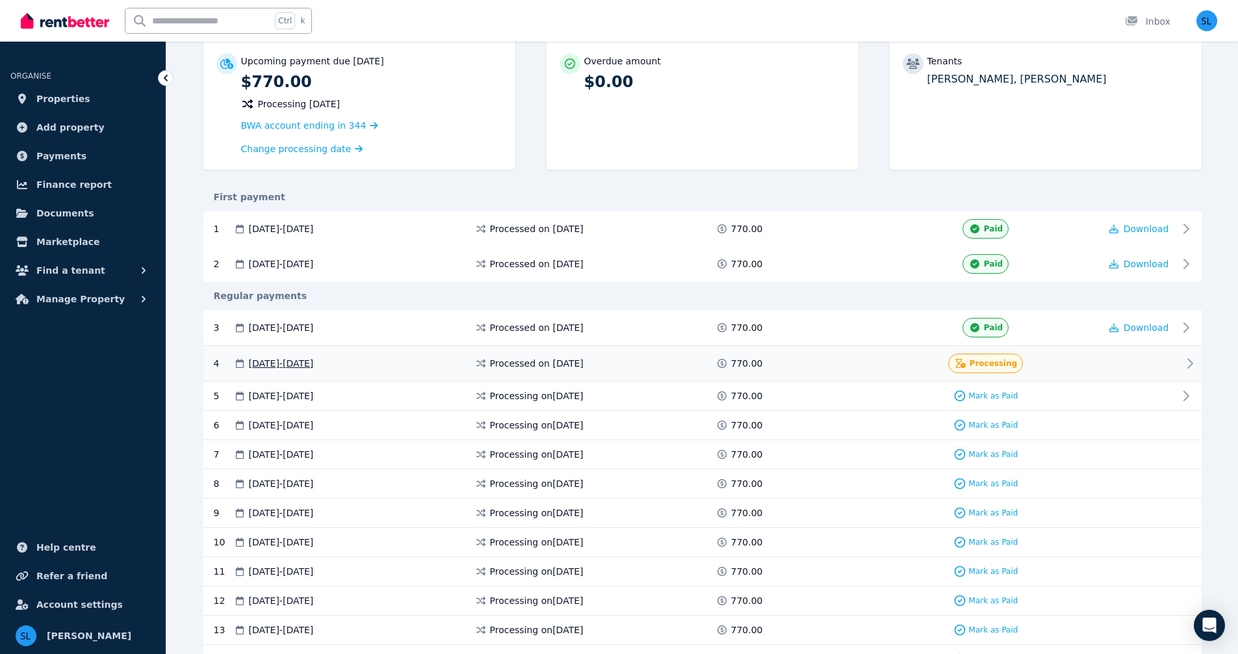
click at [1190, 363] on icon at bounding box center [1190, 363] width 16 height 16
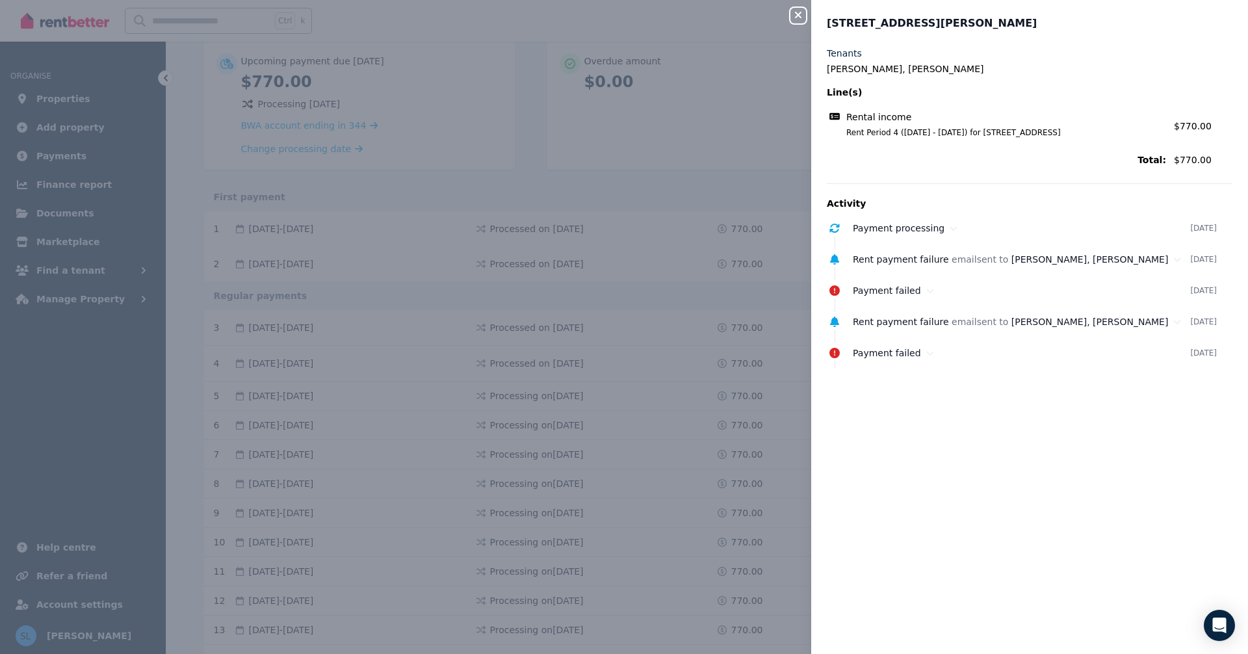
click at [799, 12] on icon "button" at bounding box center [798, 15] width 16 height 10
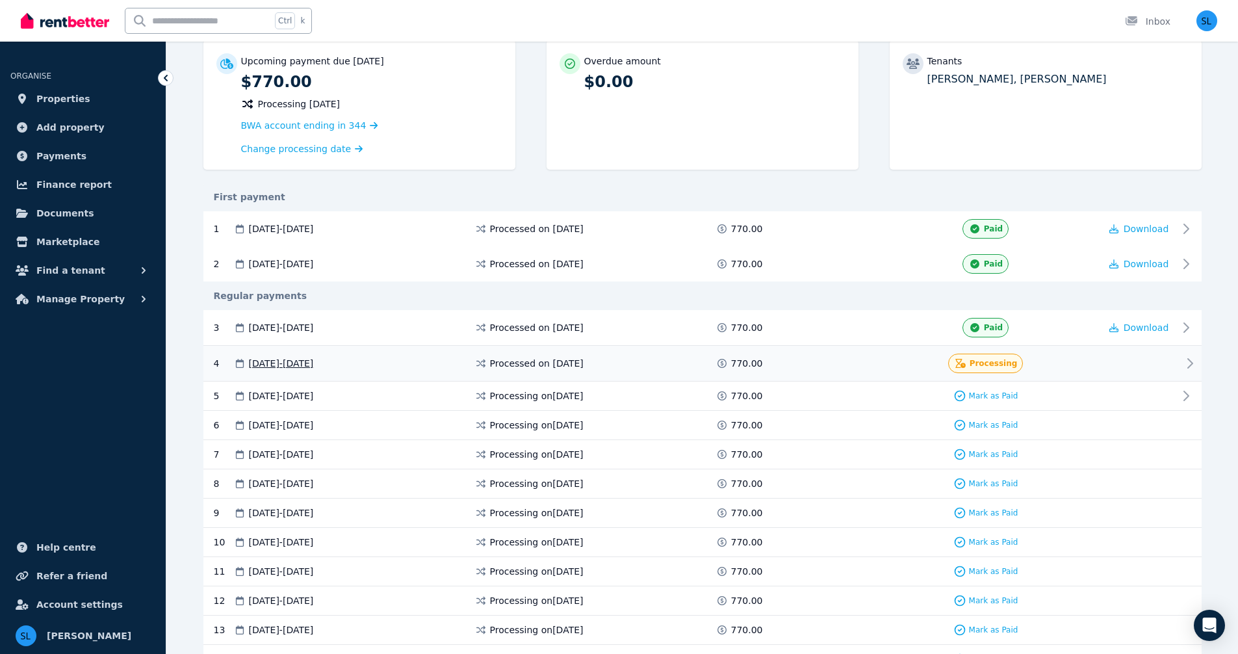
click at [1188, 361] on icon at bounding box center [1190, 363] width 16 height 16
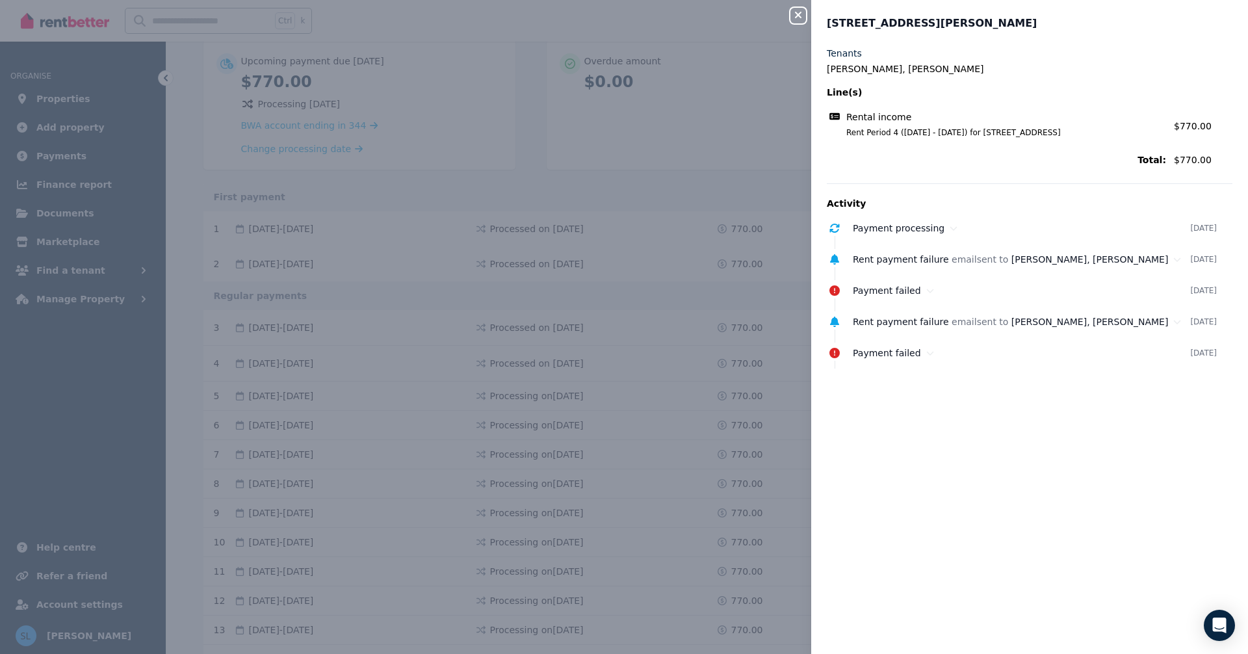
click at [991, 128] on span "Rent Period 4 ([DATE] - [DATE]) for [STREET_ADDRESS]" at bounding box center [998, 132] width 335 height 10
click at [796, 14] on icon "button" at bounding box center [798, 15] width 6 height 6
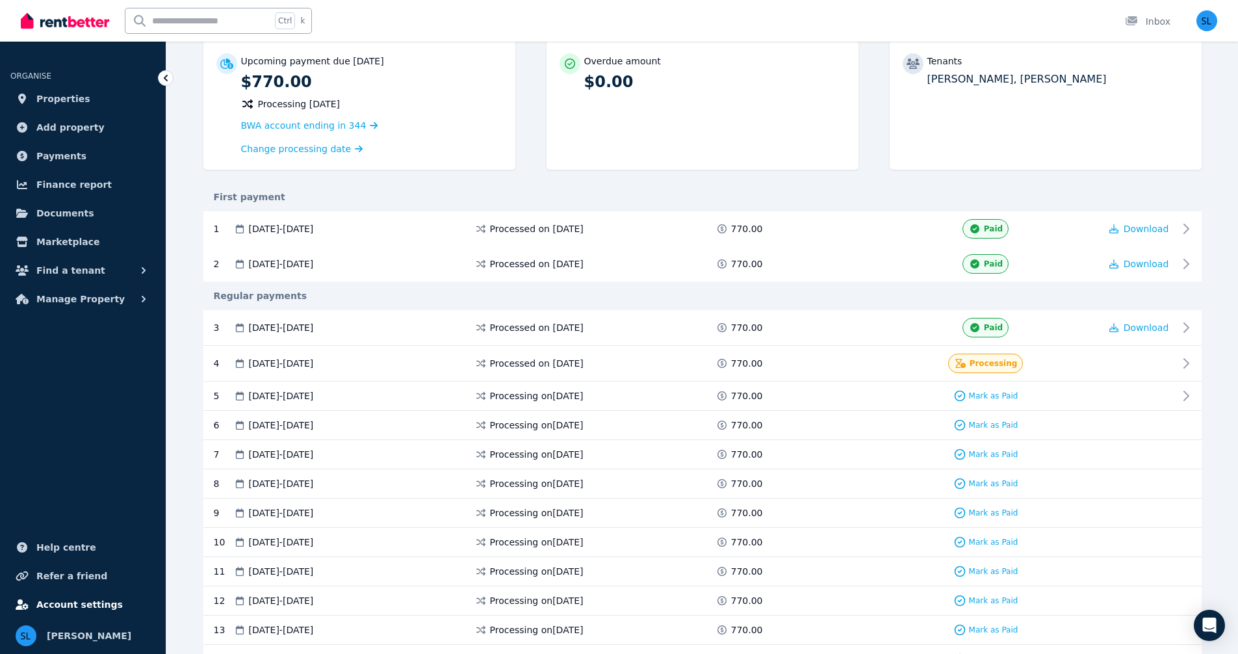
click at [82, 602] on span "Account settings" at bounding box center [79, 605] width 86 height 16
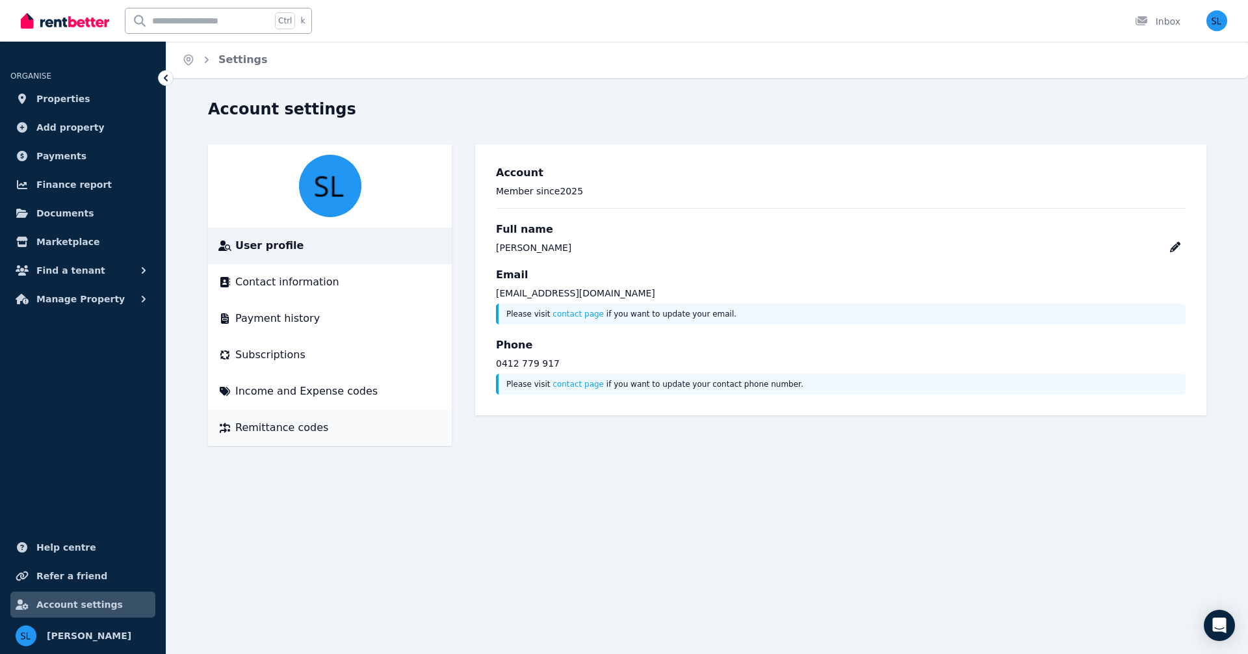
click at [279, 426] on span "Remittance codes" at bounding box center [281, 428] width 93 height 16
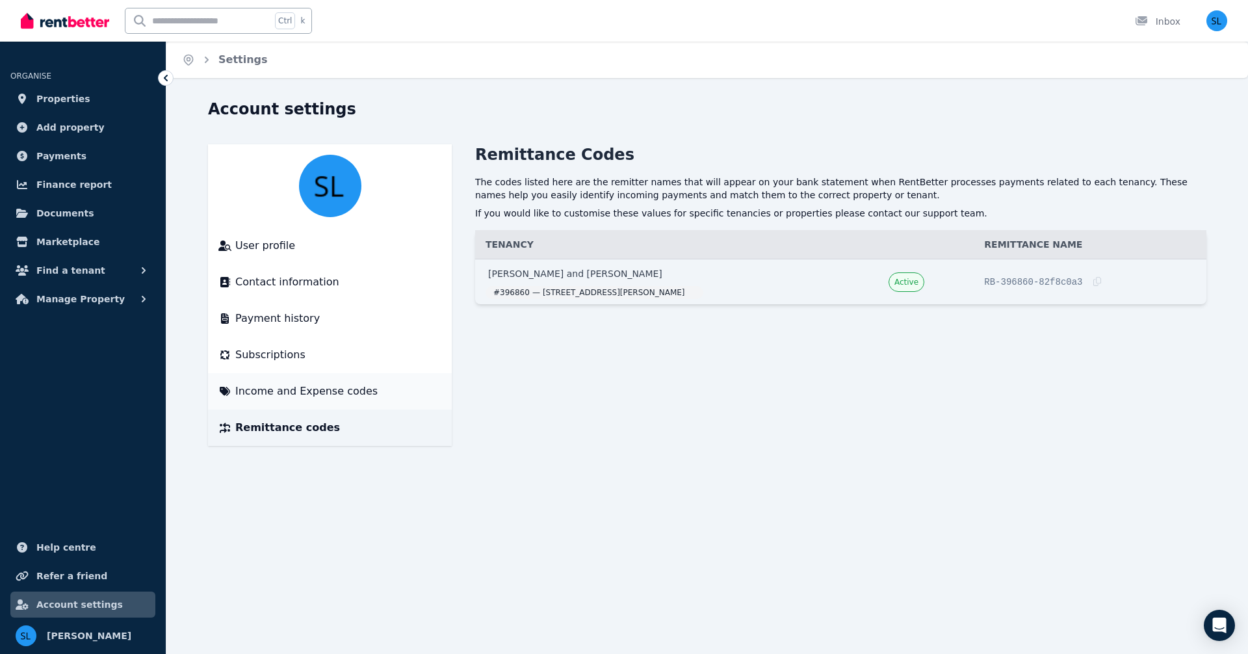
click at [265, 387] on span "Income and Expense codes" at bounding box center [306, 391] width 142 height 16
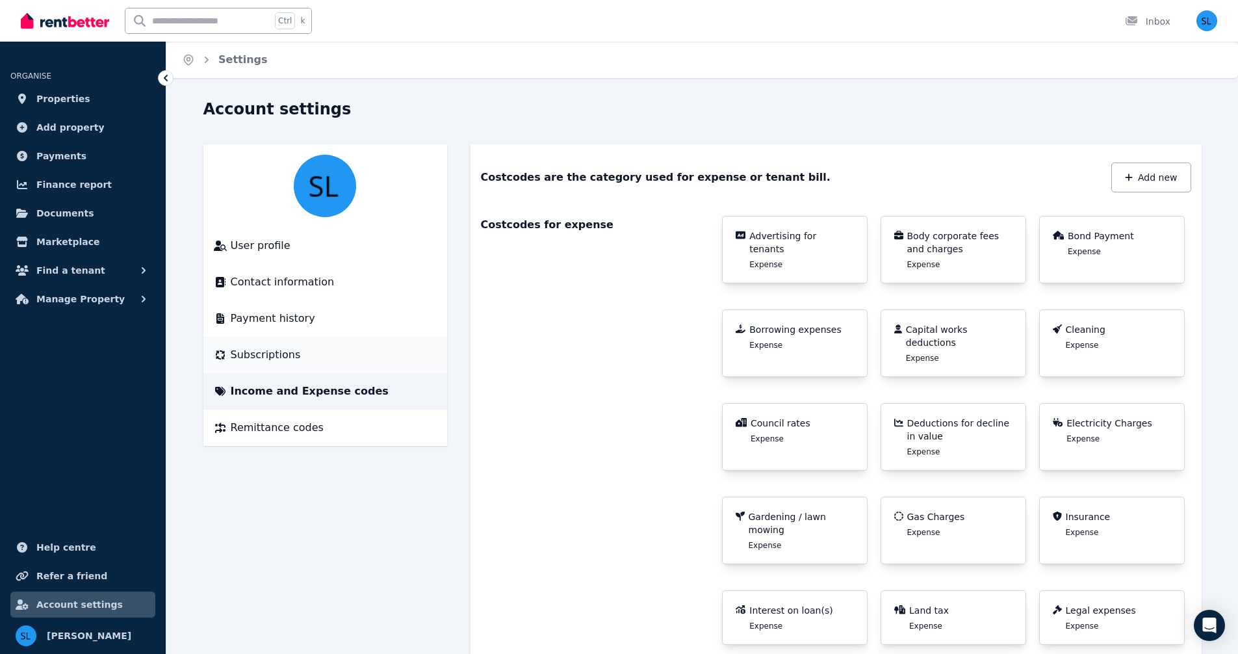
click at [266, 357] on span "Subscriptions" at bounding box center [266, 355] width 70 height 16
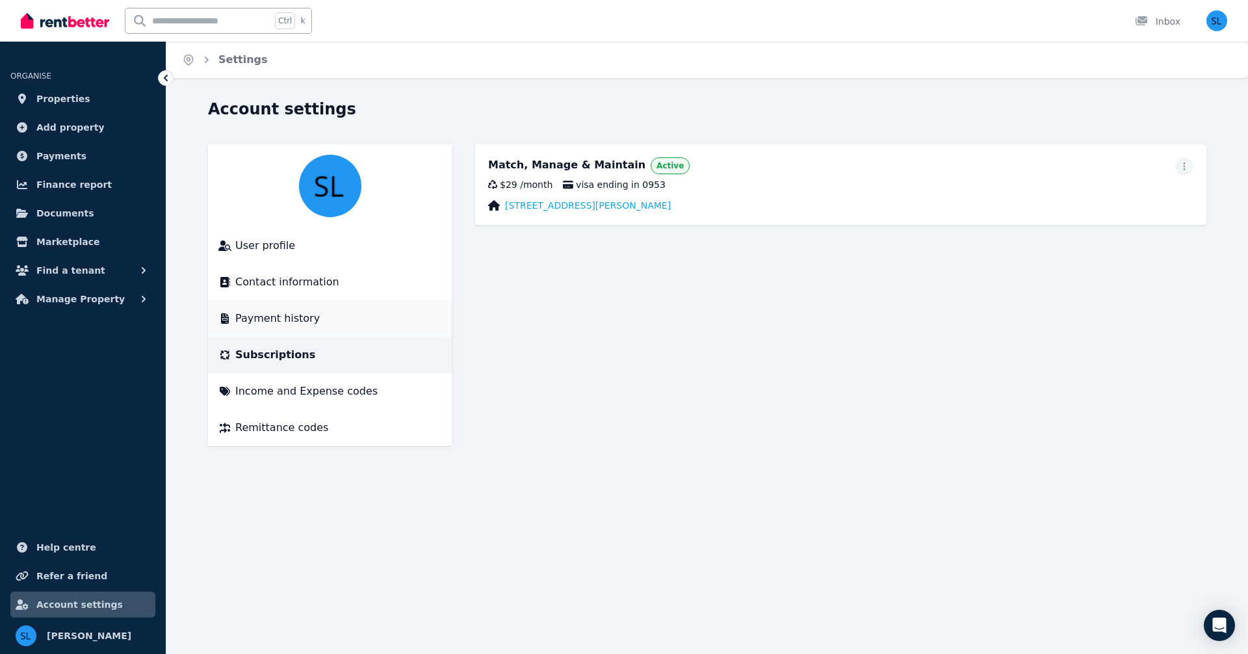
click at [266, 317] on span "Payment history" at bounding box center [277, 319] width 84 height 16
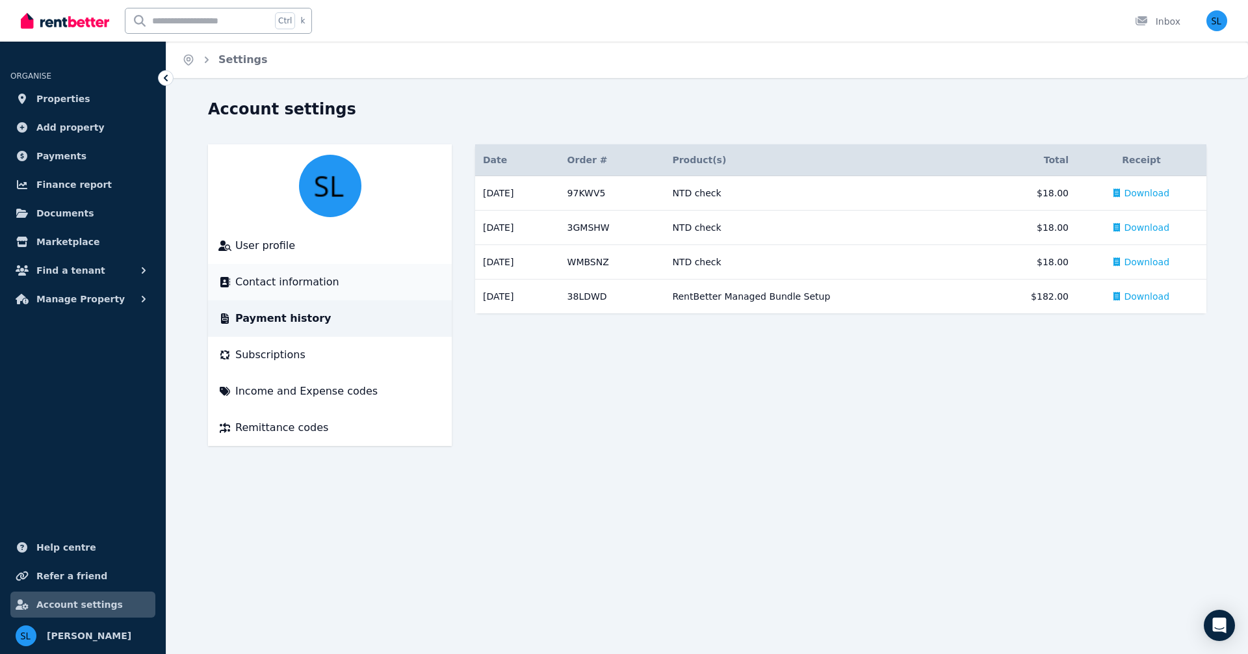
click at [272, 285] on span "Contact information" at bounding box center [287, 282] width 104 height 16
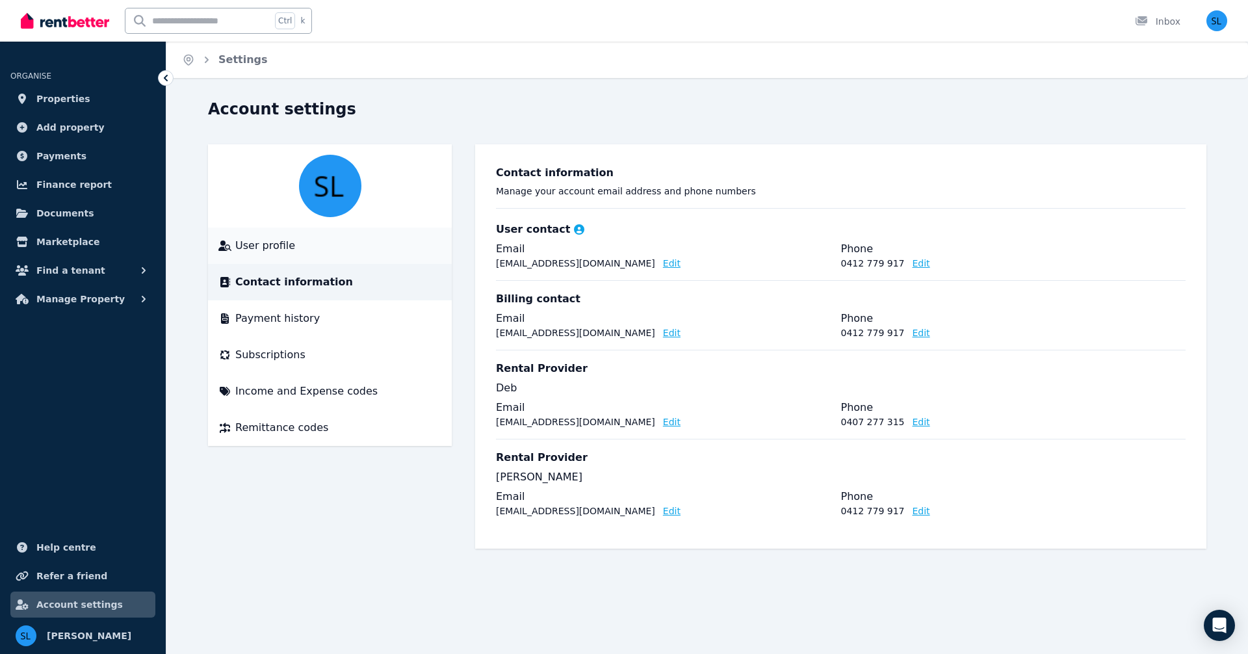
click at [266, 242] on span "User profile" at bounding box center [265, 246] width 60 height 16
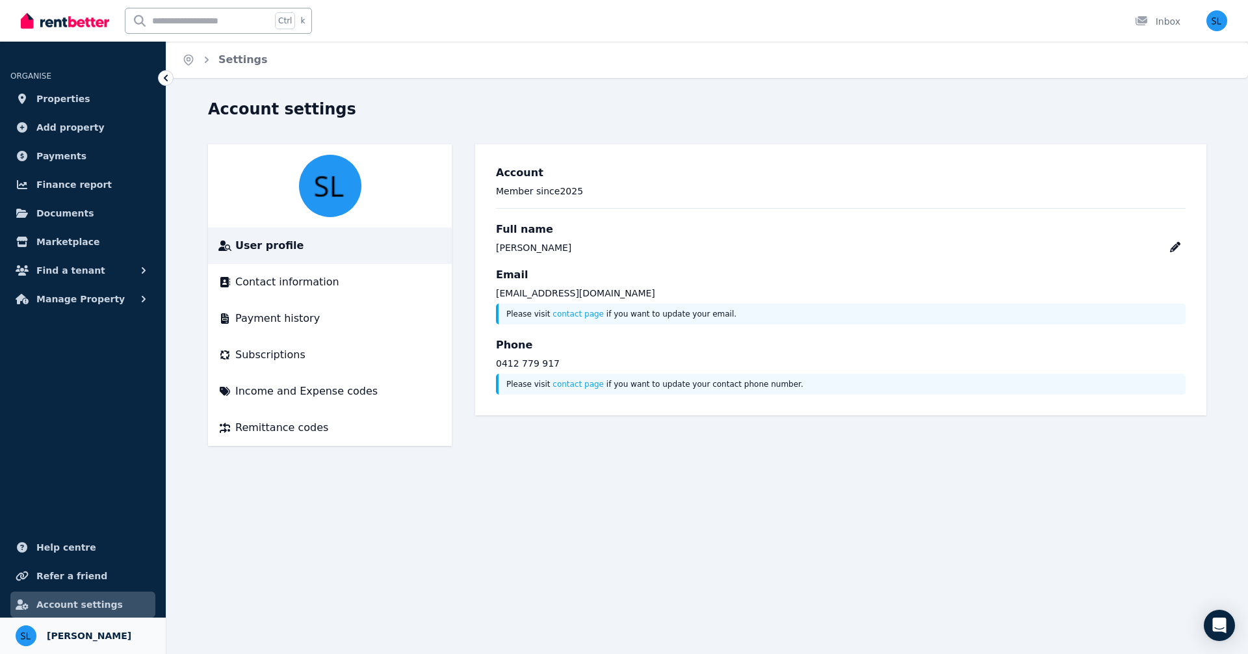
click at [64, 634] on span "[PERSON_NAME]" at bounding box center [89, 636] width 84 height 16
click at [51, 99] on span "Properties" at bounding box center [63, 99] width 54 height 16
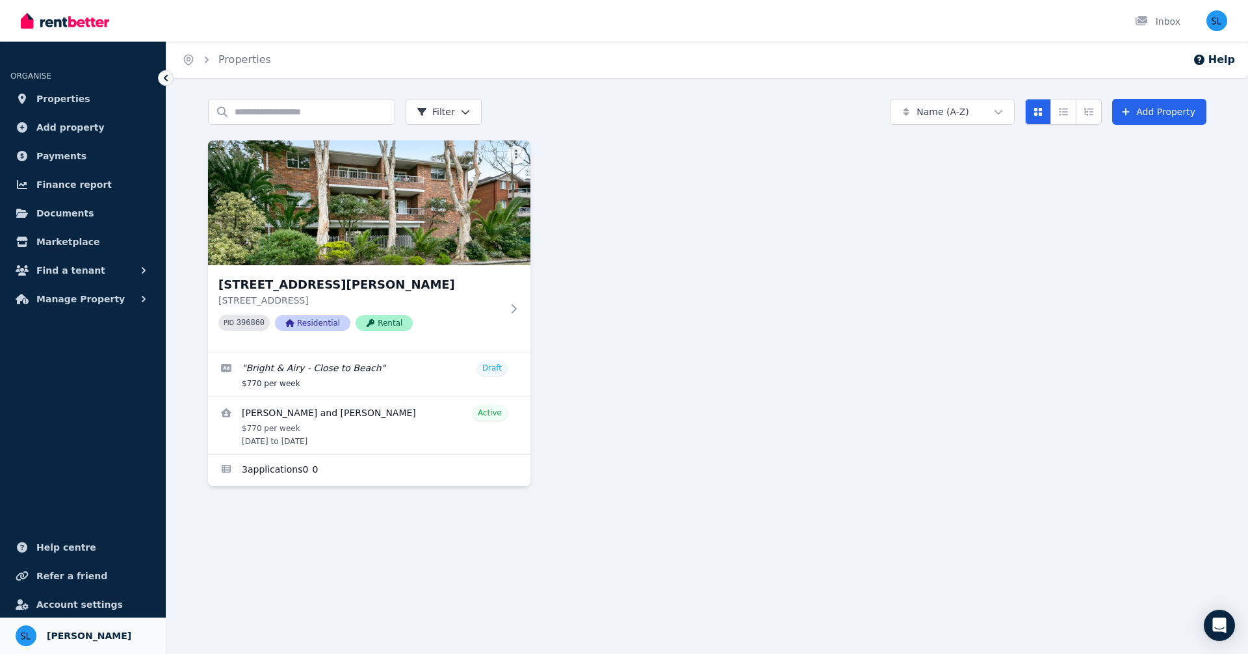
click at [58, 632] on span "[PERSON_NAME]" at bounding box center [89, 636] width 84 height 16
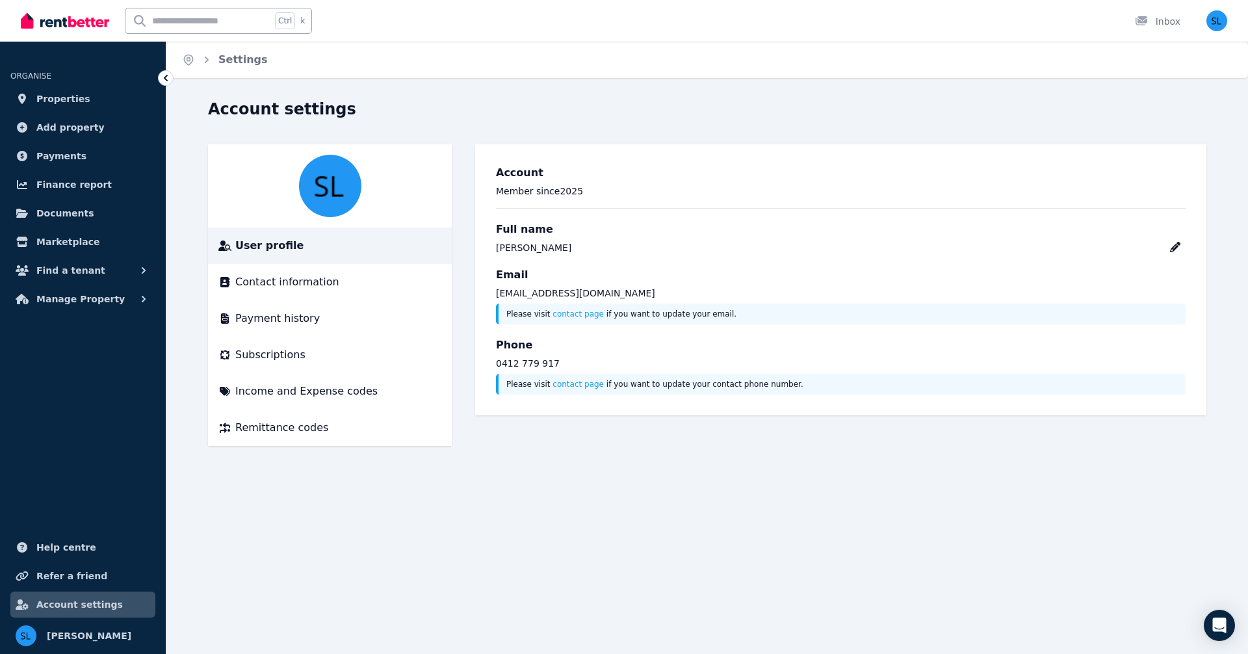
click at [75, 604] on span "Account settings" at bounding box center [79, 605] width 86 height 16
click at [904, 87] on div "Home Settings Account settings User profile Contact information Payment history…" at bounding box center [624, 327] width 1248 height 654
click at [49, 155] on span "Payments" at bounding box center [61, 156] width 50 height 16
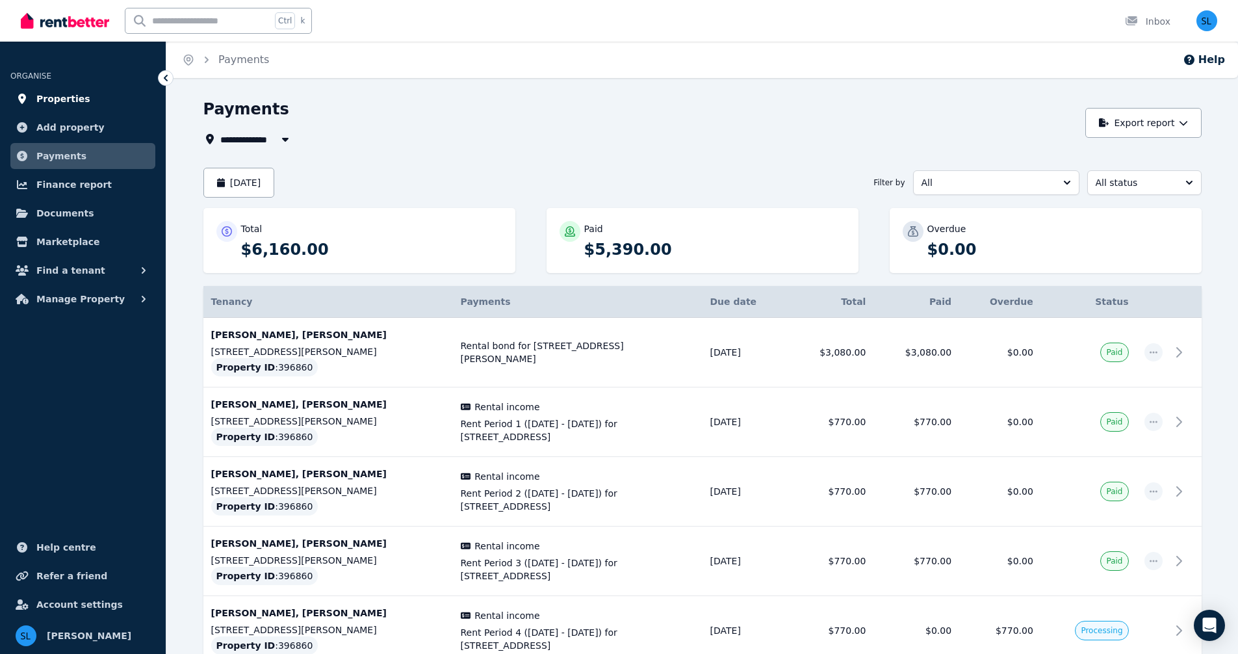
click at [55, 102] on span "Properties" at bounding box center [63, 99] width 54 height 16
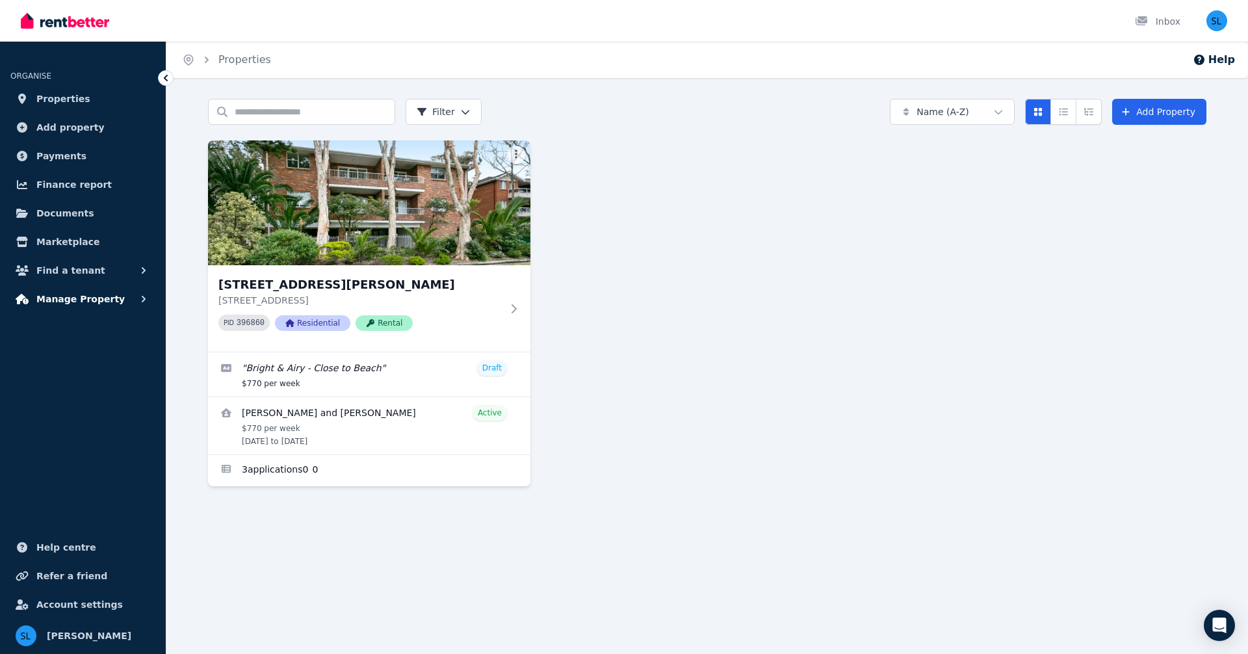
click at [70, 296] on span "Manage Property" at bounding box center [80, 299] width 88 height 16
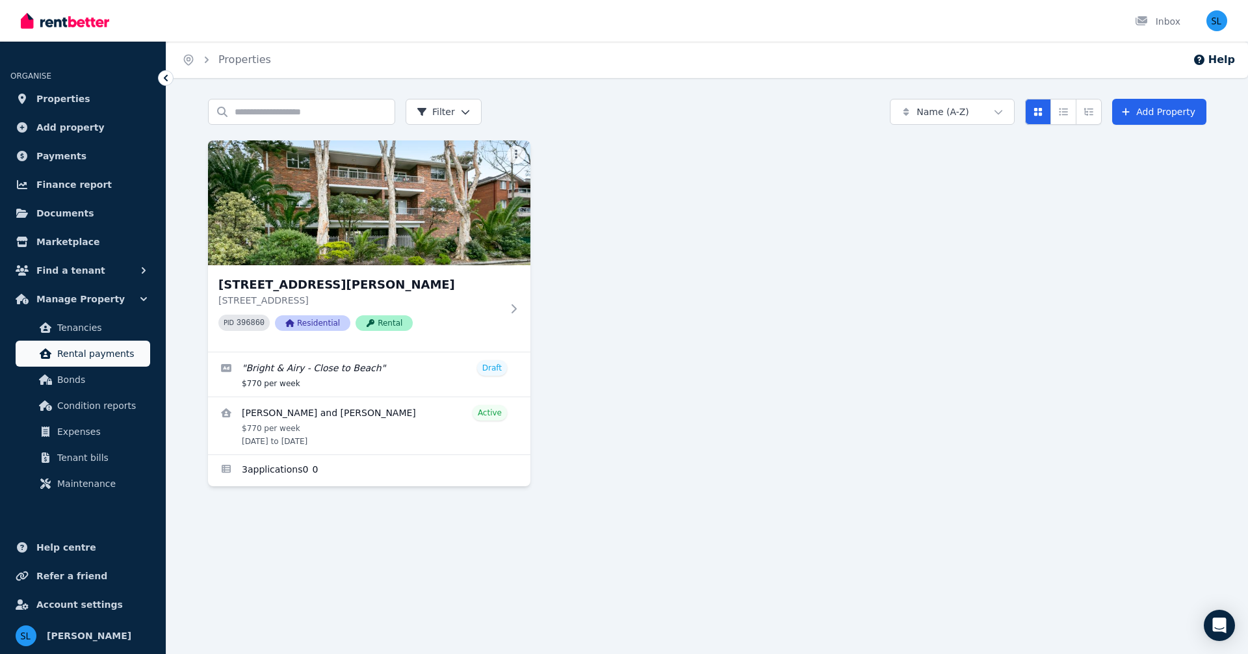
click at [86, 360] on span "Rental payments" at bounding box center [101, 354] width 88 height 16
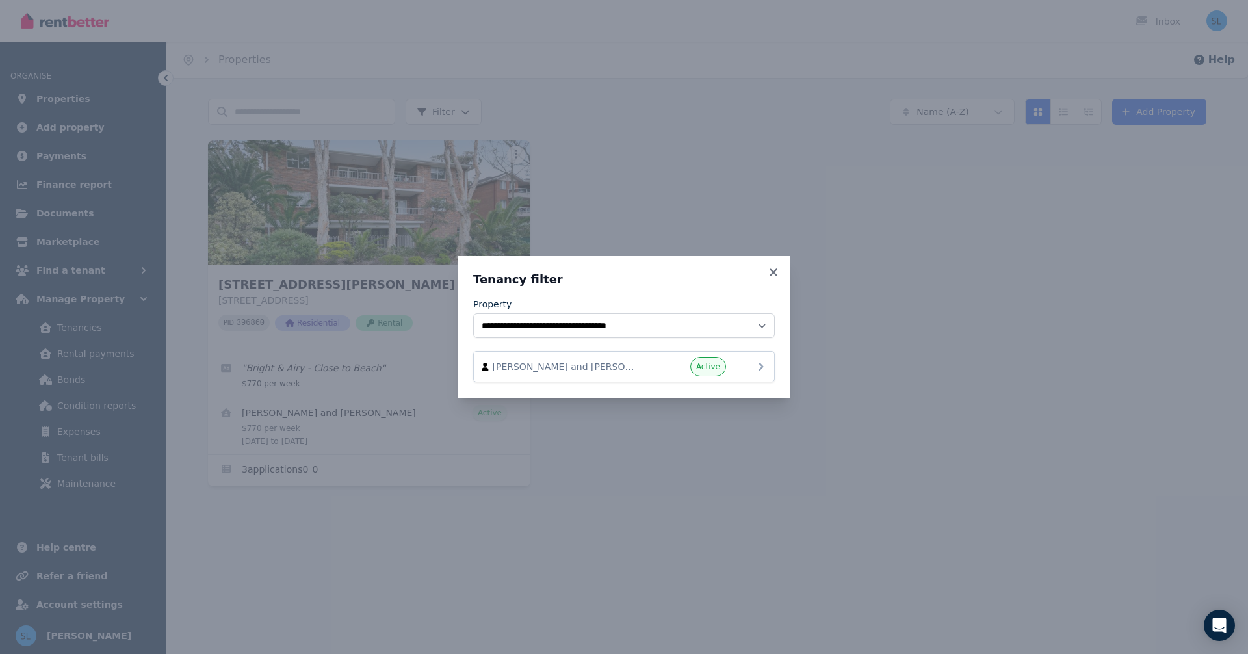
click at [571, 371] on span "[PERSON_NAME] and [PERSON_NAME]" at bounding box center [567, 366] width 148 height 13
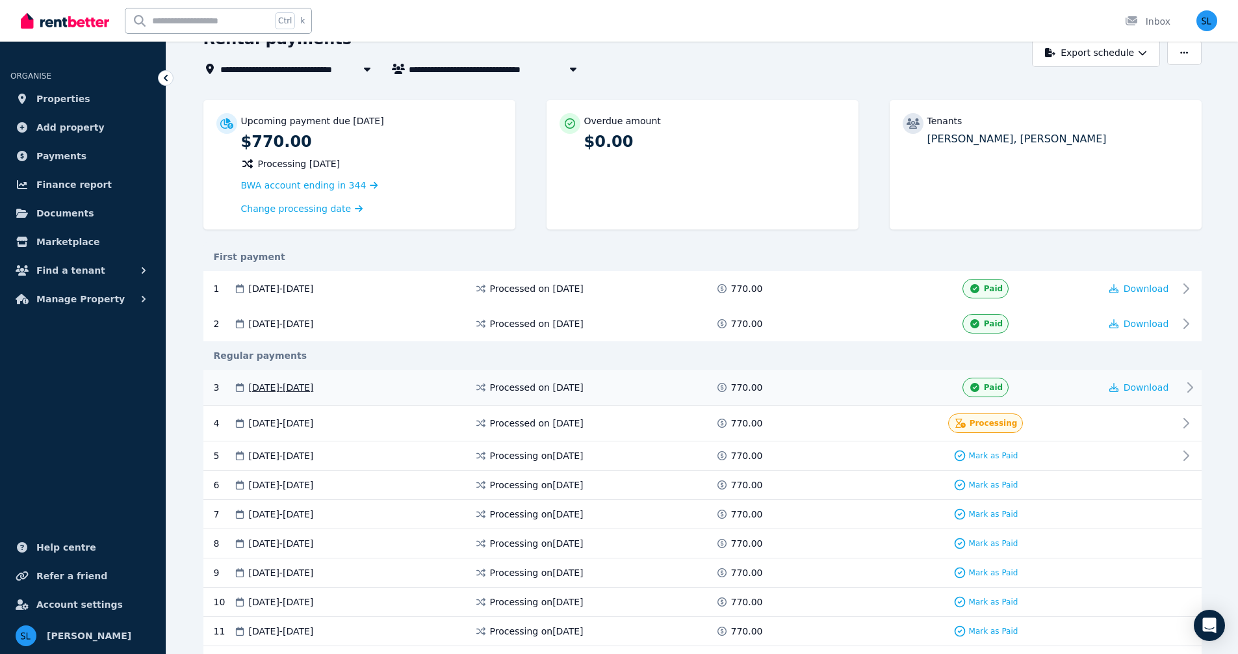
scroll to position [65, 0]
